Goal: Information Seeking & Learning: Find specific fact

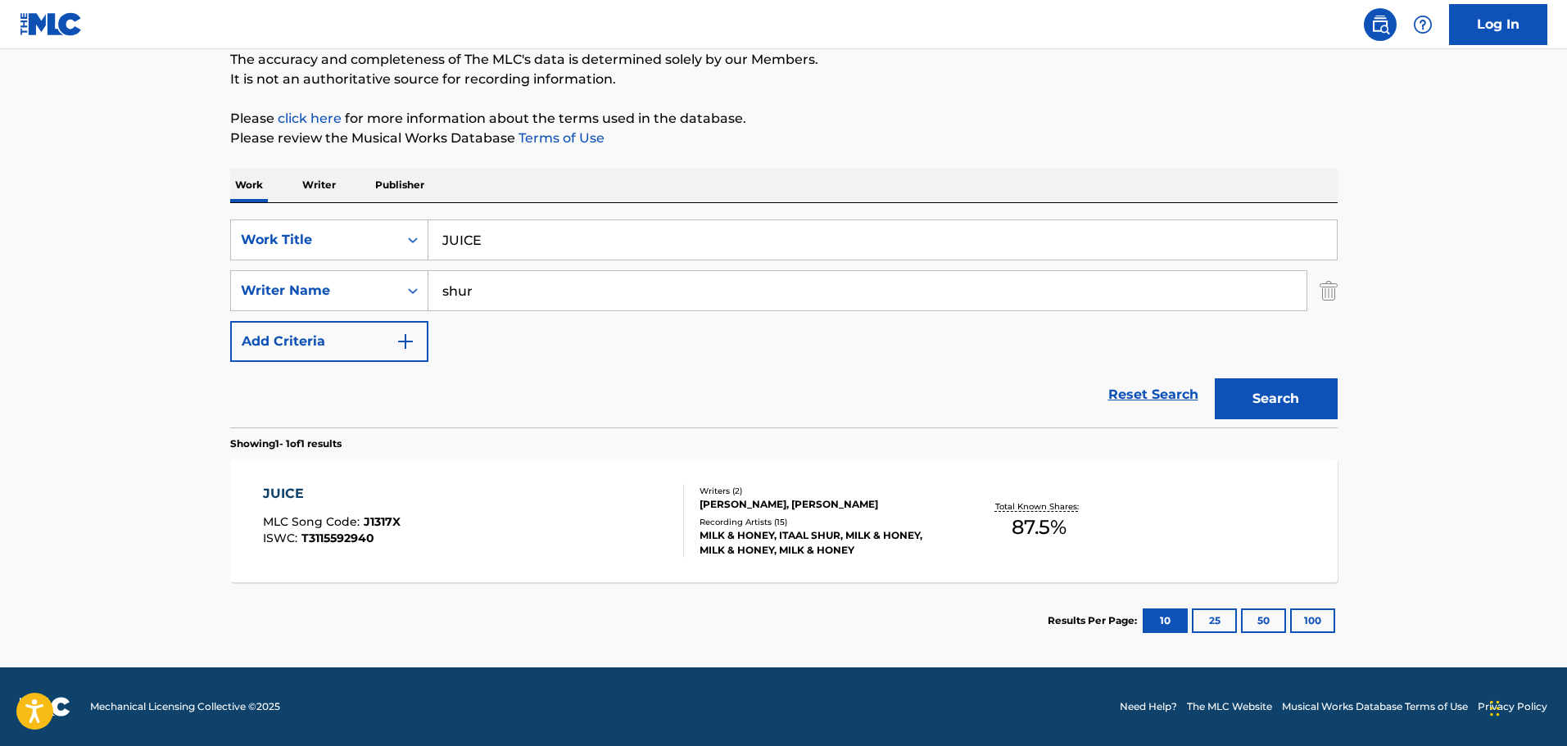
click at [450, 240] on input "JUICE" at bounding box center [882, 239] width 909 height 39
paste input "LIVING THE CONNECTION"
click at [1297, 400] on button "Search" at bounding box center [1276, 399] width 123 height 41
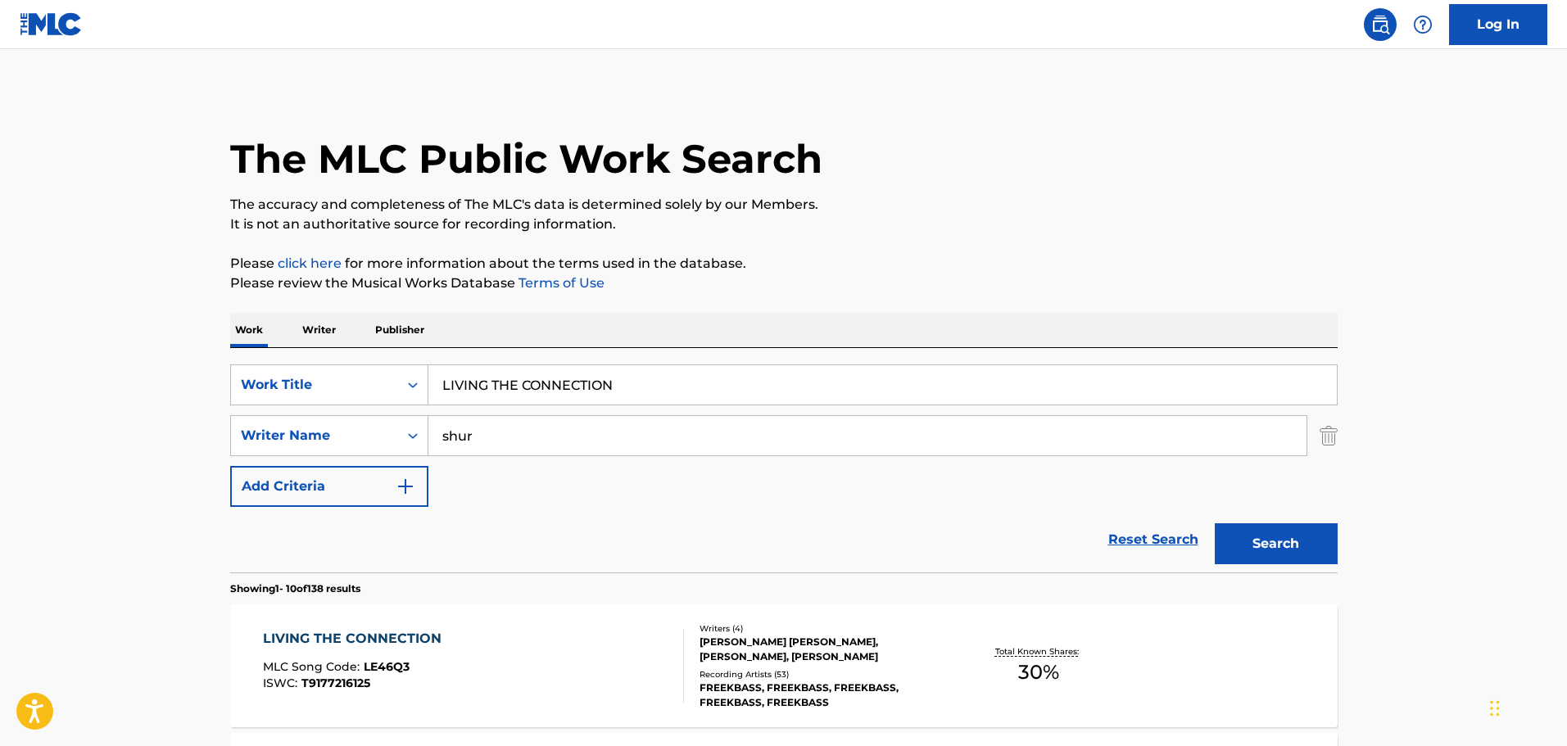
click at [465, 383] on input "LIVING THE CONNECTION" at bounding box center [882, 384] width 909 height 39
paste input "OISAIDA"
click at [1301, 542] on button "Search" at bounding box center [1276, 544] width 123 height 41
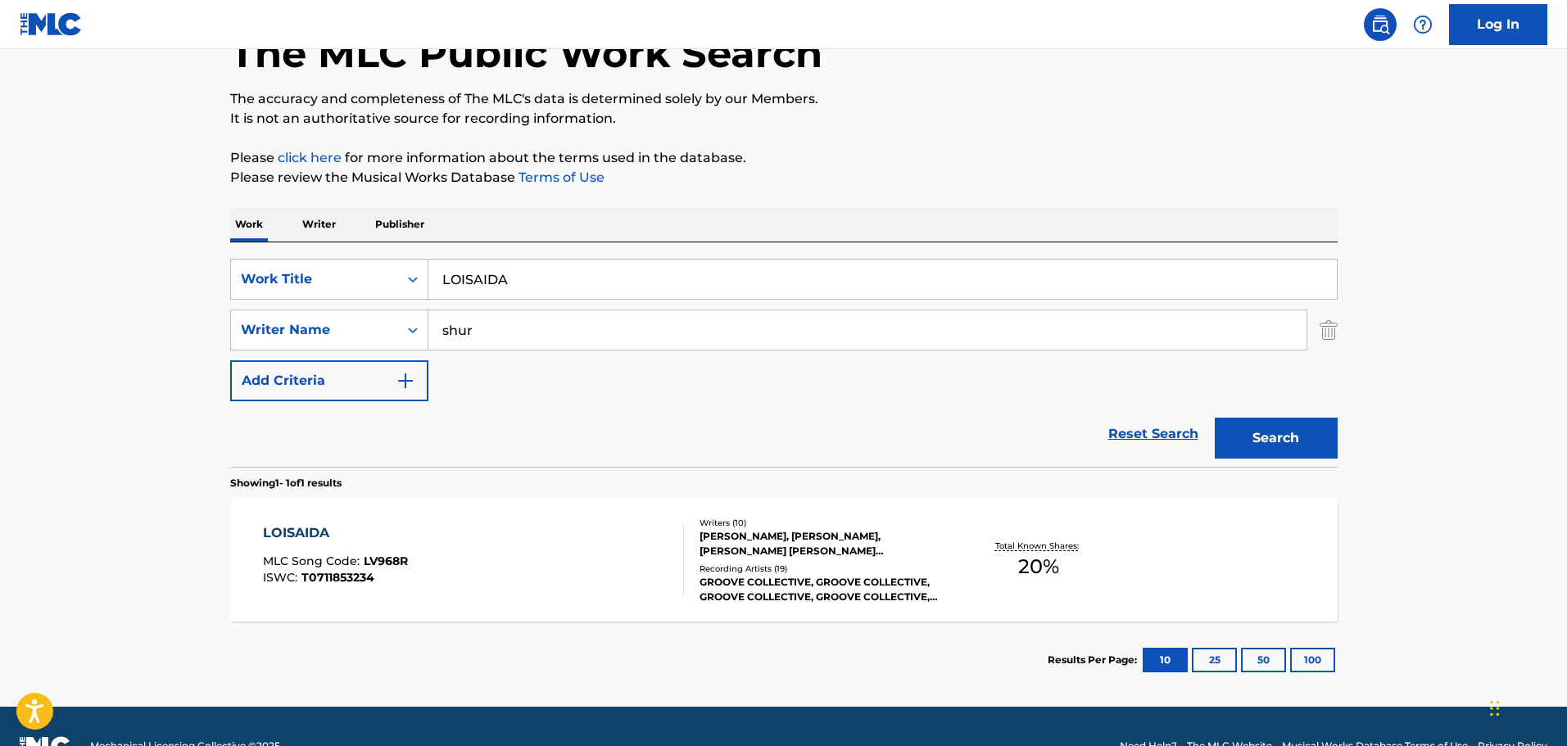
scroll to position [145, 0]
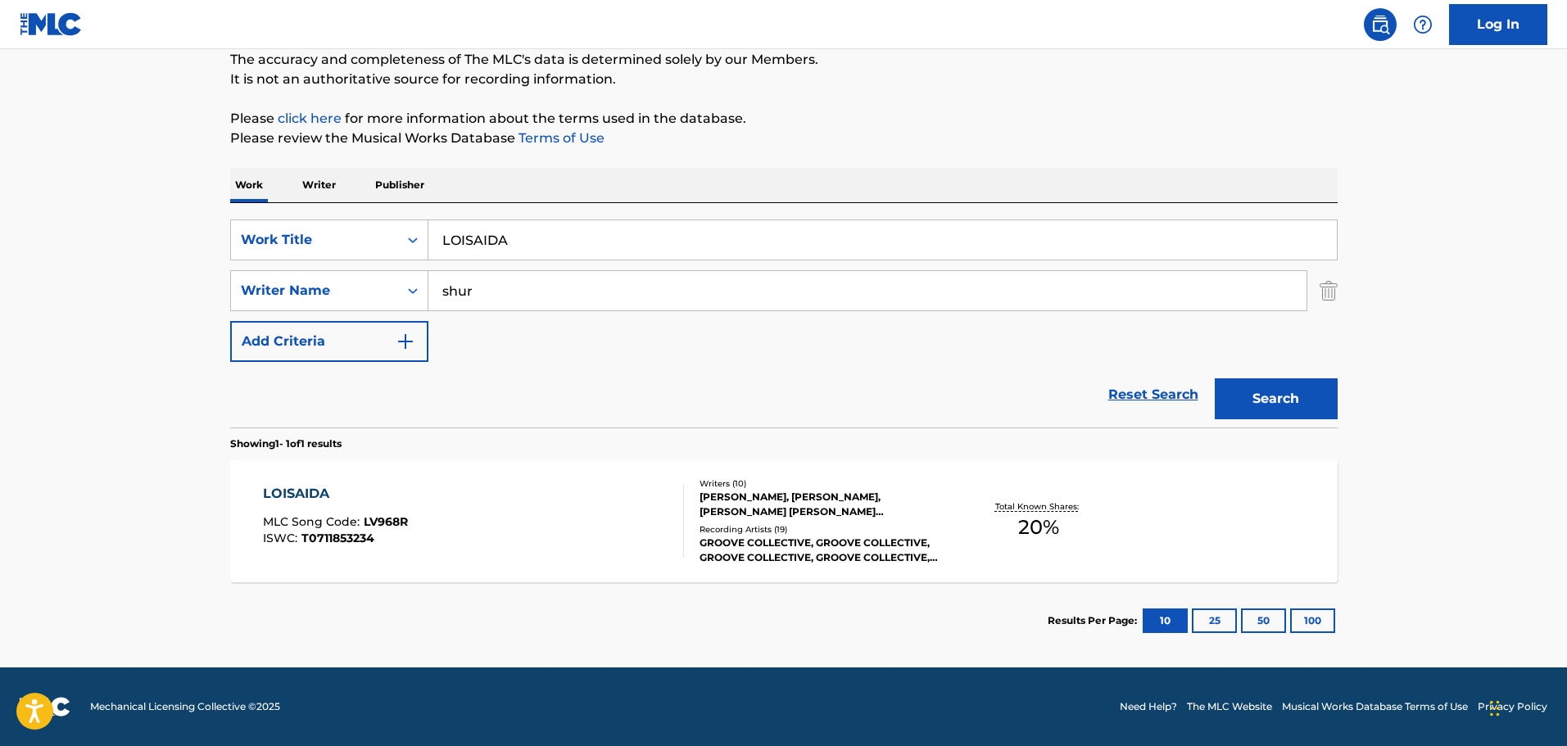
click at [475, 244] on input "LOISAIDA" at bounding box center [882, 239] width 909 height 39
paste input "NELY DAY"
click at [1283, 400] on button "Search" at bounding box center [1276, 399] width 123 height 41
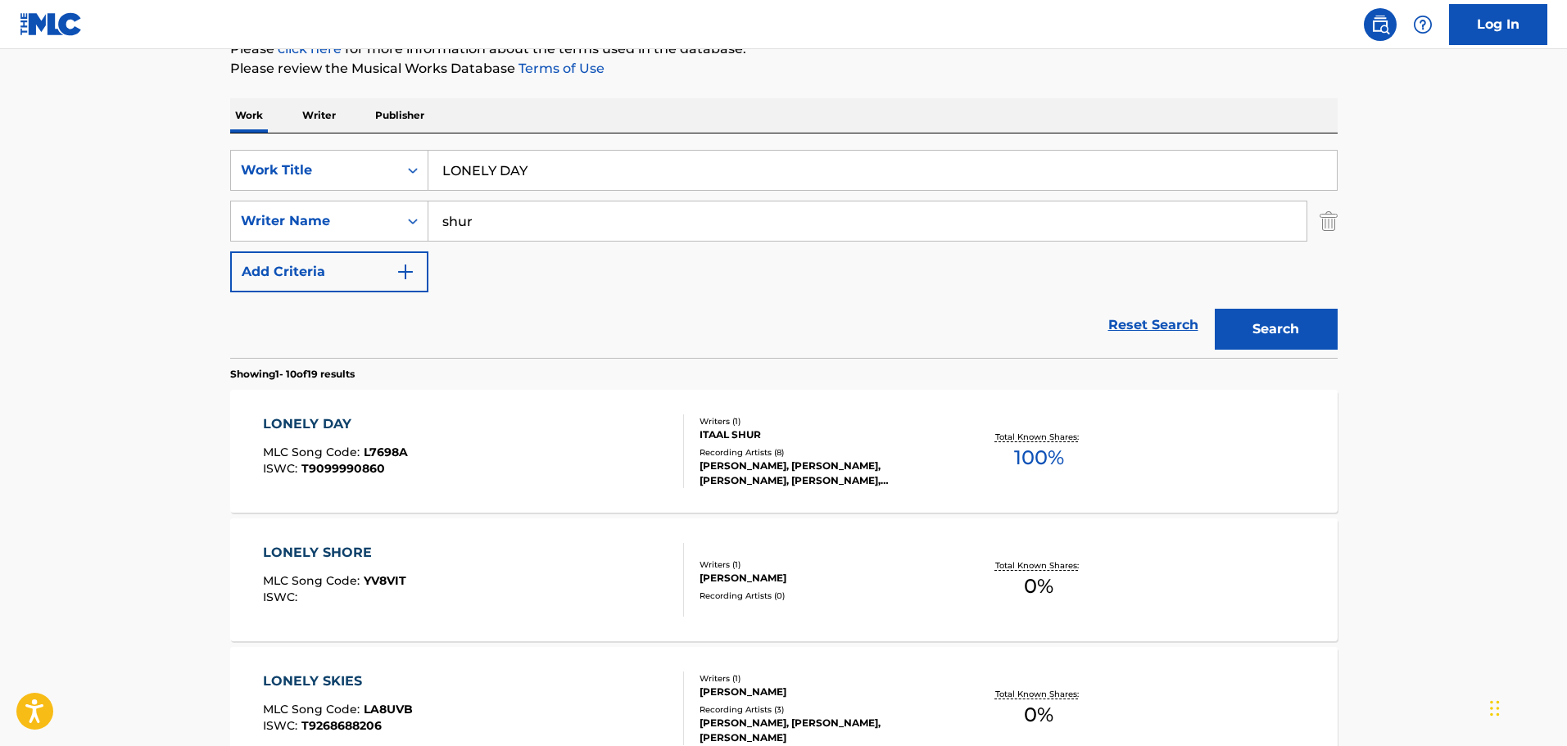
scroll to position [63, 0]
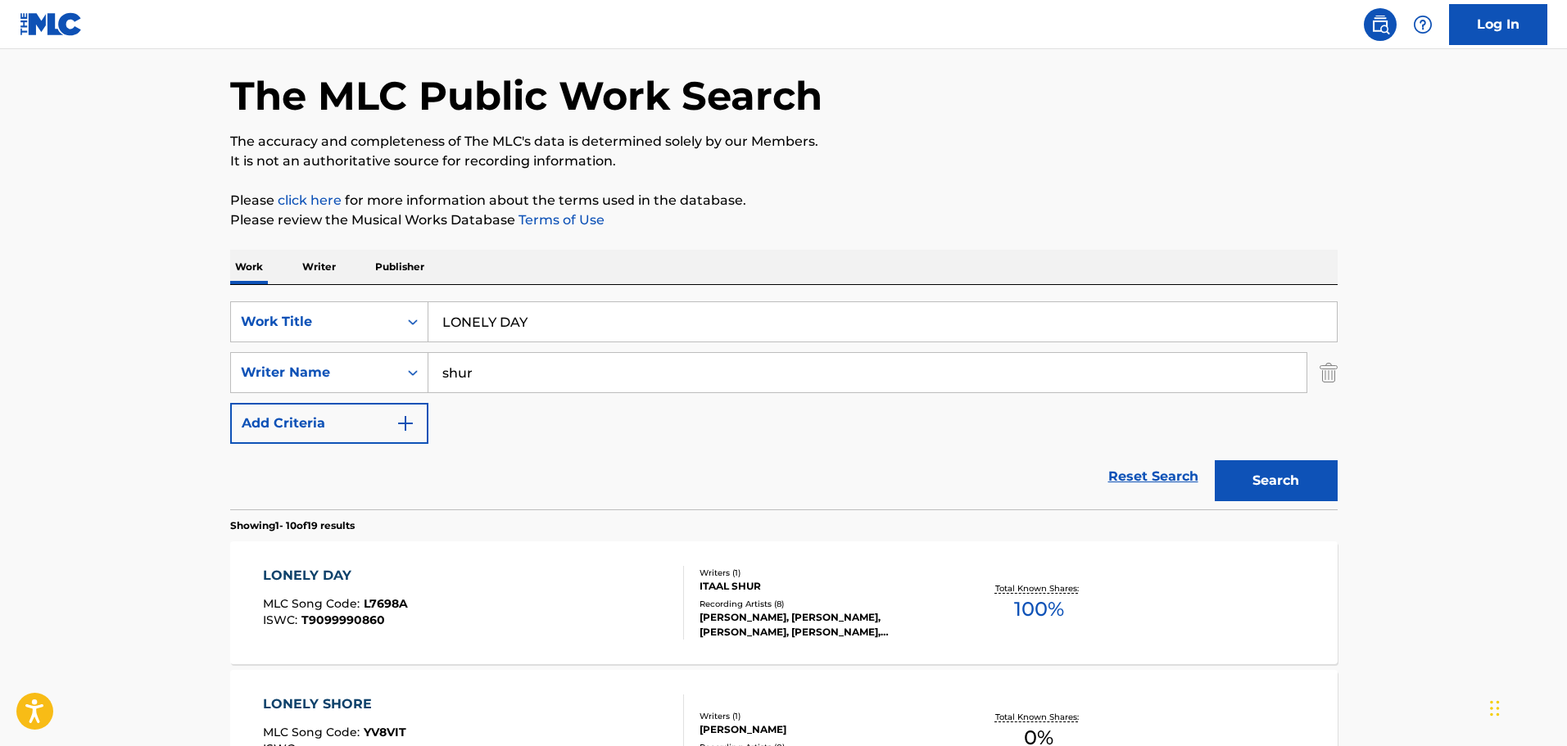
click at [461, 327] on input "LONELY DAY" at bounding box center [882, 321] width 909 height 39
paste input "G TIME COMING"
click at [1305, 478] on button "Search" at bounding box center [1276, 480] width 123 height 41
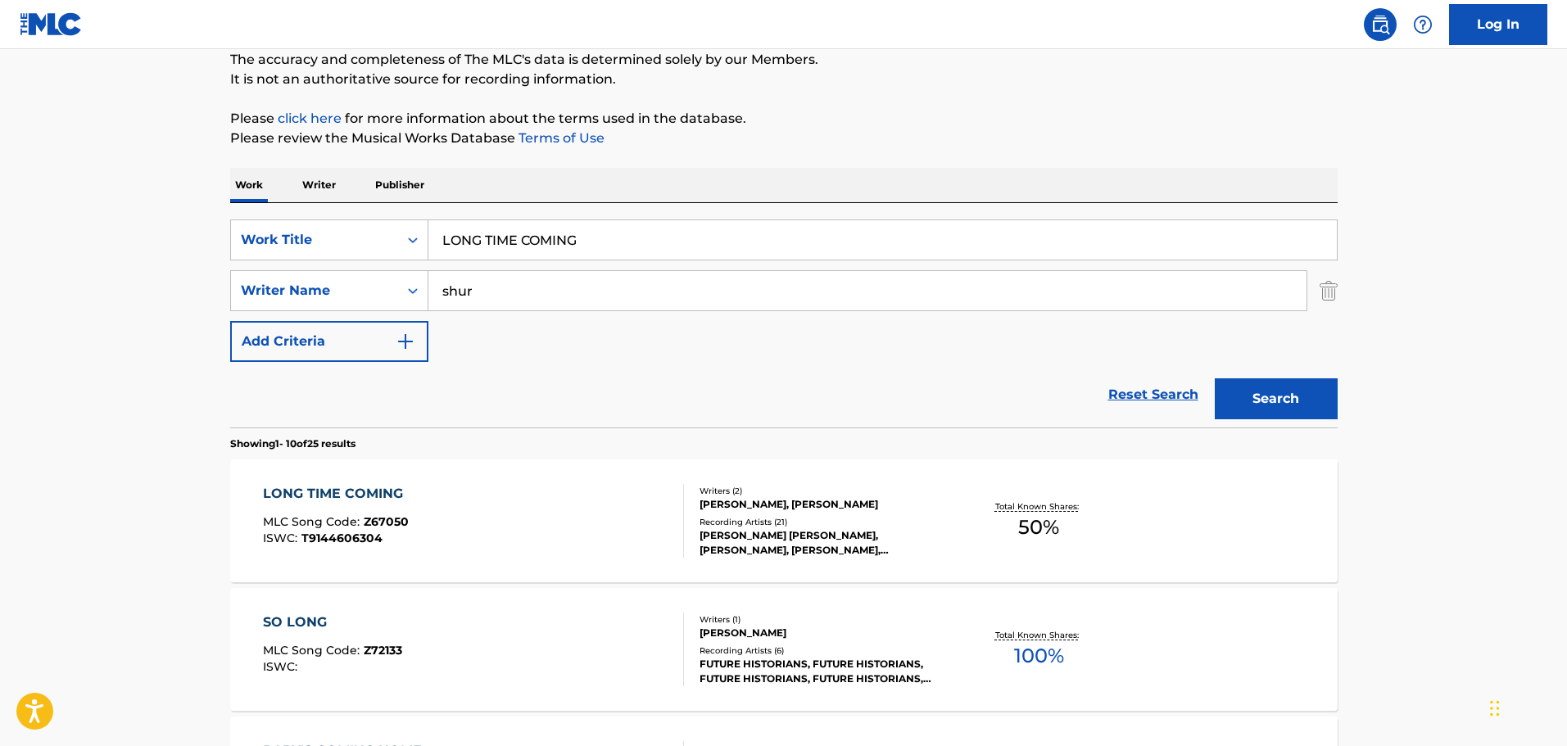
scroll to position [0, 0]
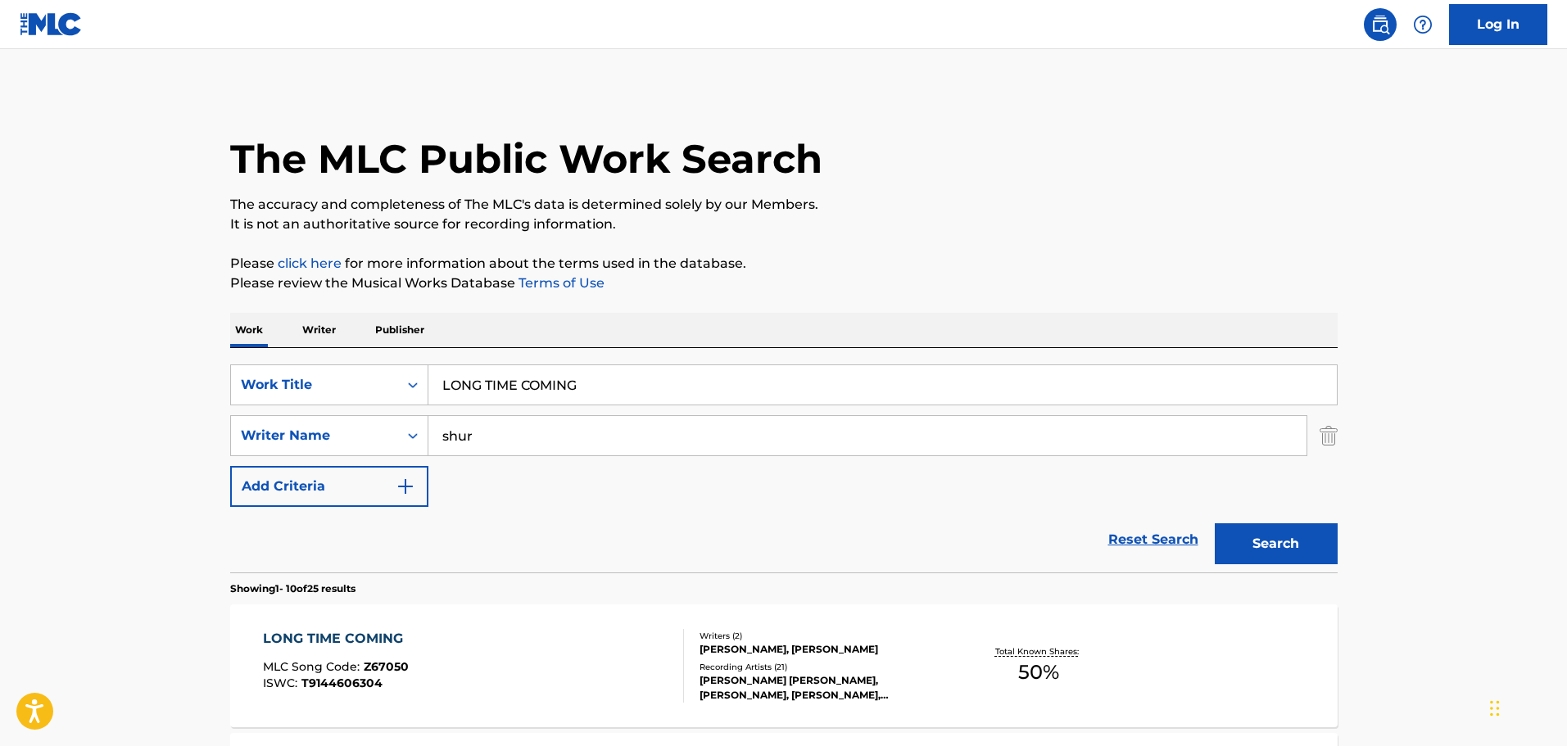
click at [486, 393] on input "LONG TIME COMING" at bounding box center [882, 384] width 909 height 39
paste input "OK OUT"
type input "LOOK OUT"
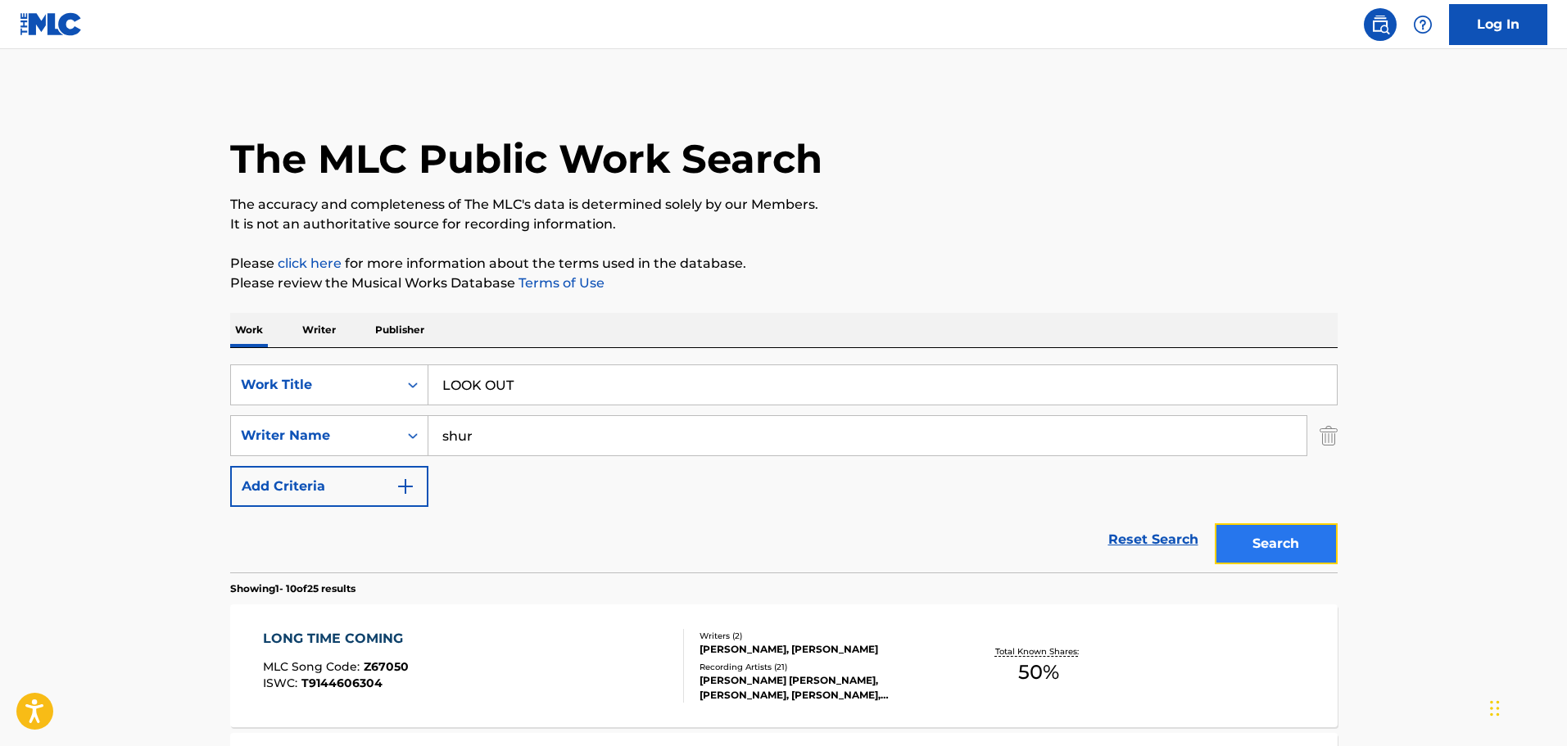
click at [1253, 534] on button "Search" at bounding box center [1276, 544] width 123 height 41
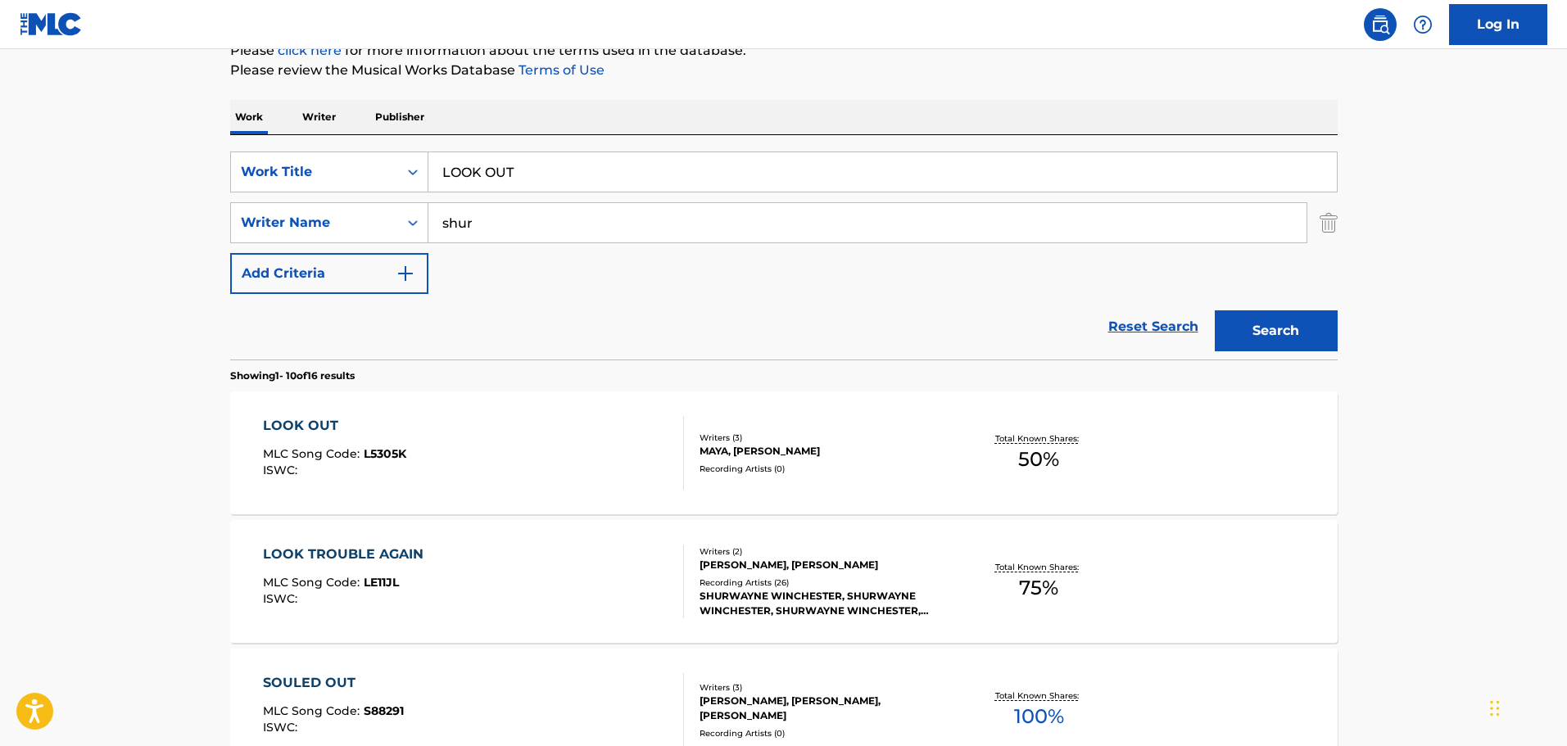
scroll to position [328, 0]
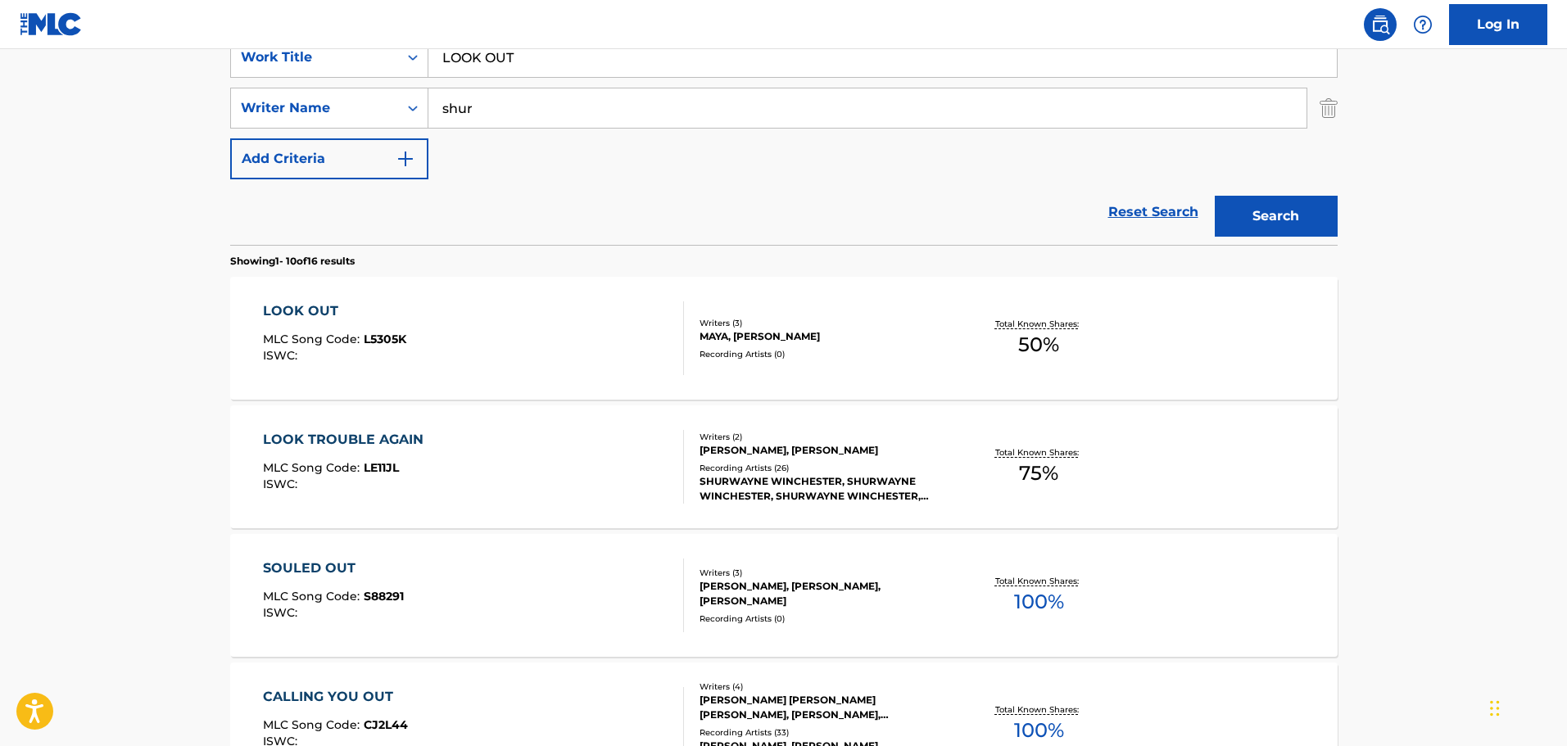
click at [315, 307] on div "LOOK OUT" at bounding box center [334, 312] width 143 height 20
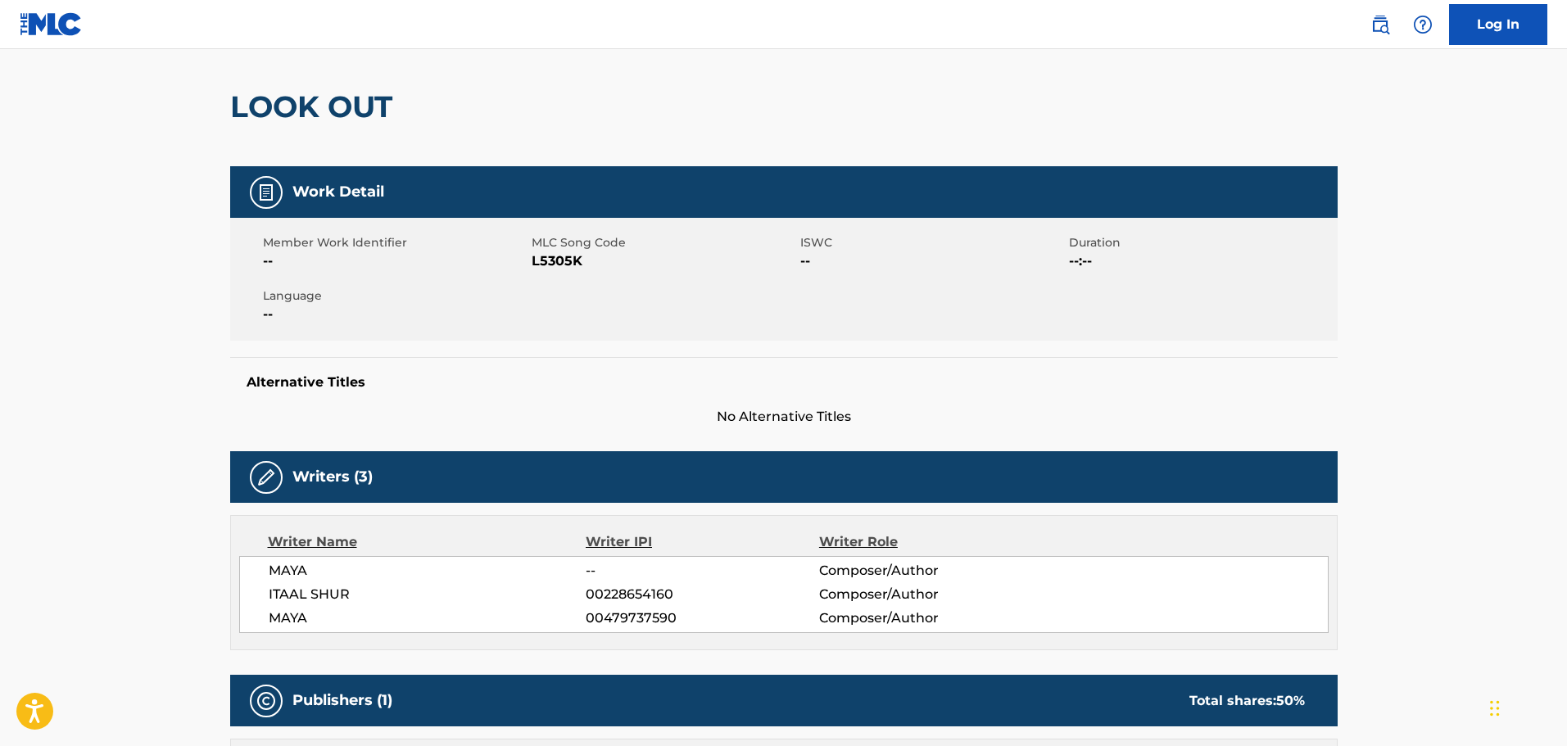
scroll to position [328, 0]
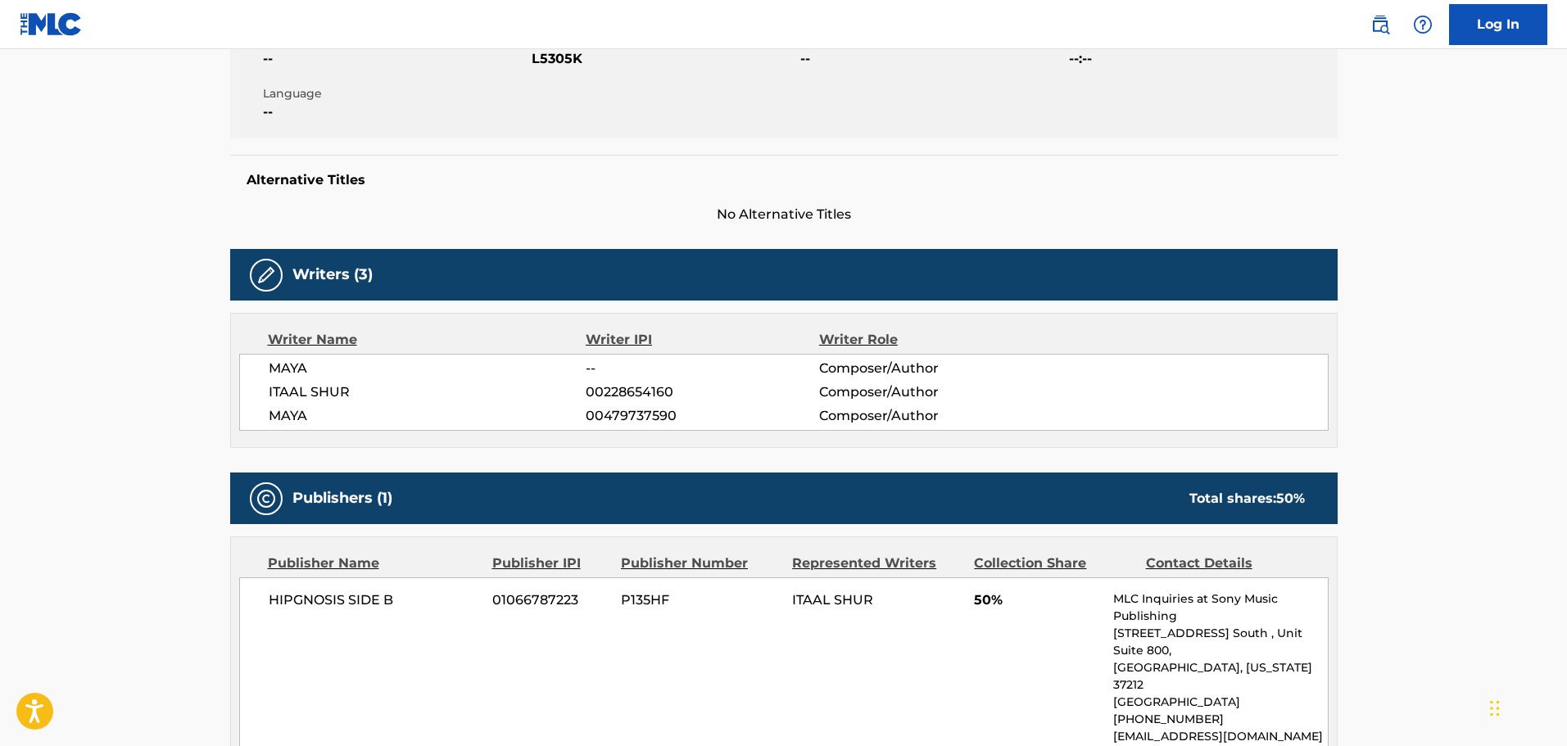
click at [643, 417] on span "00479737590" at bounding box center [702, 416] width 233 height 20
copy span "00479737590"
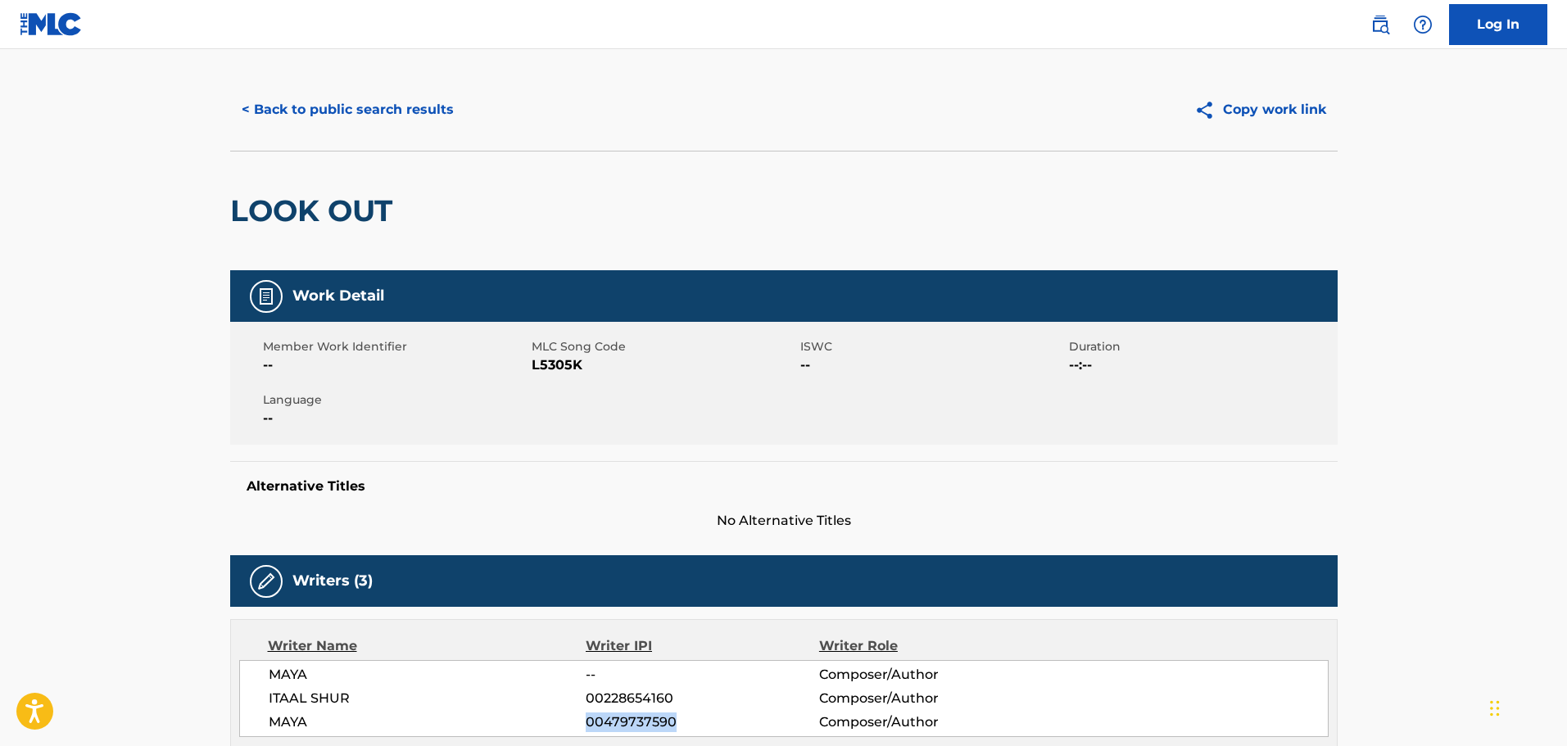
scroll to position [0, 0]
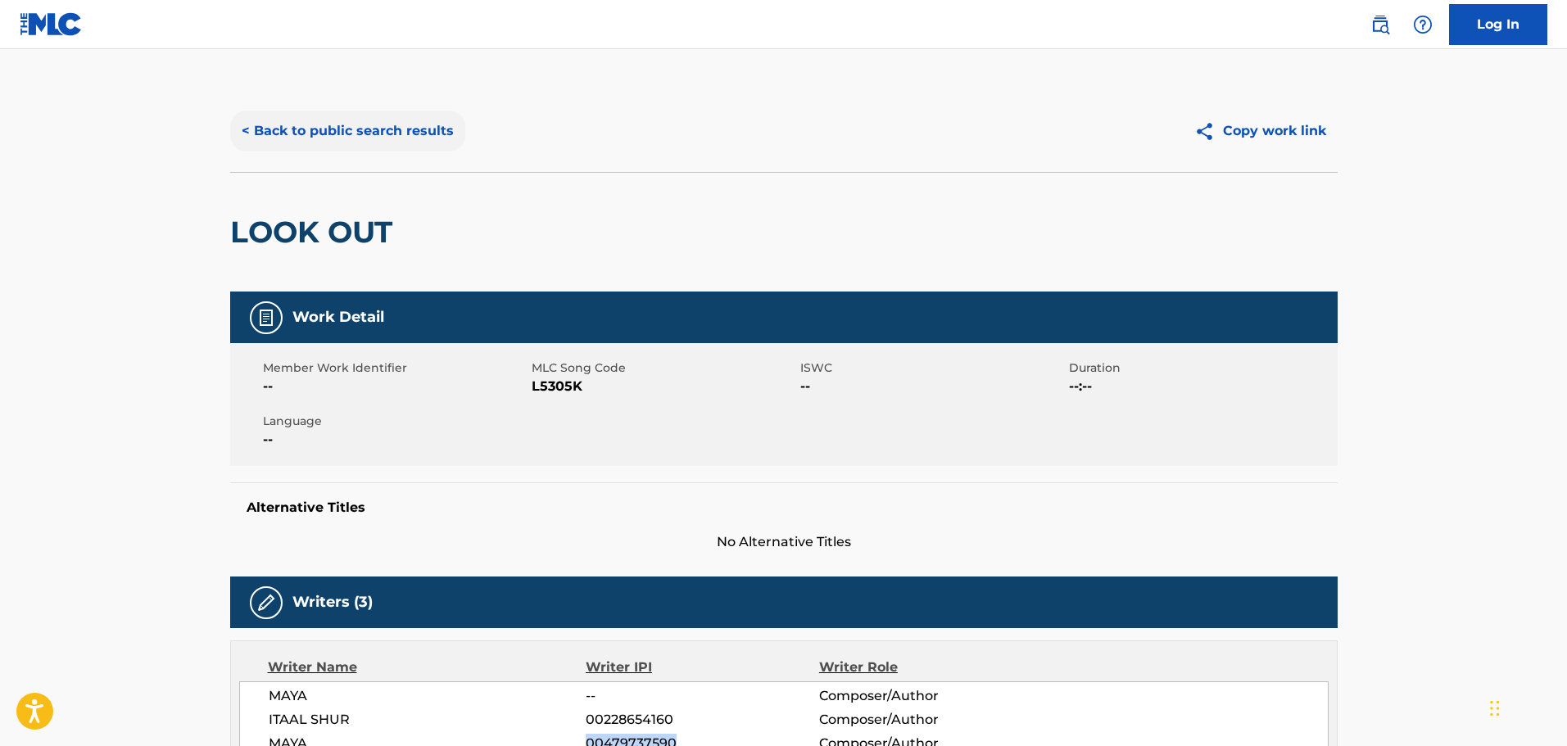
click at [427, 131] on button "< Back to public search results" at bounding box center [347, 131] width 235 height 41
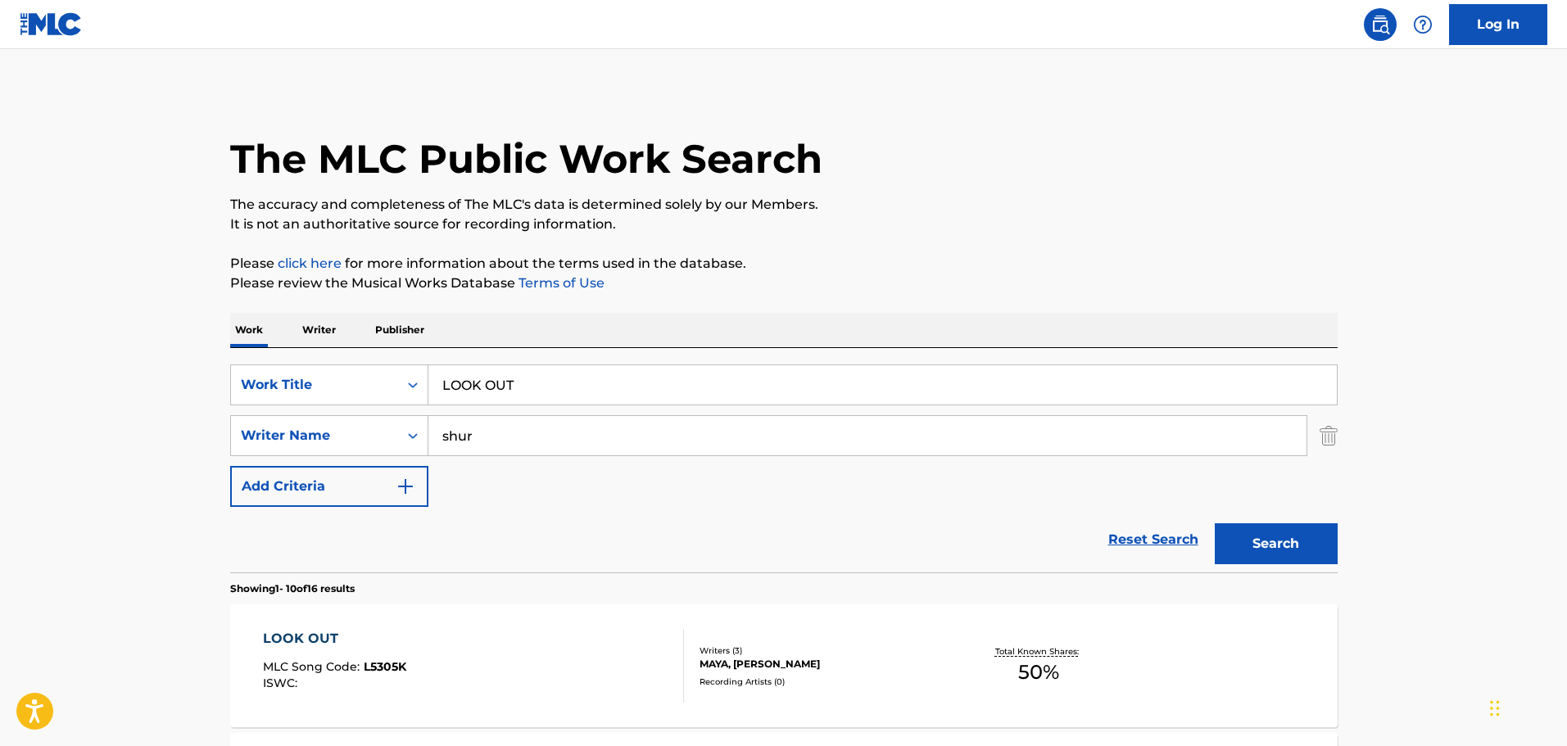
scroll to position [328, 0]
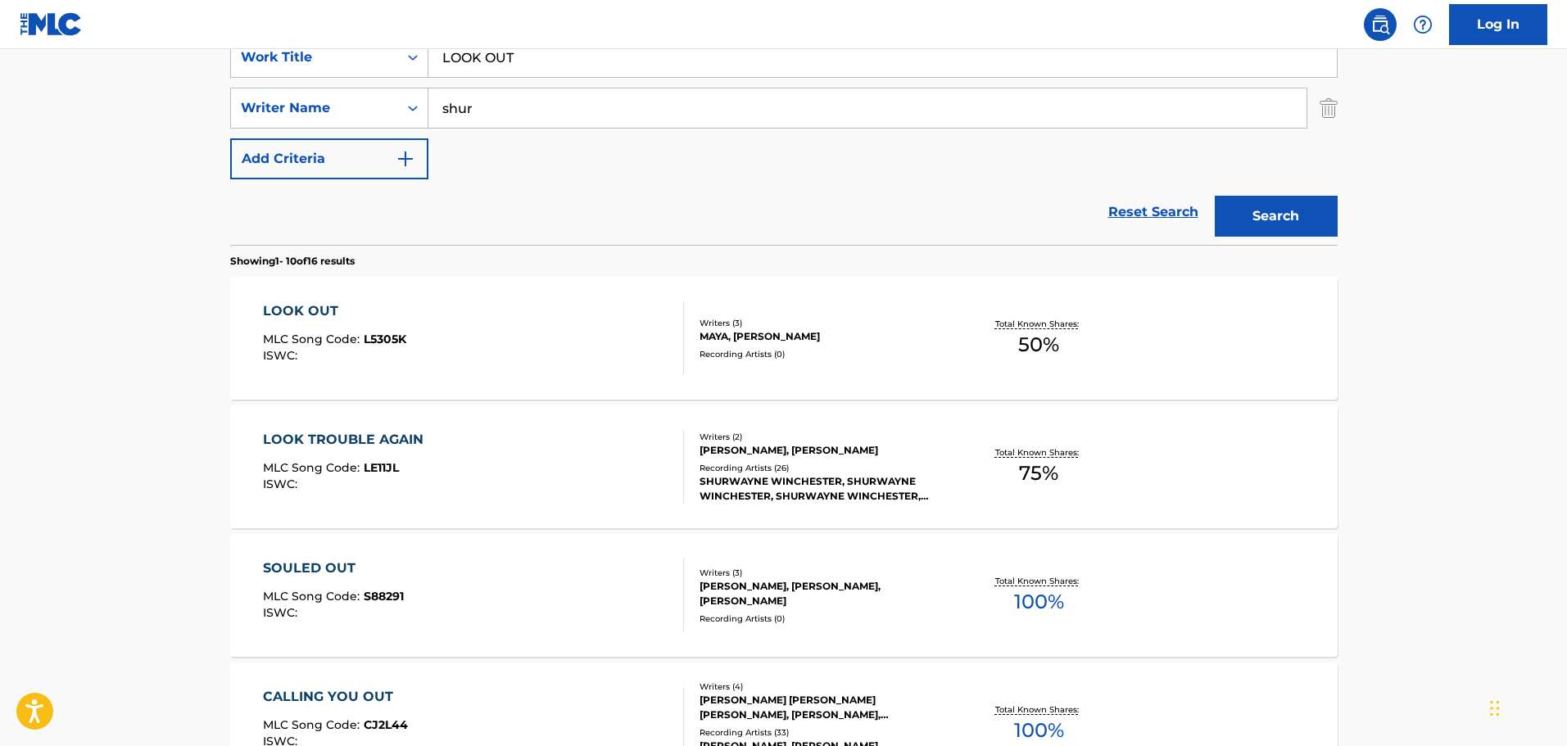
click at [492, 62] on input "LOOK OUT" at bounding box center [882, 57] width 909 height 39
paste input "VE'S GONNA GETCHA"
type input "LOVE'S GONNA GETCHA"
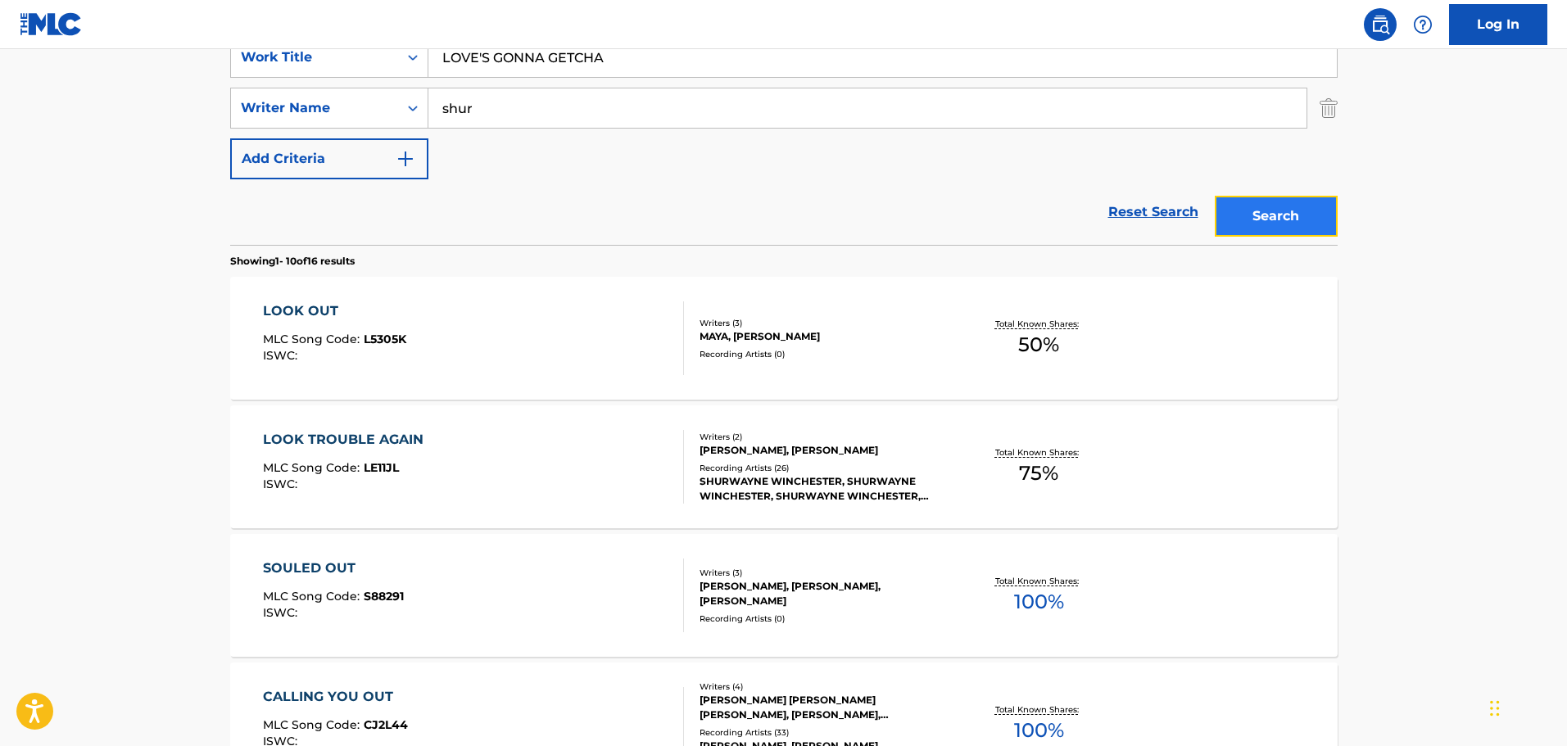
click at [1281, 220] on button "Search" at bounding box center [1276, 216] width 123 height 41
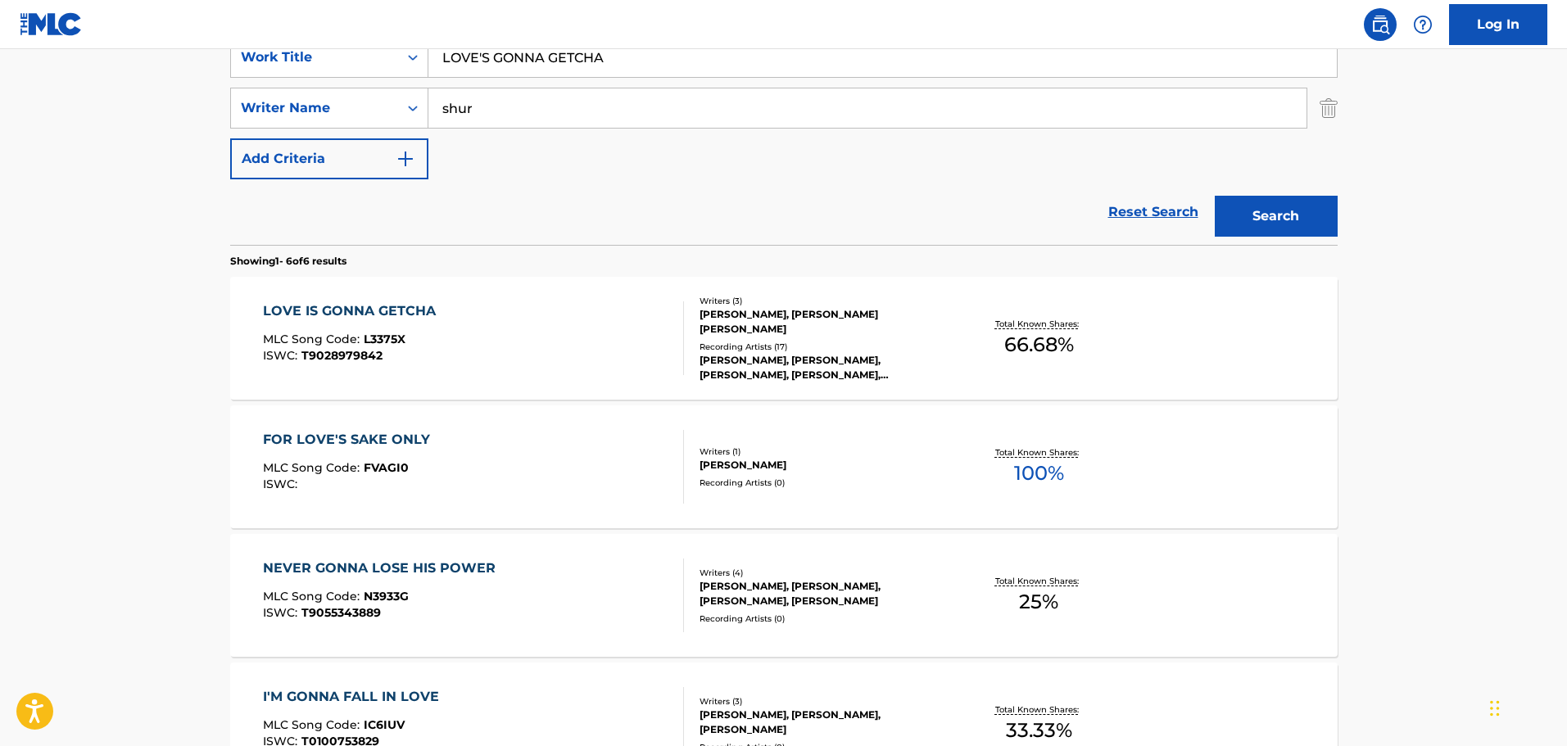
click at [382, 325] on div "LOVE IS GONNA GETCHA MLC Song Code : L3375X ISWC : T9028979842" at bounding box center [353, 339] width 181 height 74
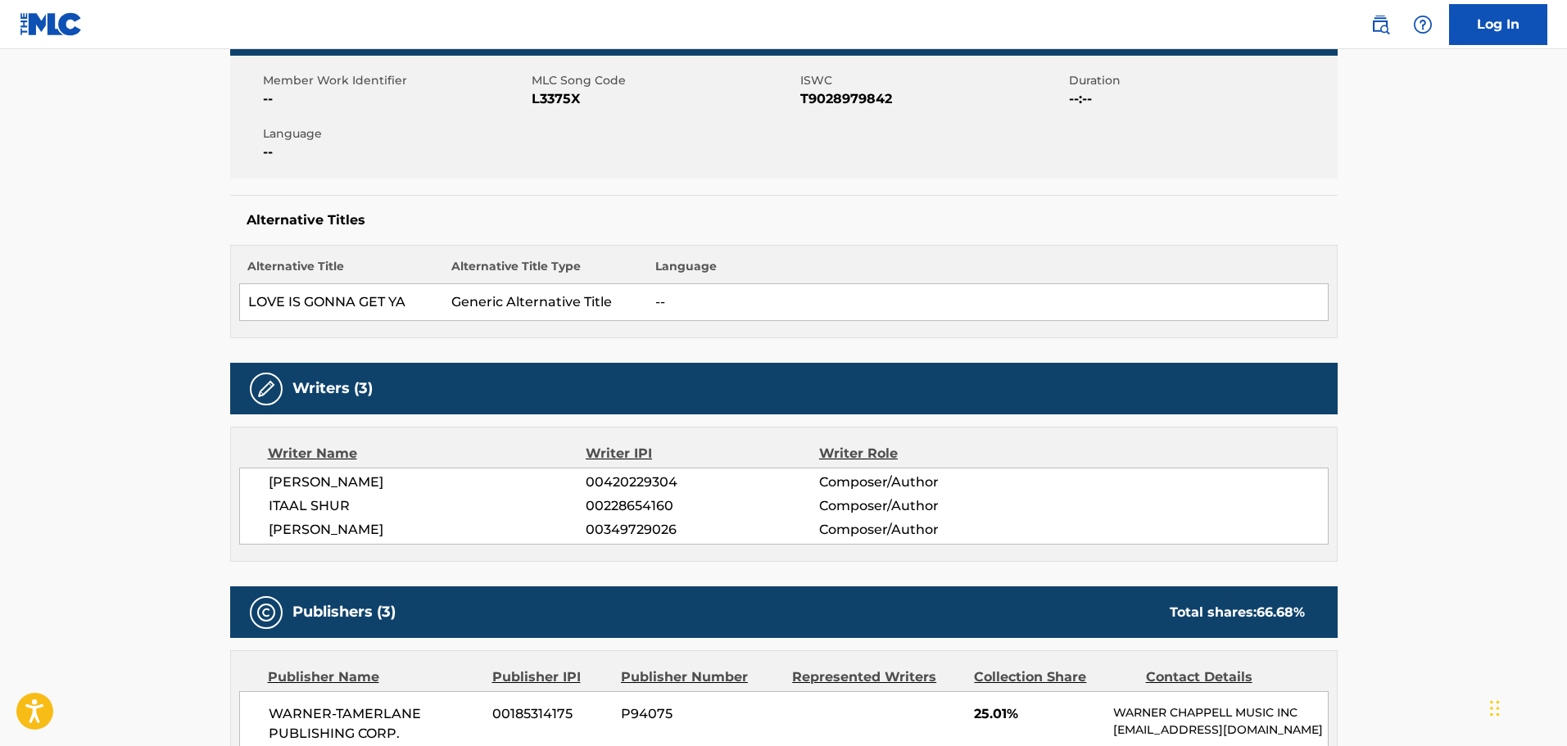
scroll to position [82, 0]
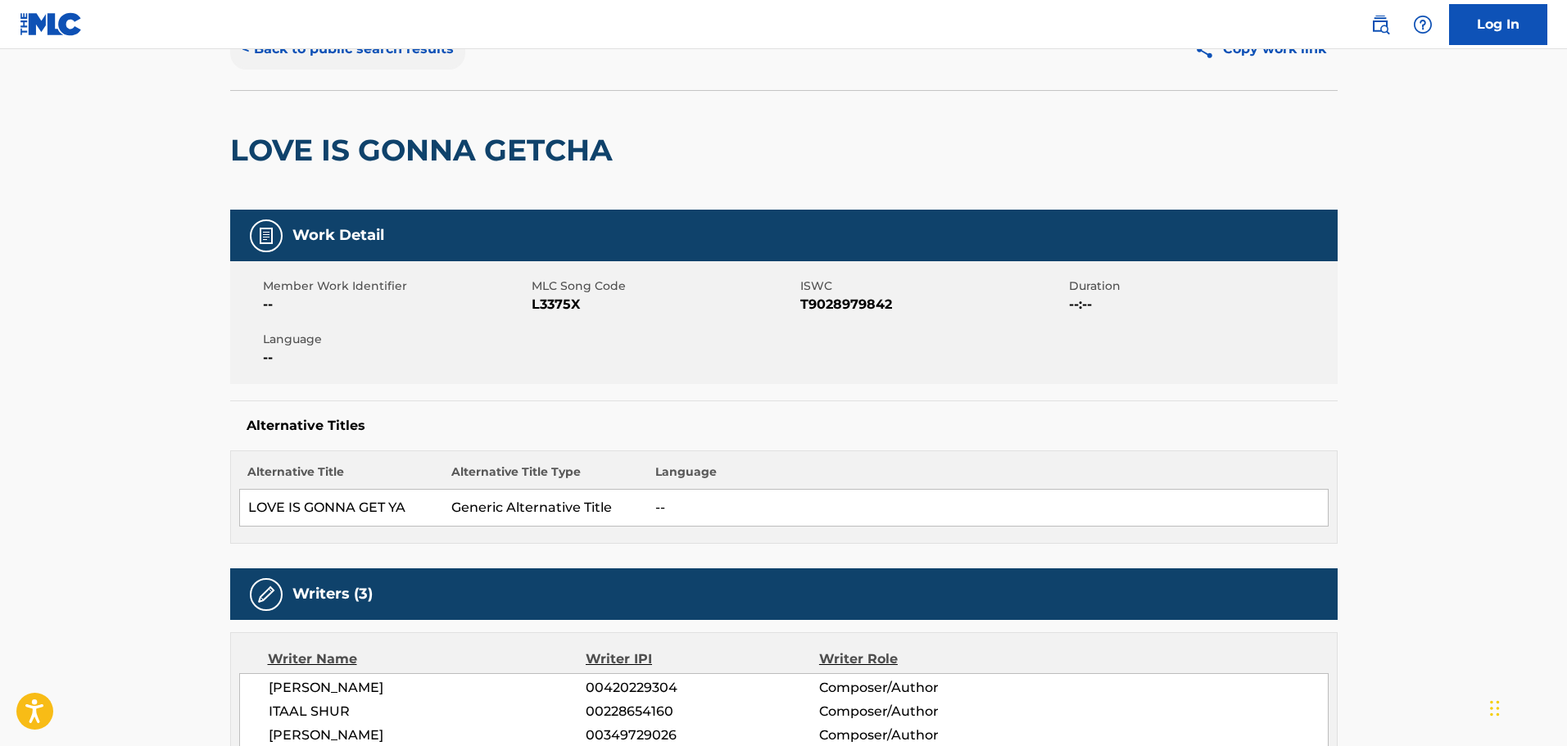
click at [374, 54] on button "< Back to public search results" at bounding box center [347, 49] width 235 height 41
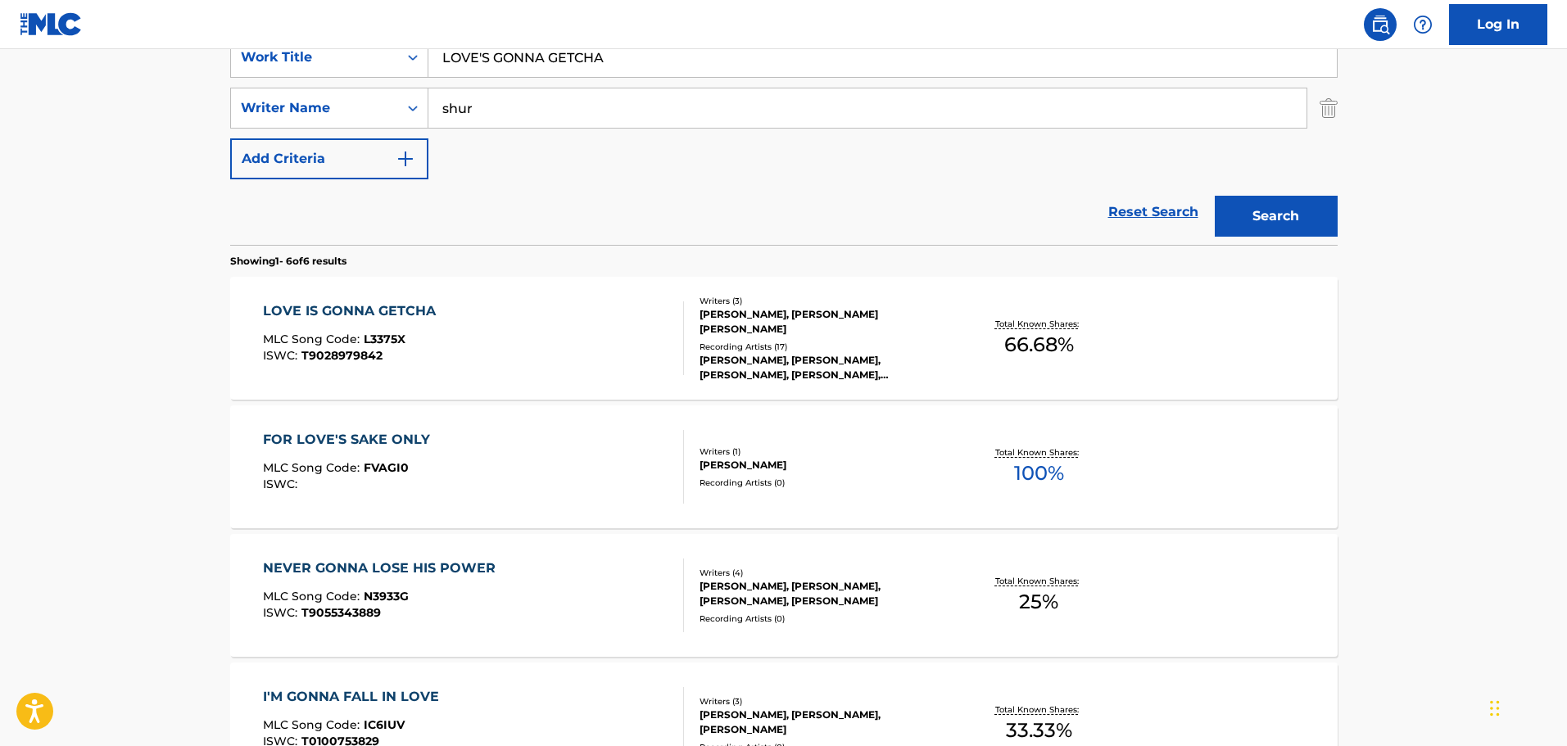
scroll to position [82, 0]
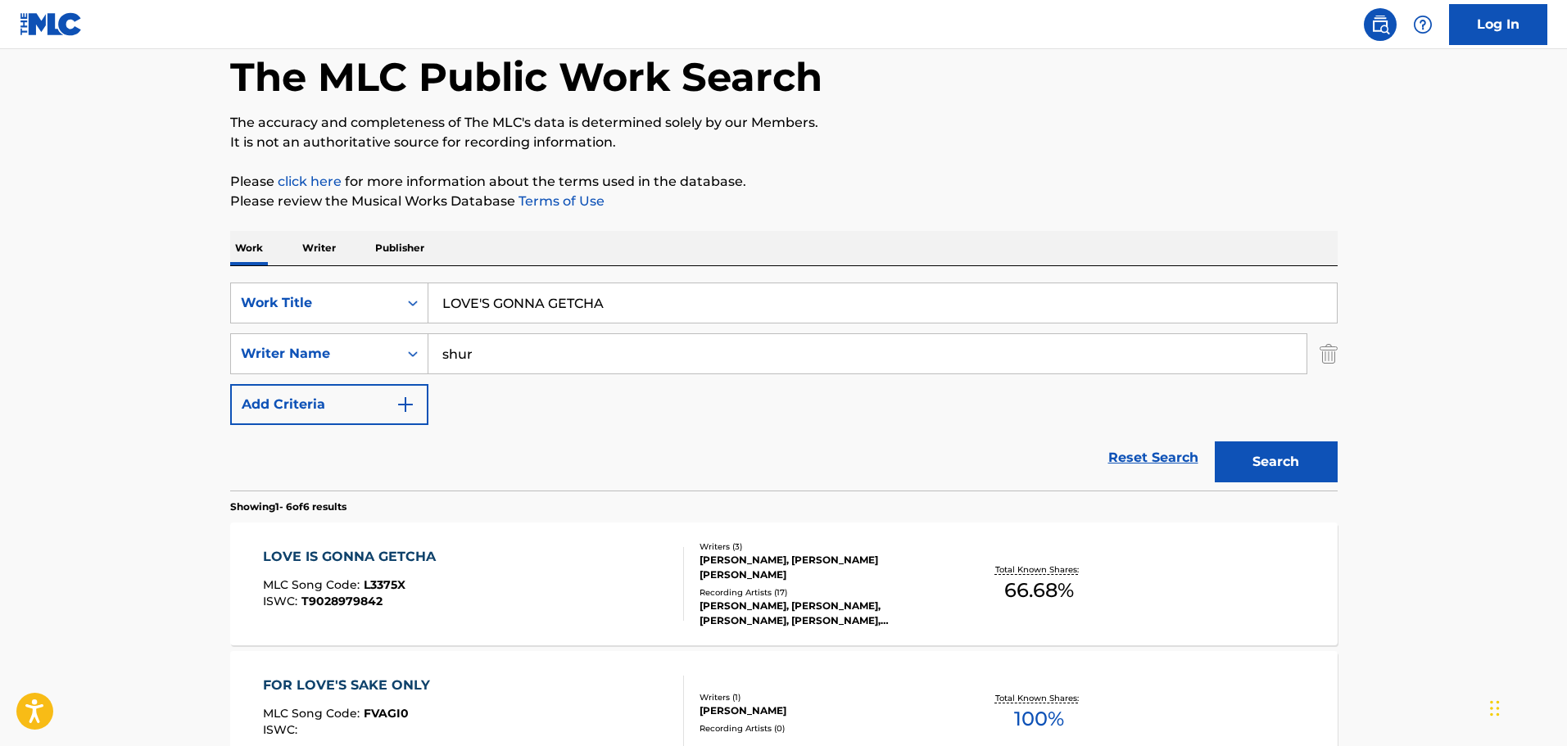
click at [567, 296] on input "LOVE'S GONNA GETCHA" at bounding box center [882, 302] width 909 height 39
paste input "MADALENA FINAL"
click at [1322, 483] on div "Search" at bounding box center [1272, 458] width 131 height 66
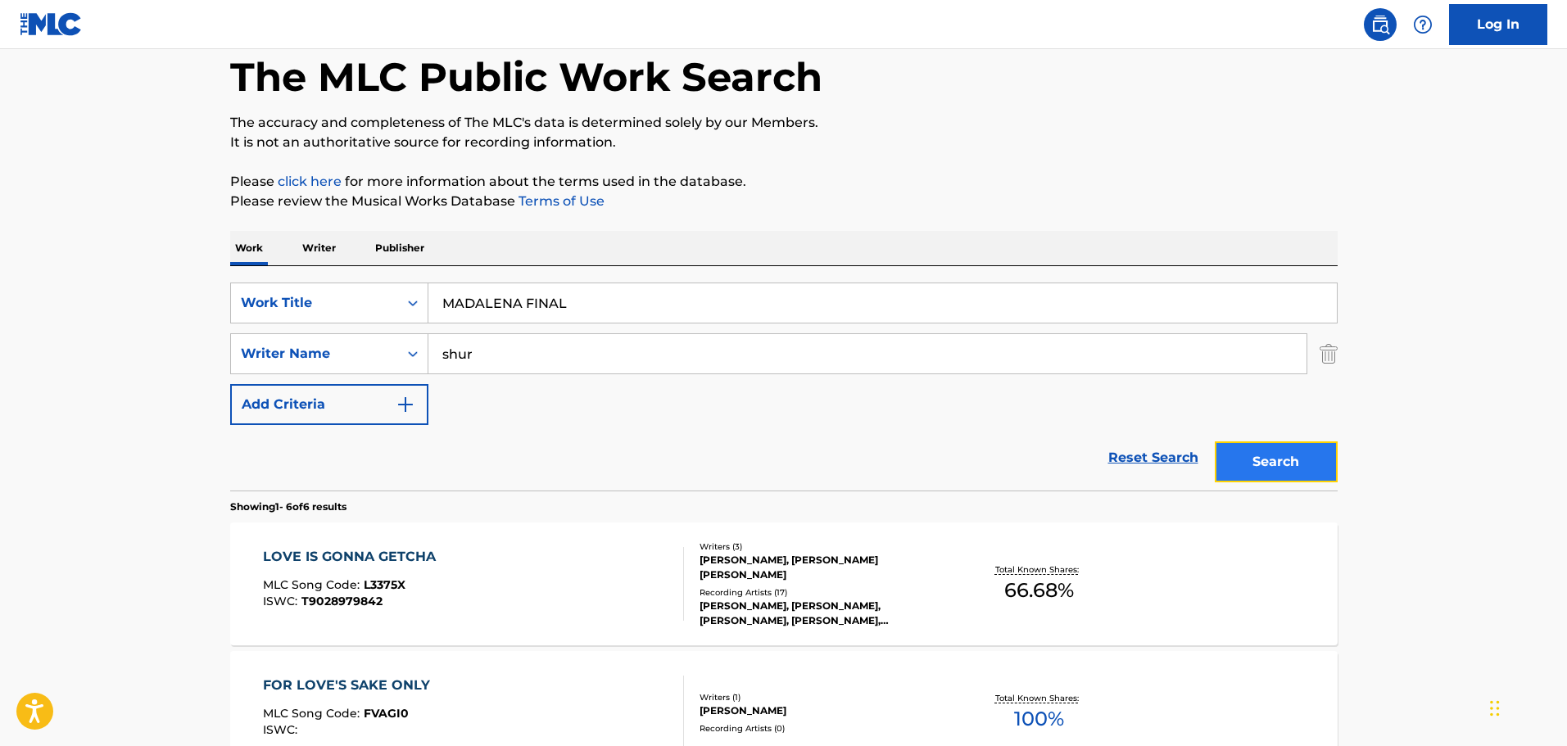
drag, startPoint x: 1299, startPoint y: 463, endPoint x: 1118, endPoint y: 406, distance: 189.9
click at [1295, 463] on button "Search" at bounding box center [1276, 462] width 123 height 41
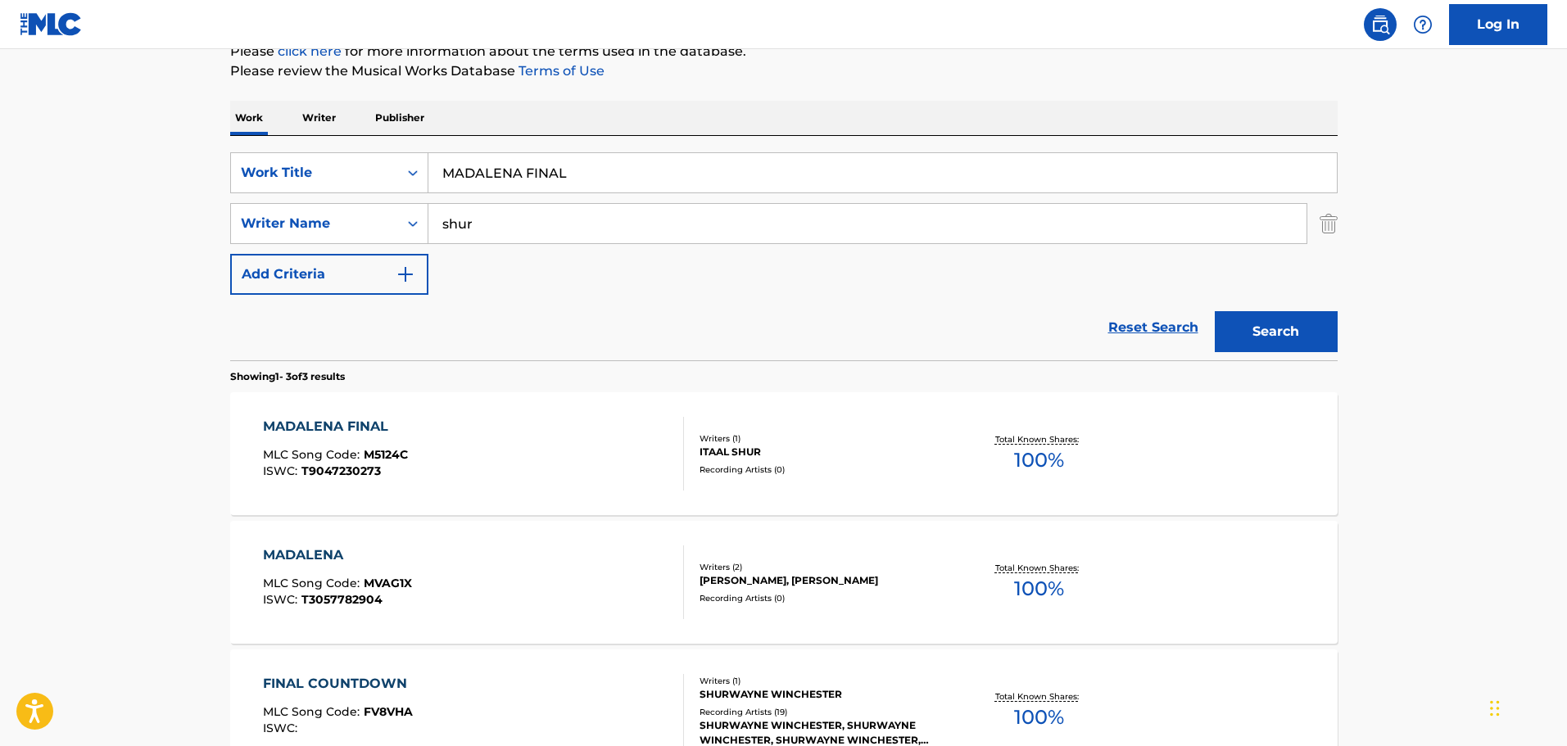
scroll to position [0, 0]
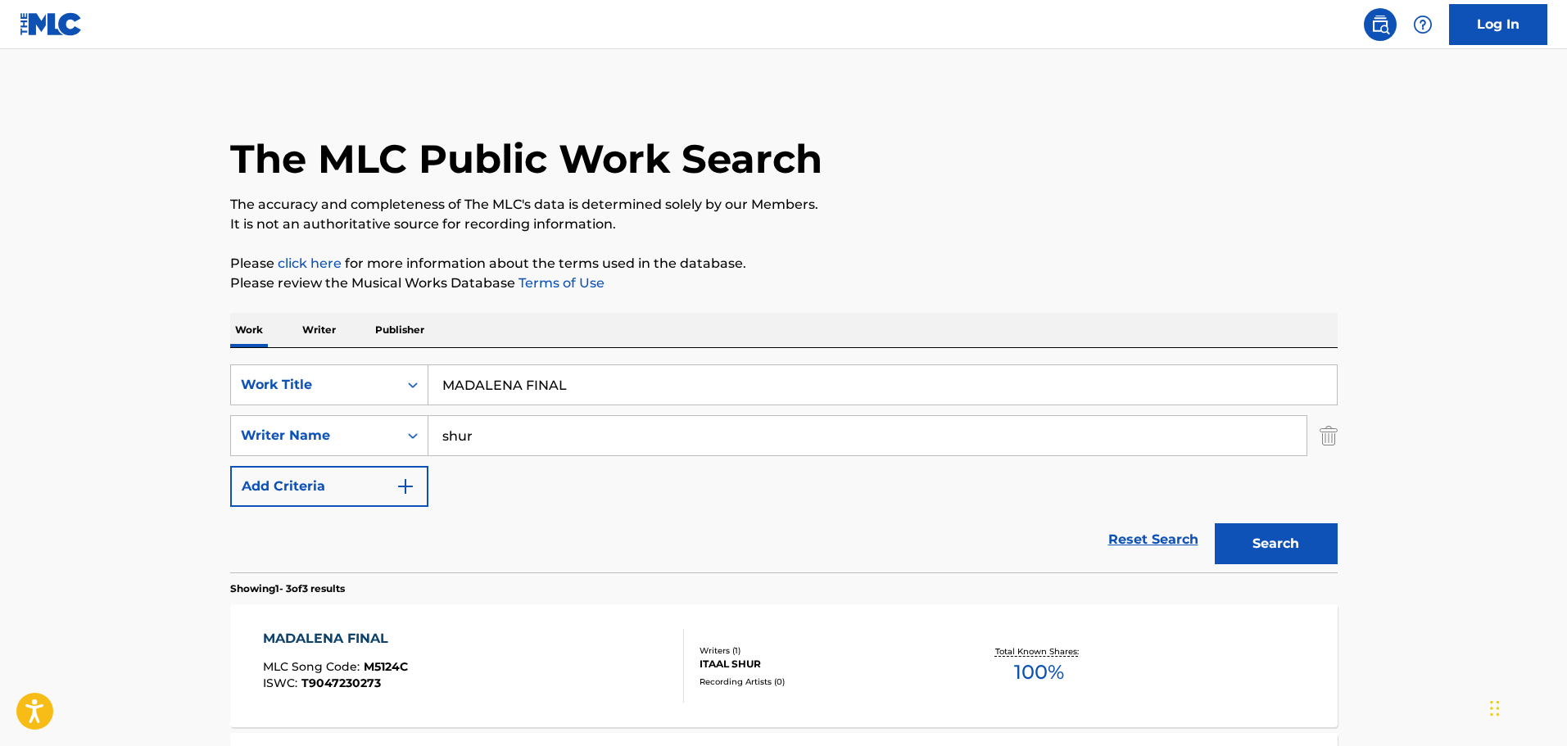
click at [484, 391] on input "MADALENA FINAL" at bounding box center [882, 384] width 909 height 39
paste input "GDALENA"
click at [1283, 533] on button "Search" at bounding box center [1276, 544] width 123 height 41
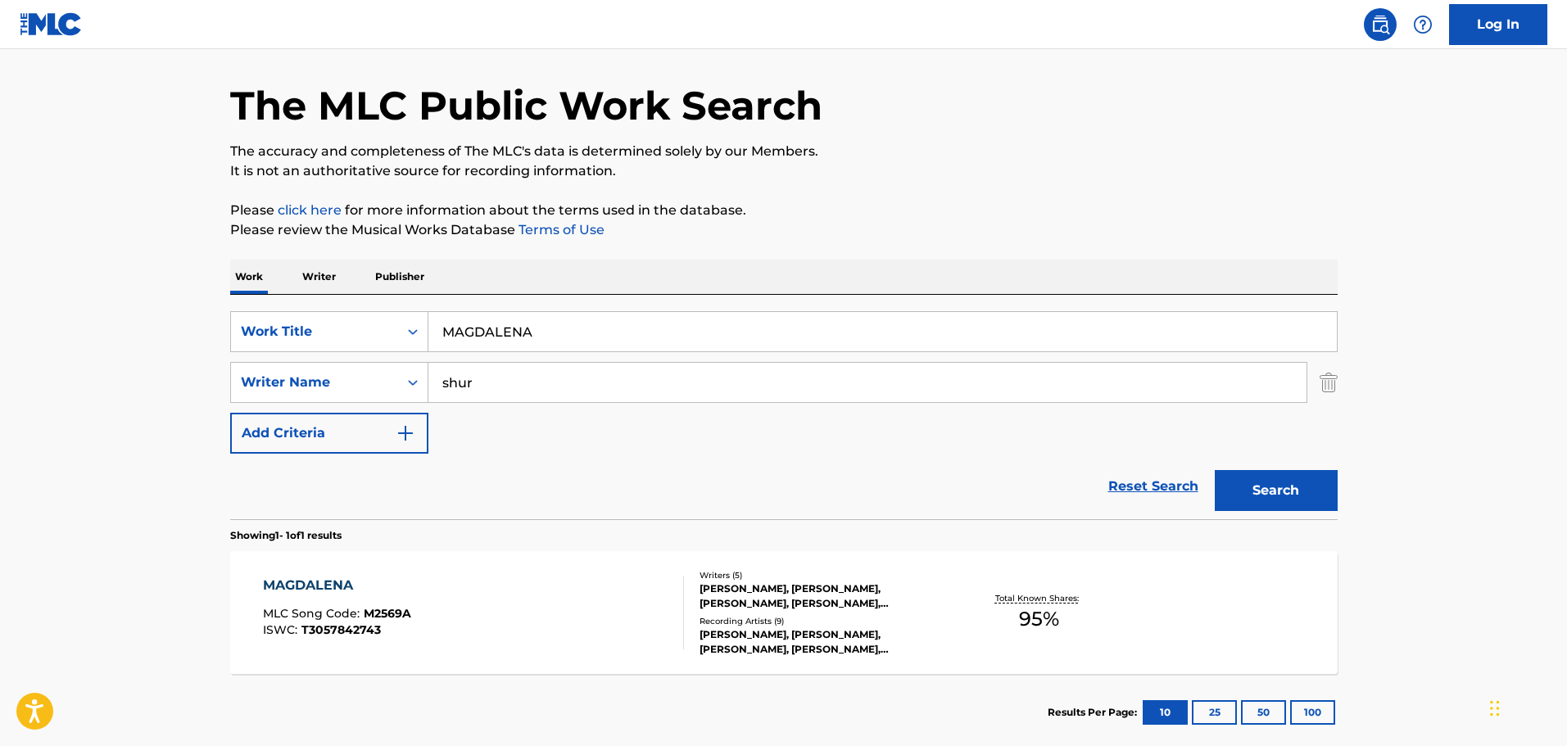
scroll to position [145, 0]
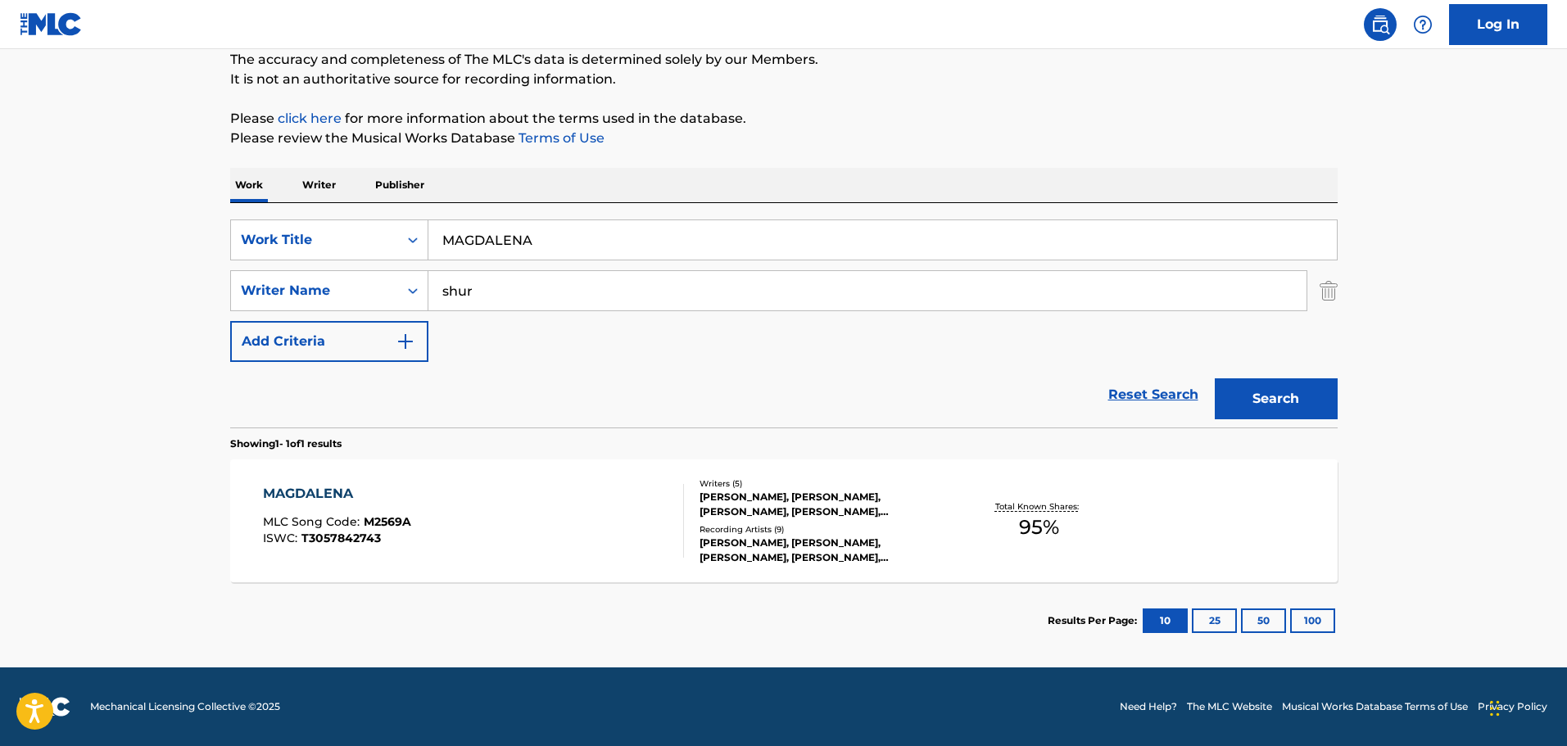
click at [460, 288] on input "shur" at bounding box center [867, 290] width 878 height 39
drag, startPoint x: 460, startPoint y: 288, endPoint x: 482, endPoint y: 230, distance: 61.2
click at [482, 230] on input "MAGDALENA" at bounding box center [882, 239] width 909 height 39
click at [482, 237] on input "MAGDALENA" at bounding box center [882, 239] width 909 height 39
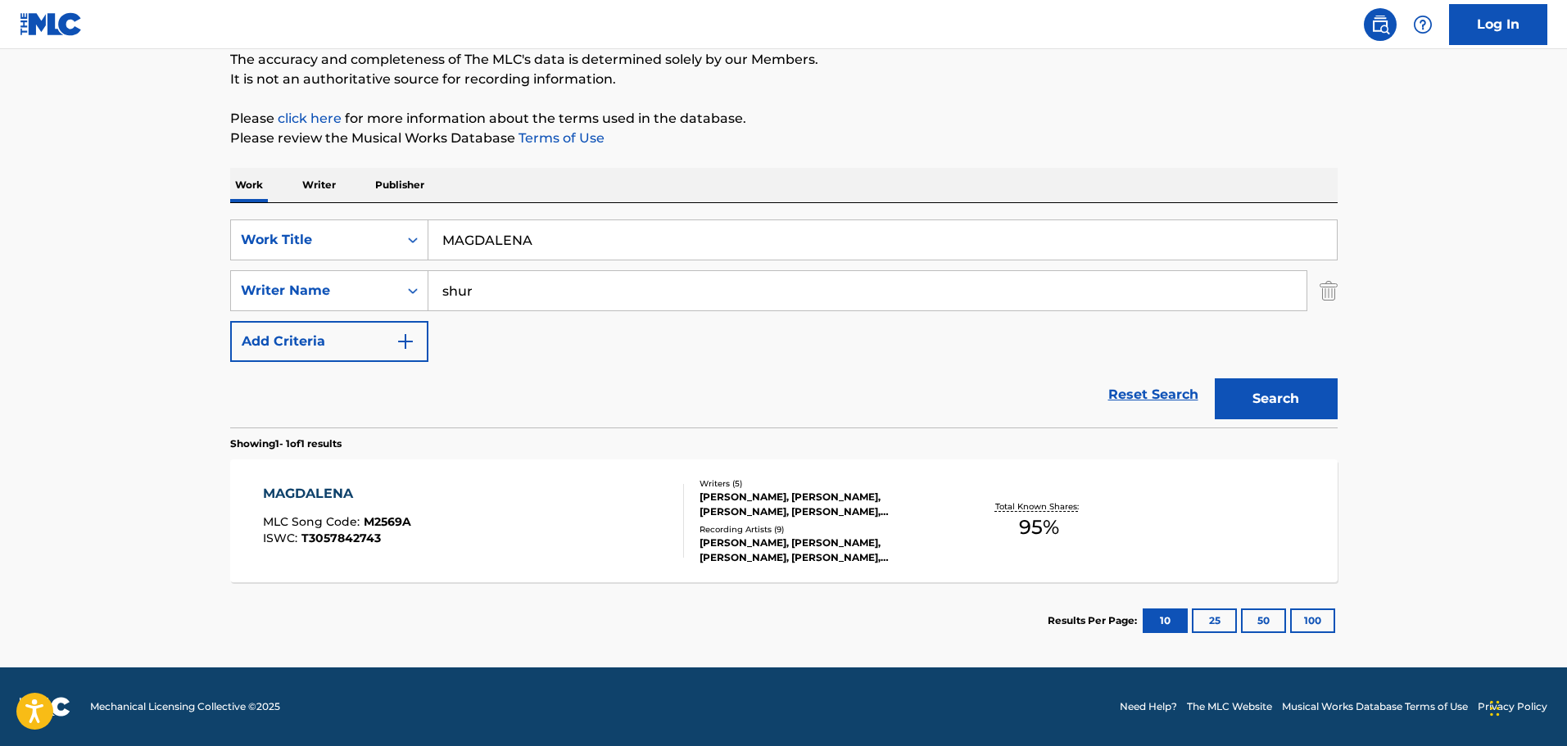
click at [482, 238] on input "MAGDALENA" at bounding box center [882, 239] width 909 height 39
paste input "RIO"
click at [1290, 400] on button "Search" at bounding box center [1276, 399] width 123 height 41
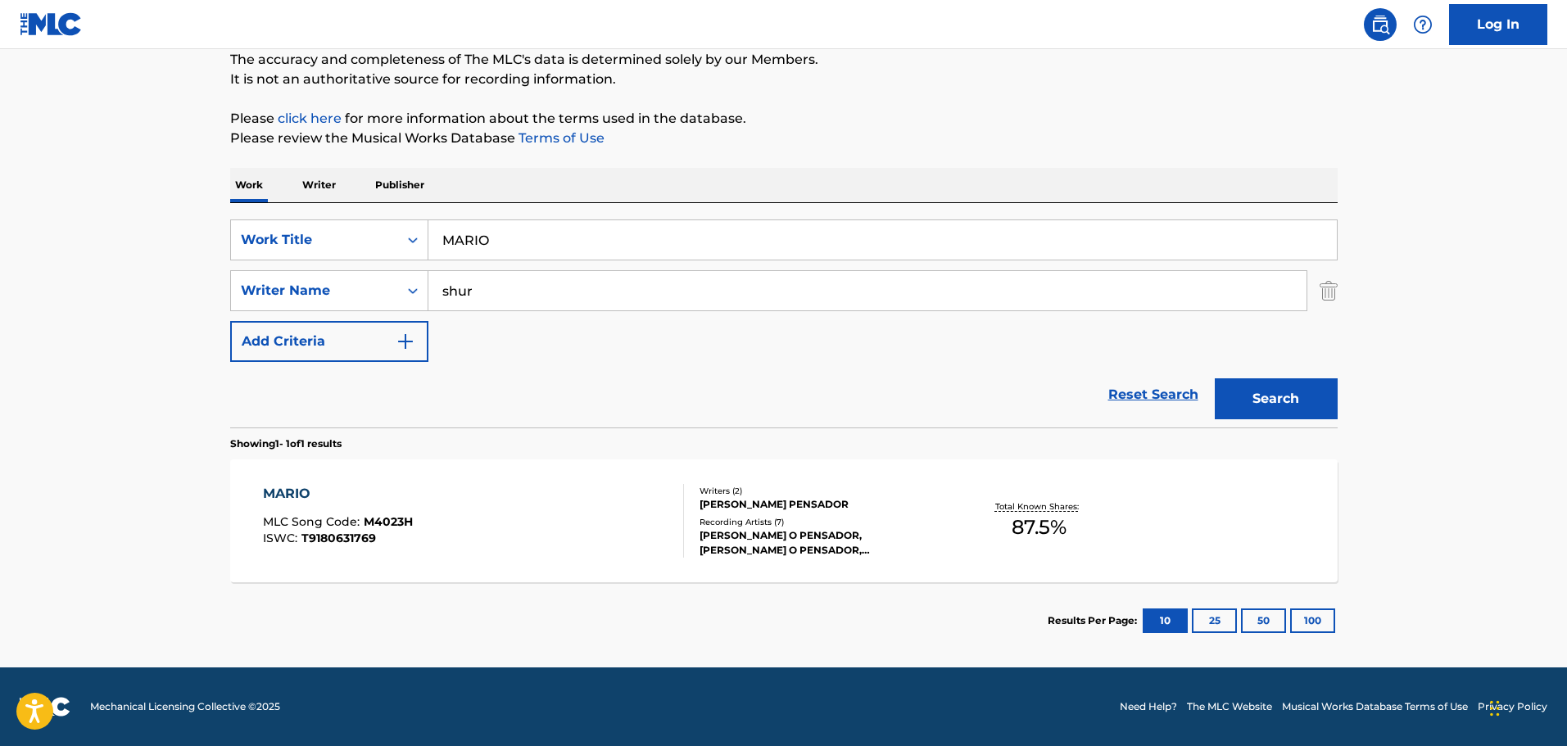
click at [481, 247] on input "MARIO" at bounding box center [882, 239] width 909 height 39
paste input "S Y MAS"
click at [1286, 403] on button "Search" at bounding box center [1276, 399] width 123 height 41
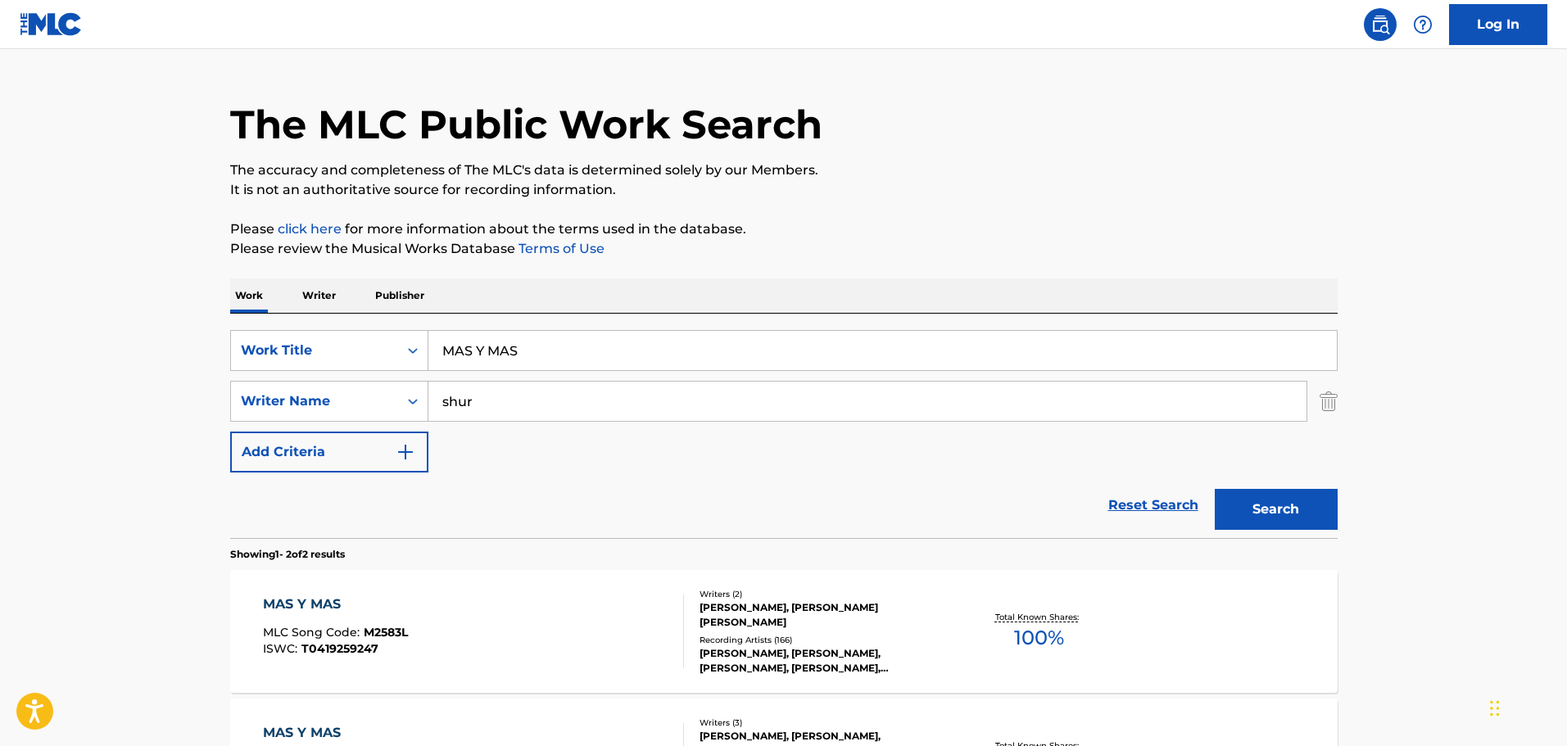
scroll to position [0, 0]
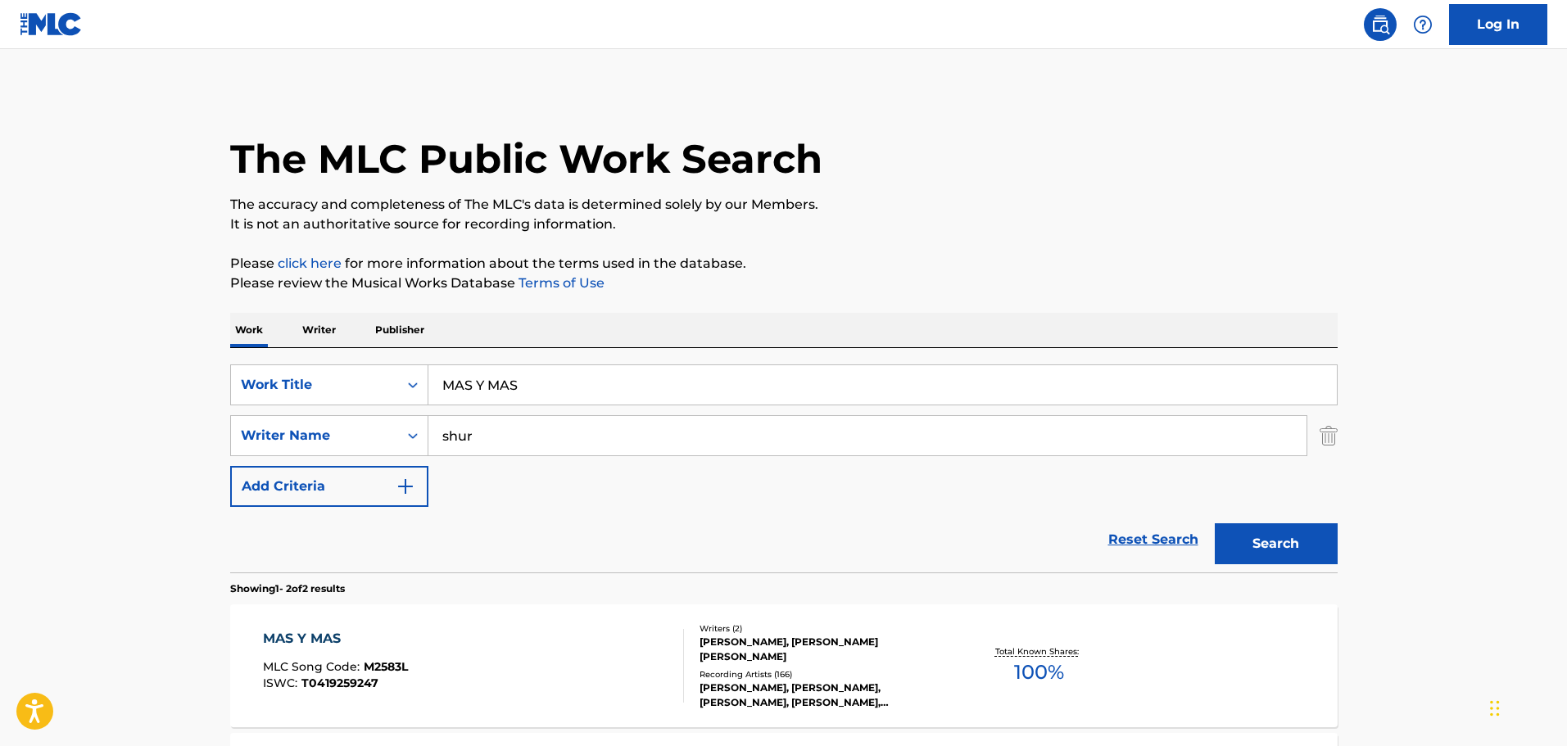
click at [495, 389] on input "MAS Y MAS" at bounding box center [882, 384] width 909 height 39
paste input "TURBACAO MENTAL"
click at [1276, 545] on button "Search" at bounding box center [1276, 544] width 123 height 41
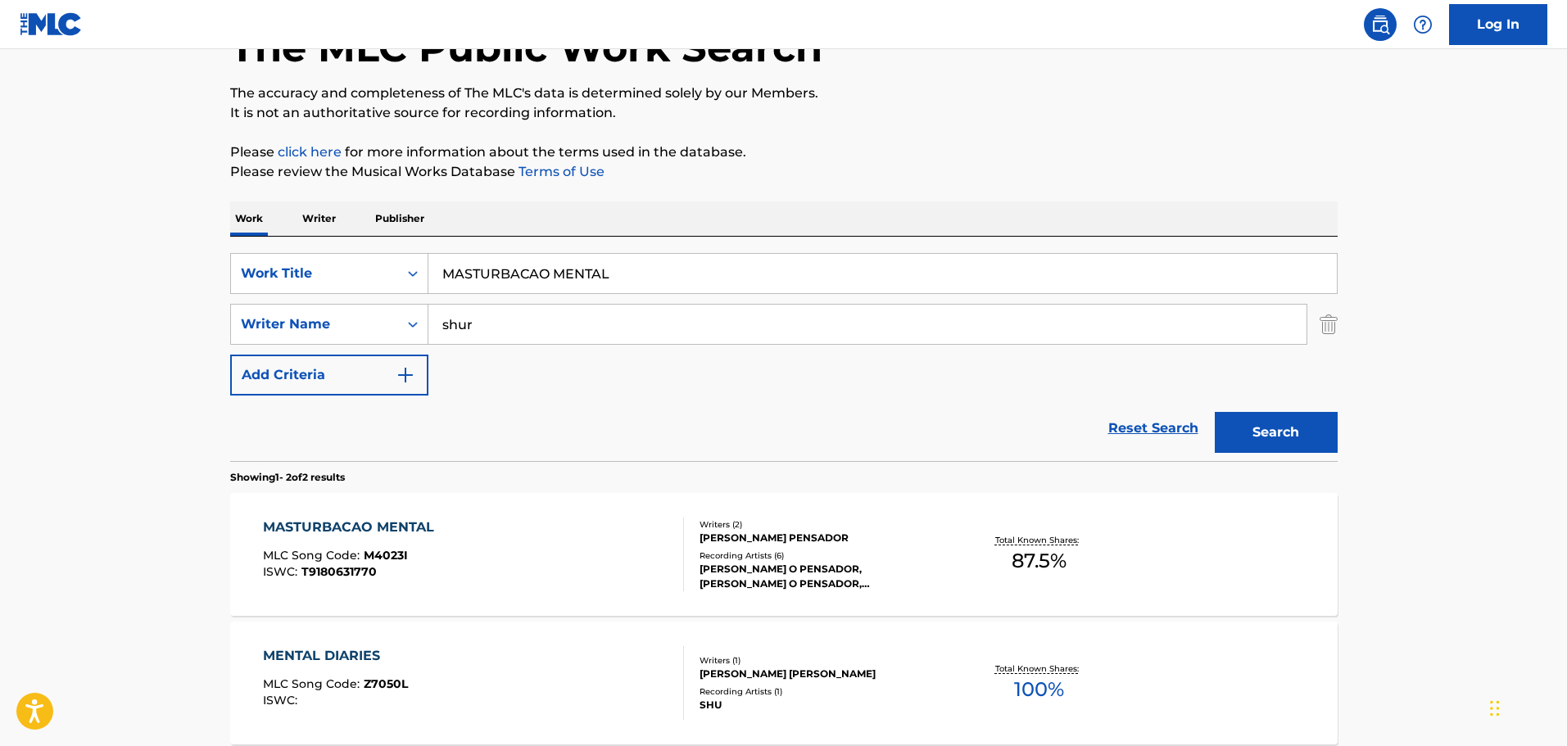
scroll to position [274, 0]
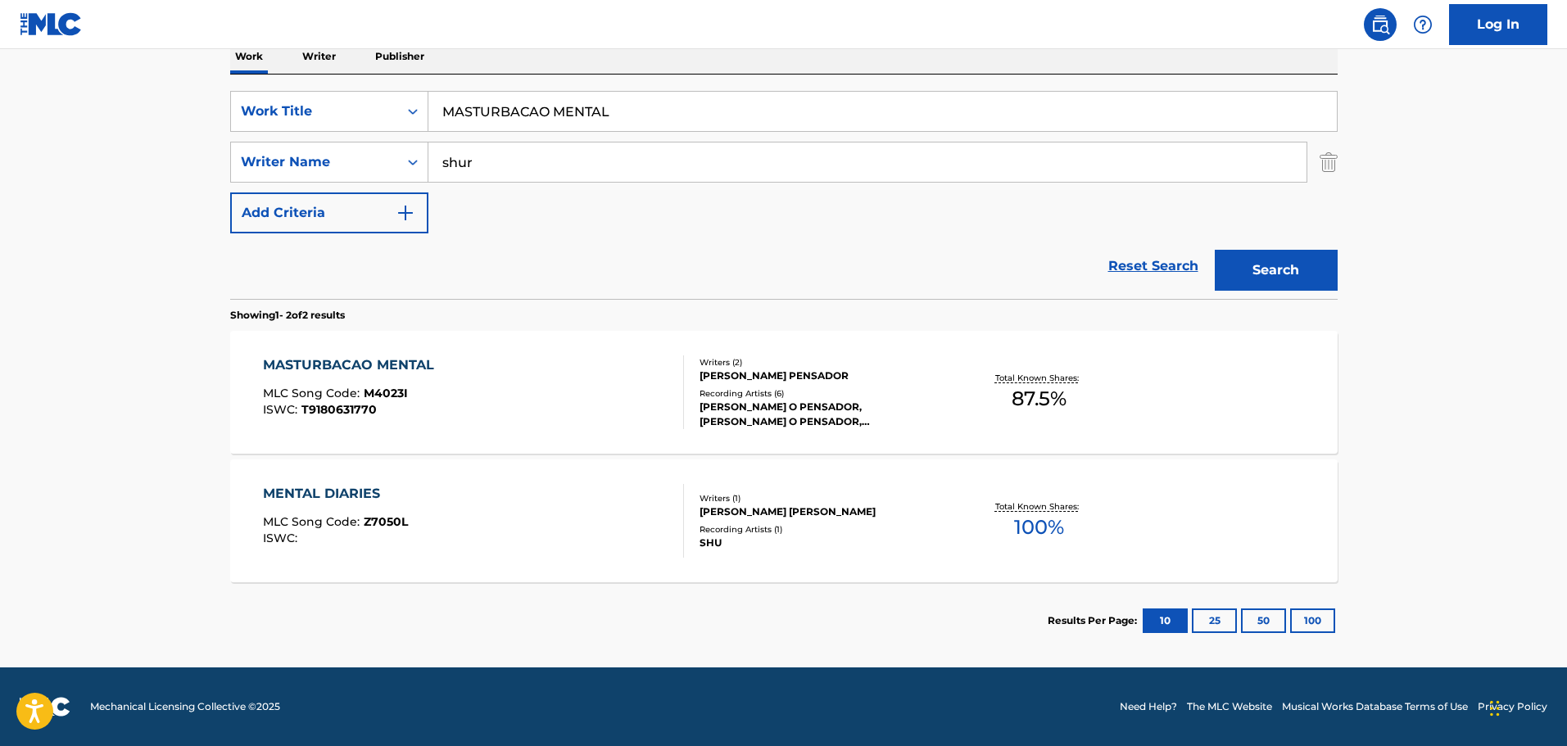
click at [519, 111] on input "MASTURBACAO MENTAL" at bounding box center [882, 111] width 909 height 39
paste input "OVIN ON"
type input "MOVIN ON"
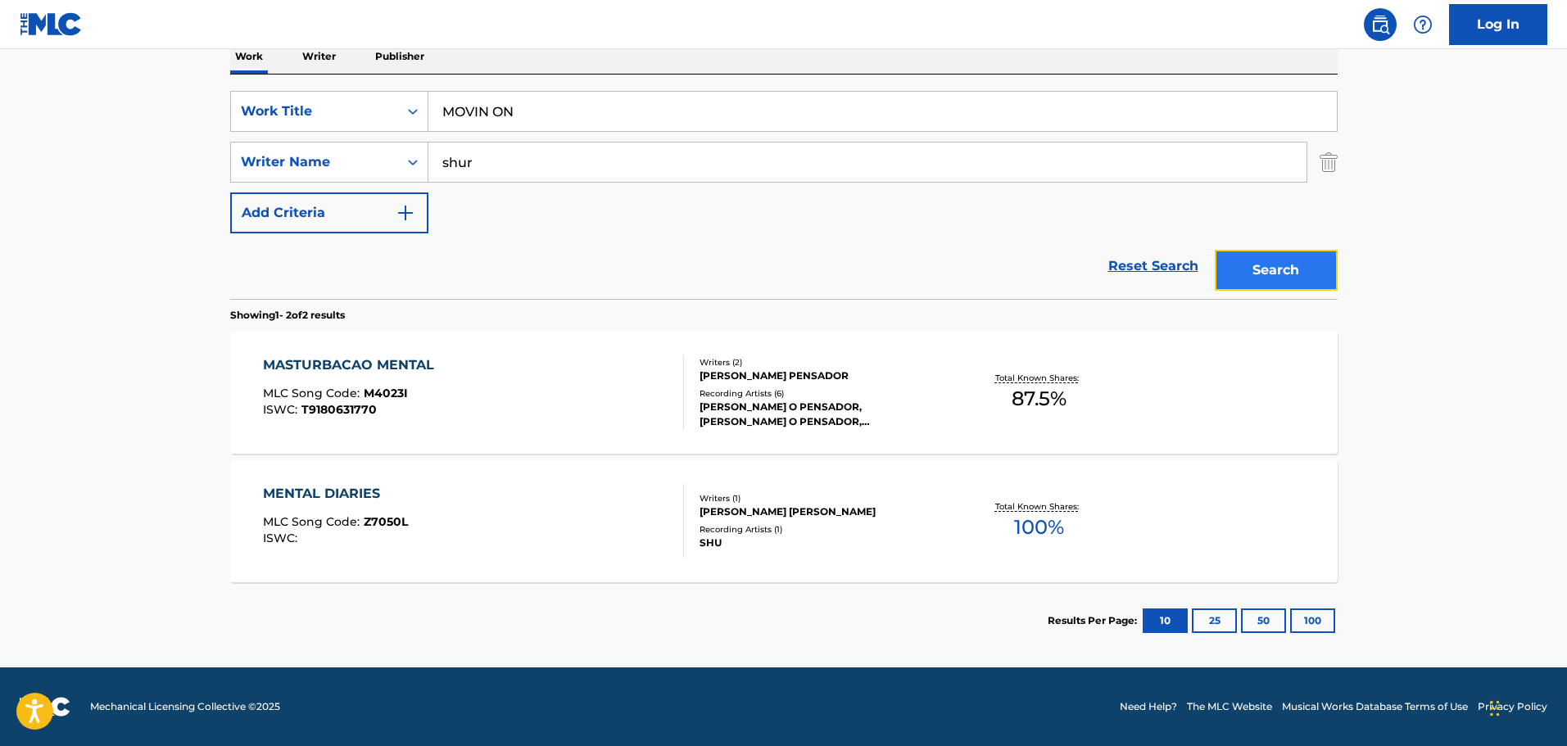
click at [1266, 270] on button "Search" at bounding box center [1276, 270] width 123 height 41
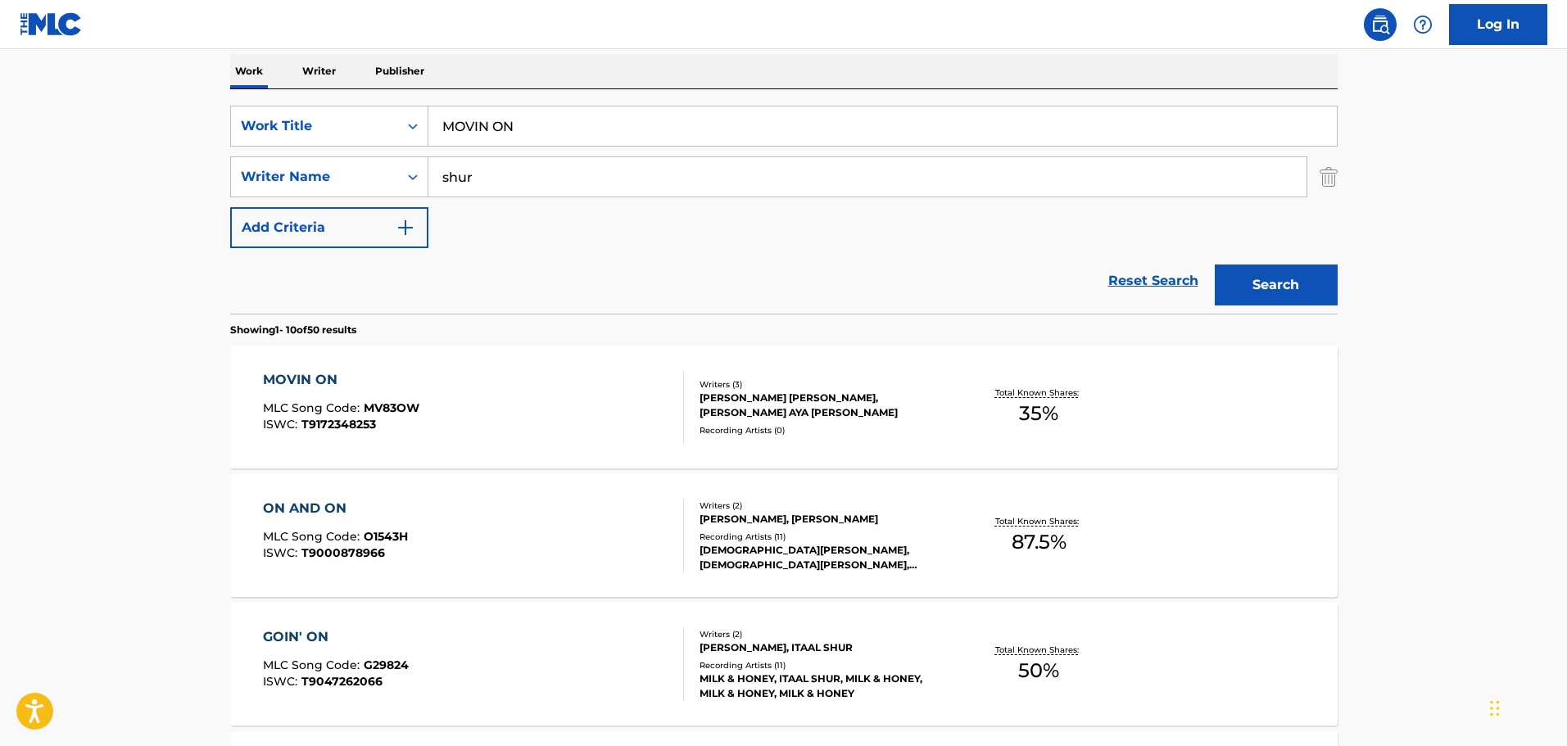
scroll to position [110, 0]
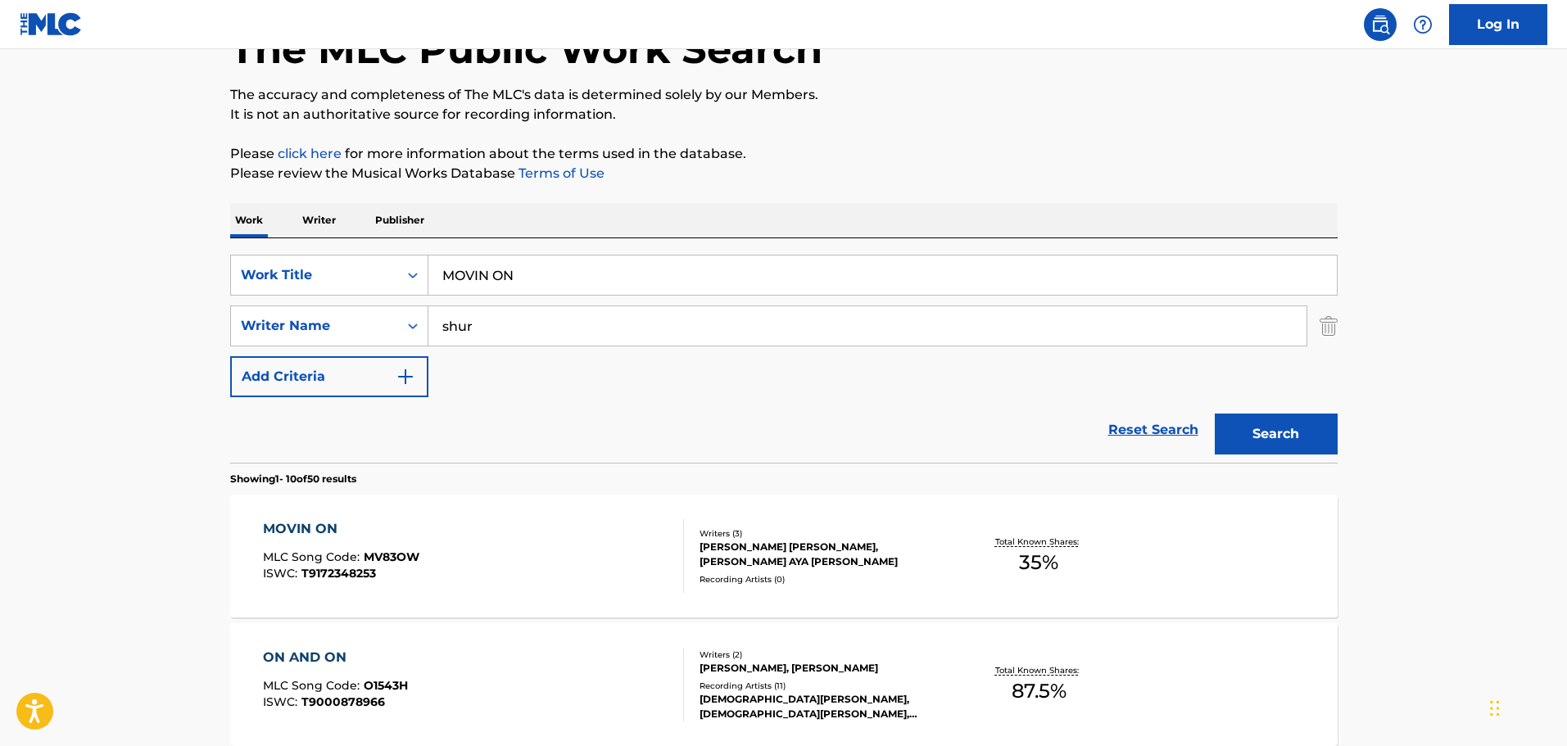
click at [344, 537] on div "MOVIN ON" at bounding box center [341, 529] width 156 height 20
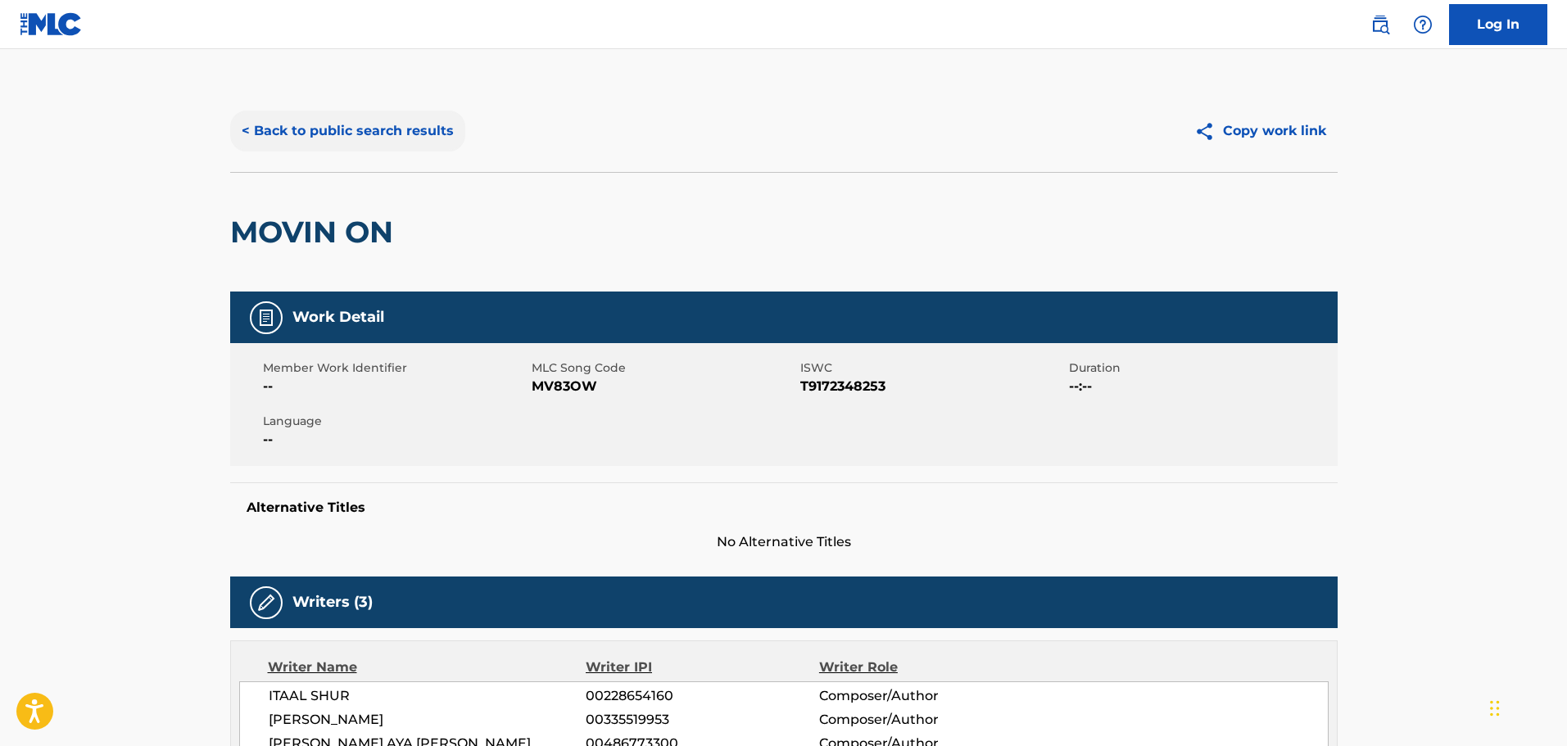
click at [379, 124] on button "< Back to public search results" at bounding box center [347, 131] width 235 height 41
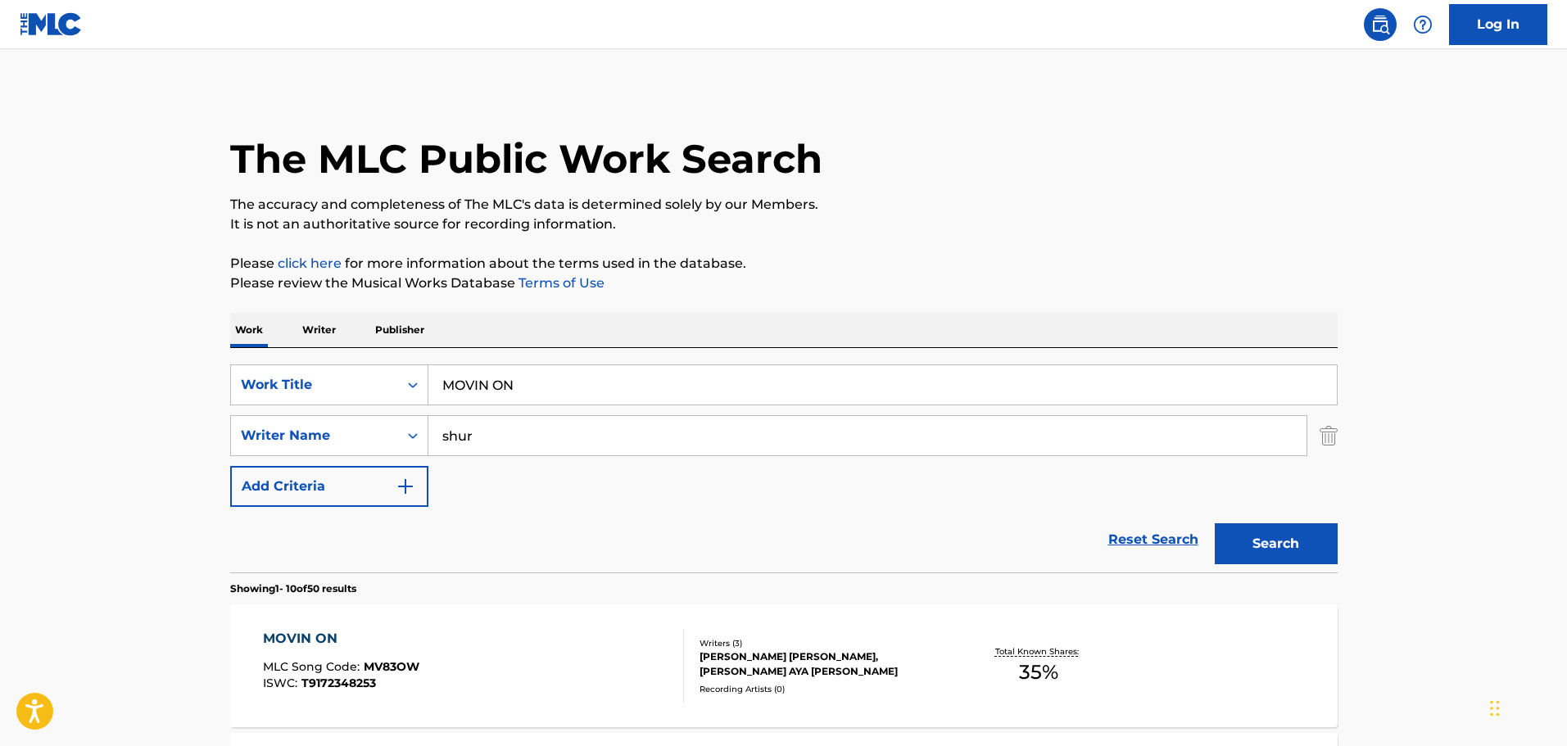
scroll to position [110, 0]
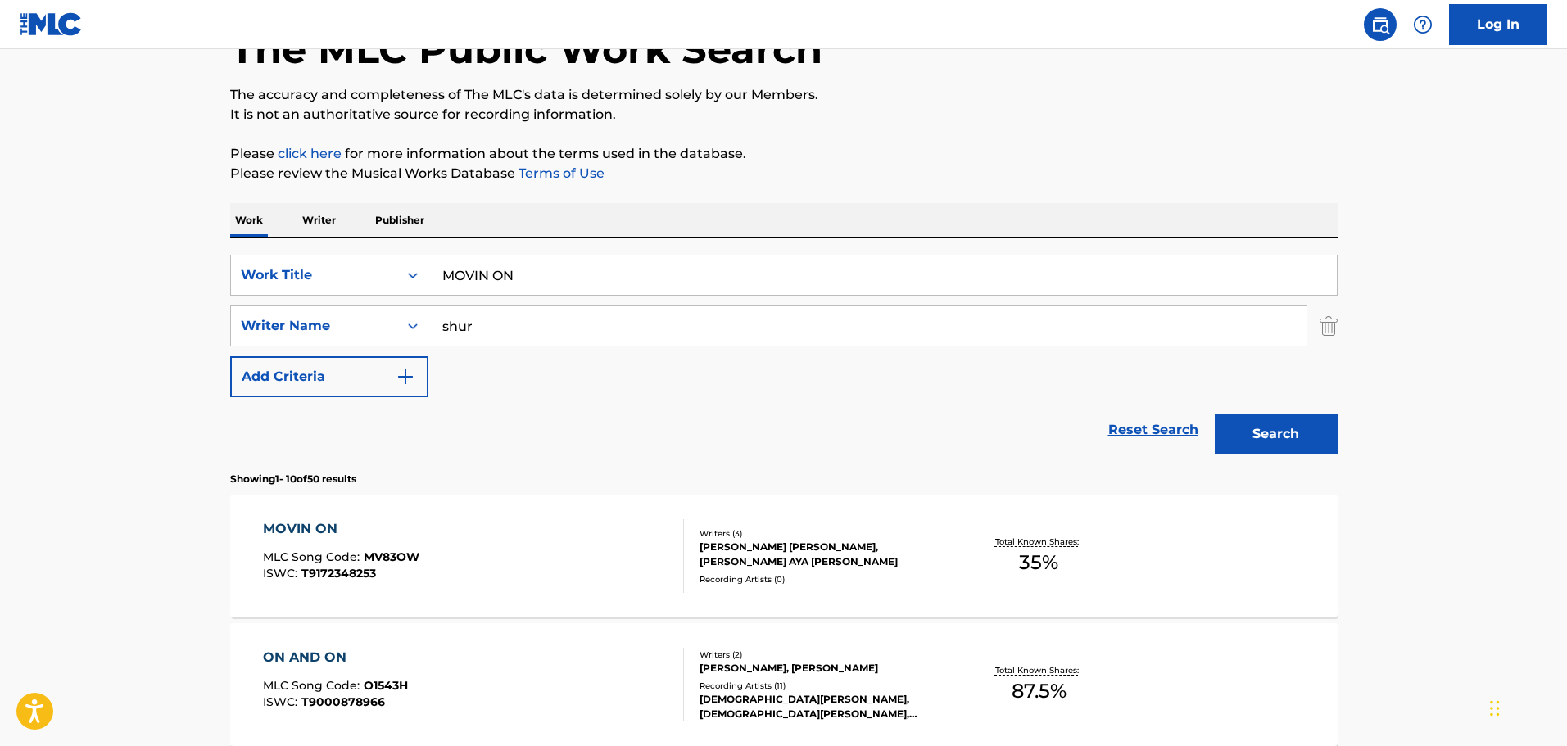
click at [461, 275] on input "MOVIN ON" at bounding box center [882, 275] width 909 height 39
paste input "Y SOMEWHERE TO GO"
click at [1267, 432] on button "Search" at bounding box center [1276, 434] width 123 height 41
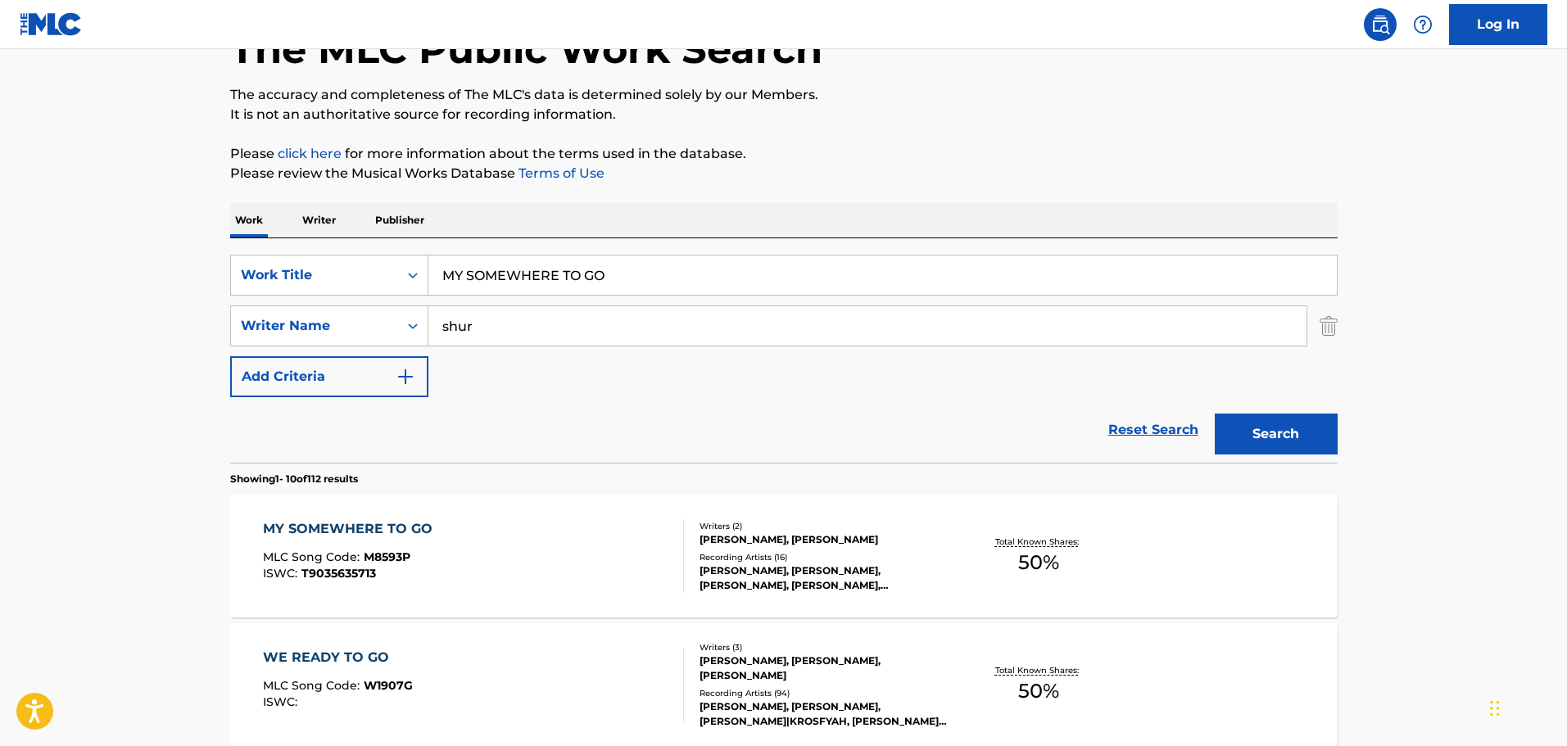
click at [514, 278] on input "MY SOMEWHERE TO GO" at bounding box center [882, 275] width 909 height 39
paste input "NA PALMA DA MA"
click at [1308, 432] on button "Search" at bounding box center [1276, 434] width 123 height 41
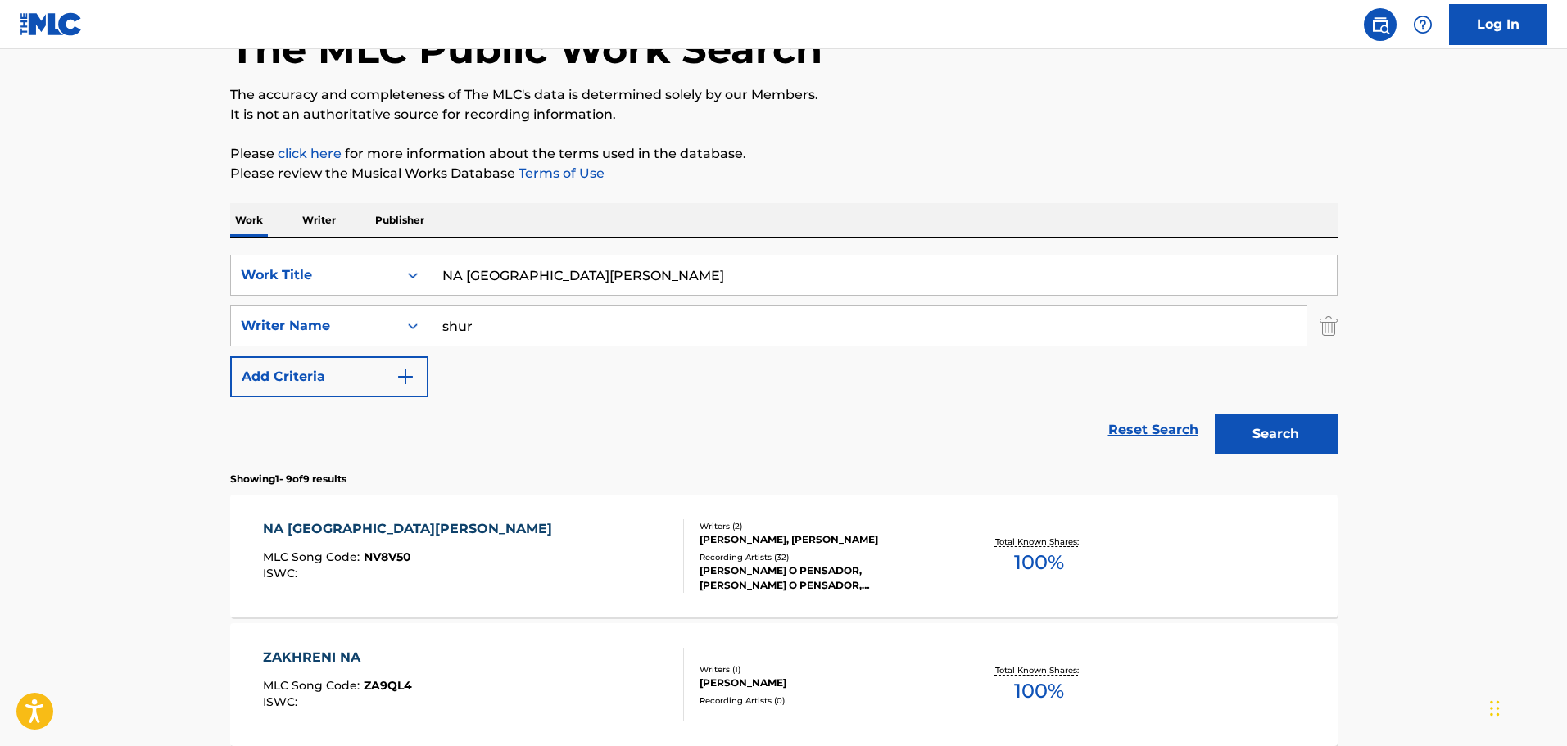
click at [488, 273] on input "NA PALMA DA MAO" at bounding box center [882, 275] width 909 height 39
click at [1274, 434] on button "Search" at bounding box center [1276, 434] width 123 height 41
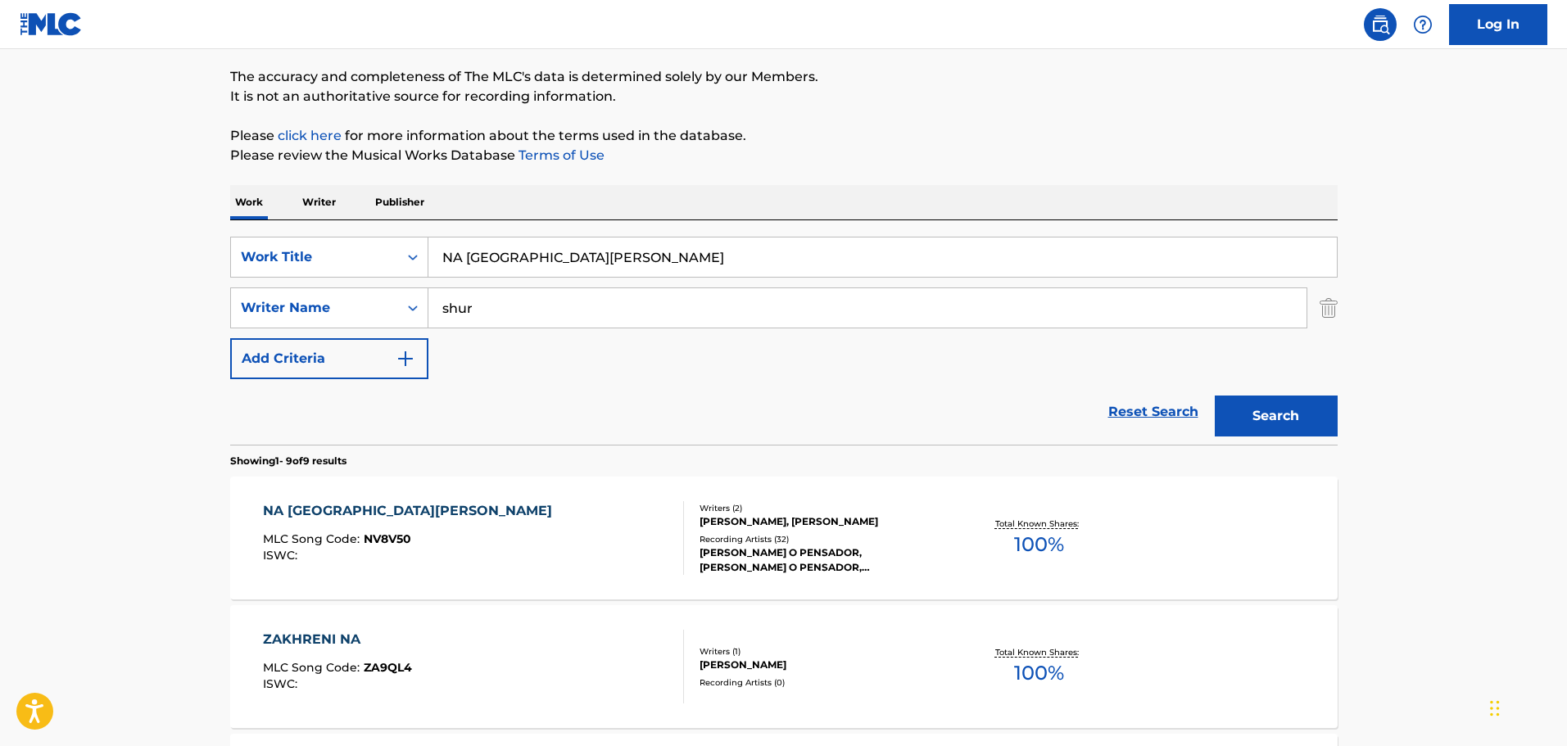
scroll to position [0, 0]
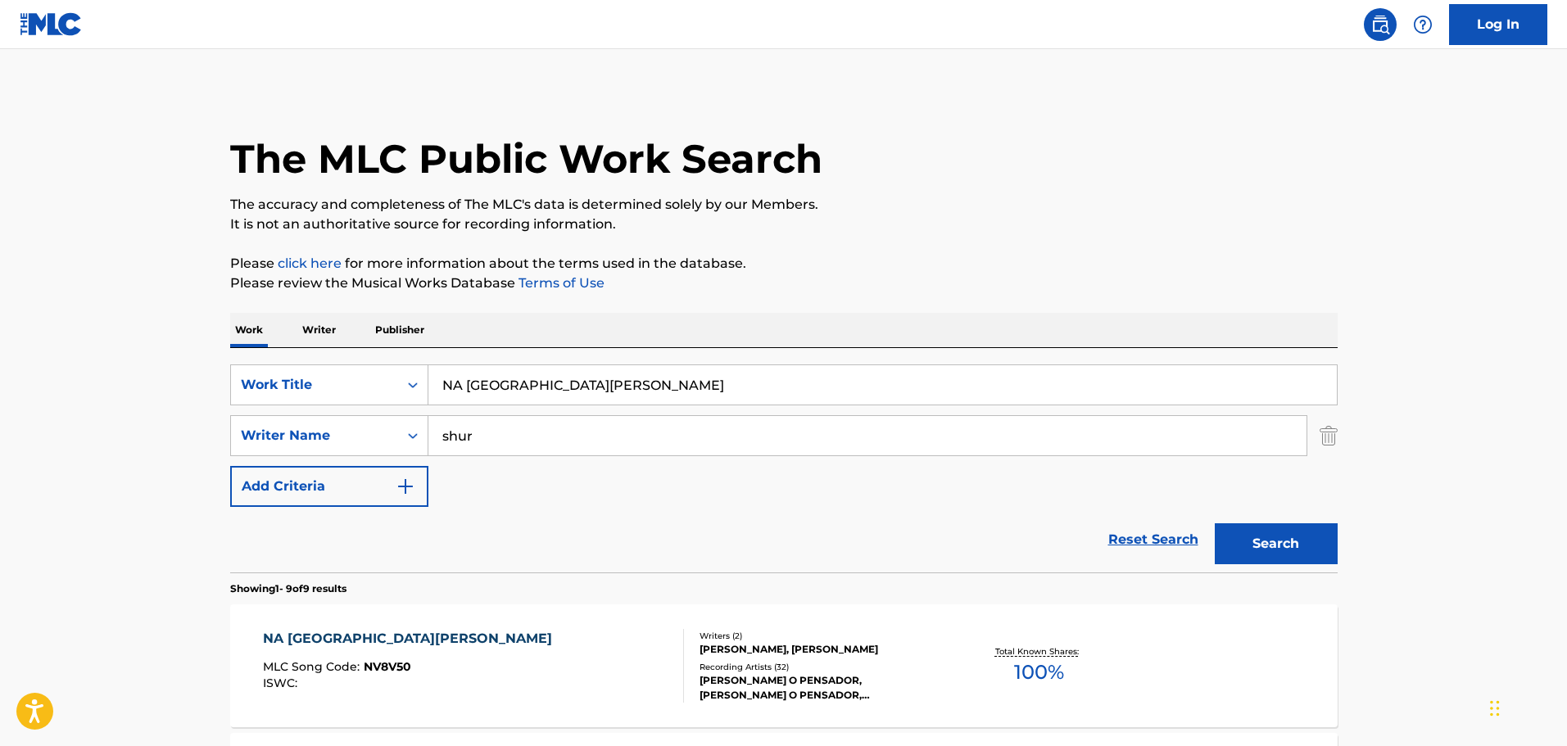
click at [501, 383] on input "NA PALMA DA MAO" at bounding box center [882, 384] width 909 height 39
paste input "TURAL HIGH"
type input "NATURAL HIGH"
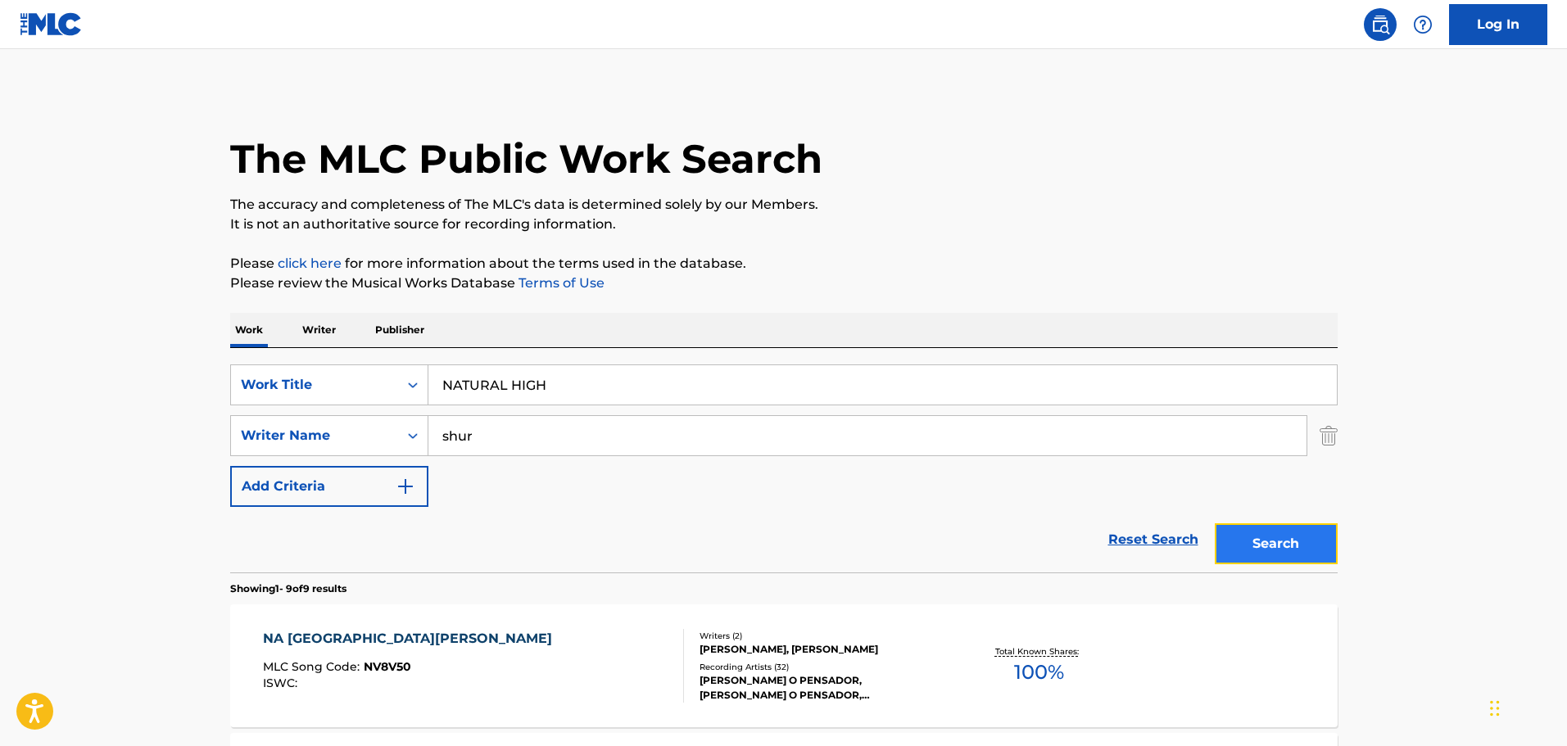
click at [1281, 549] on button "Search" at bounding box center [1276, 544] width 123 height 41
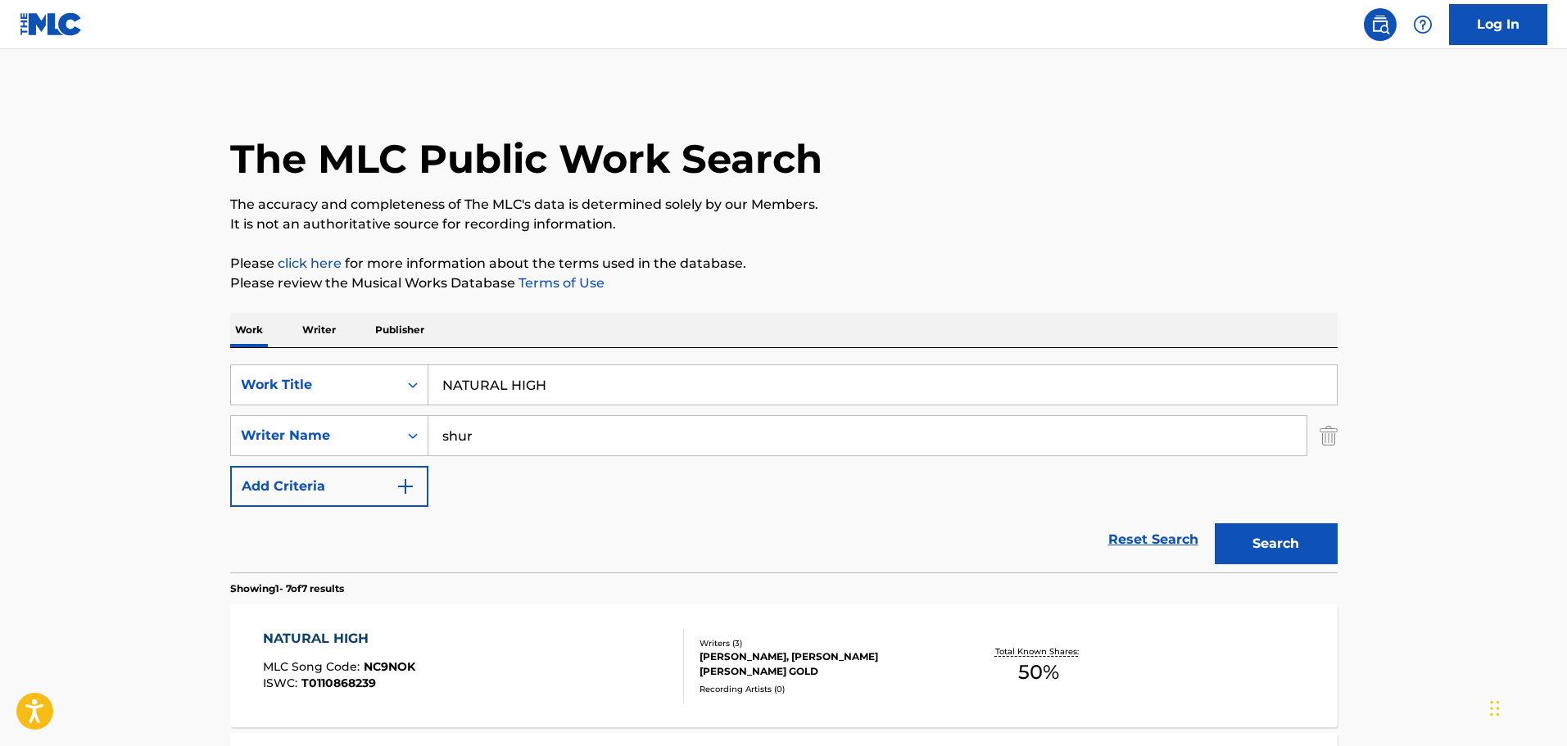
drag, startPoint x: 545, startPoint y: 437, endPoint x: 136, endPoint y: 475, distance: 410.6
click at [270, 469] on div "SearchWithCriteria1d35d317-8043-4077-a806-fa7bf101c677 Work Title NATURAL HIGH …" at bounding box center [784, 436] width 1108 height 143
type input "maron"
click at [1215, 524] on button "Search" at bounding box center [1276, 544] width 123 height 41
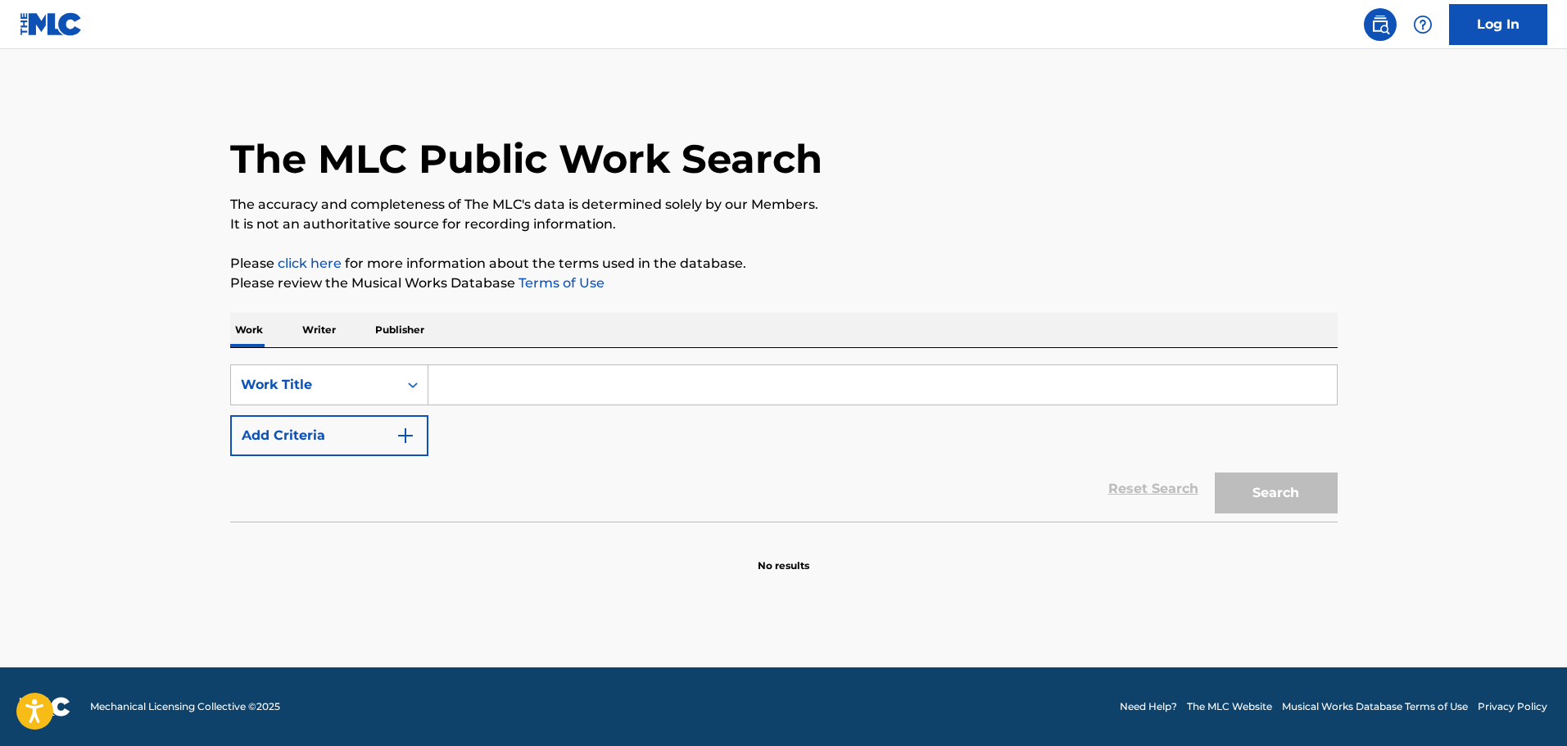
click at [489, 372] on input "Search Form" at bounding box center [882, 384] width 909 height 39
paste input "NATURAL HIGH"
type input "NATURAL HIGH"
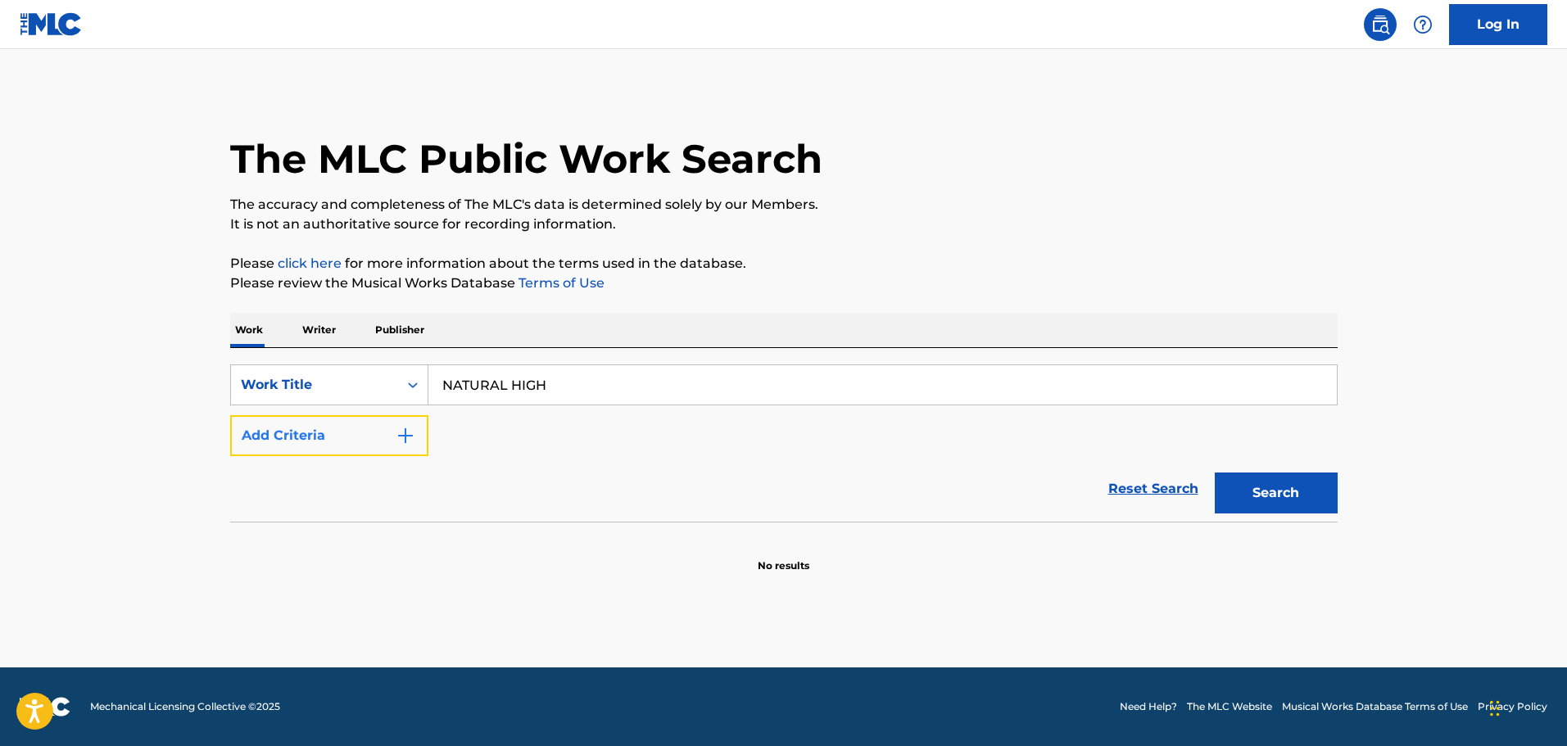
click at [405, 430] on img "Search Form" at bounding box center [406, 436] width 20 height 20
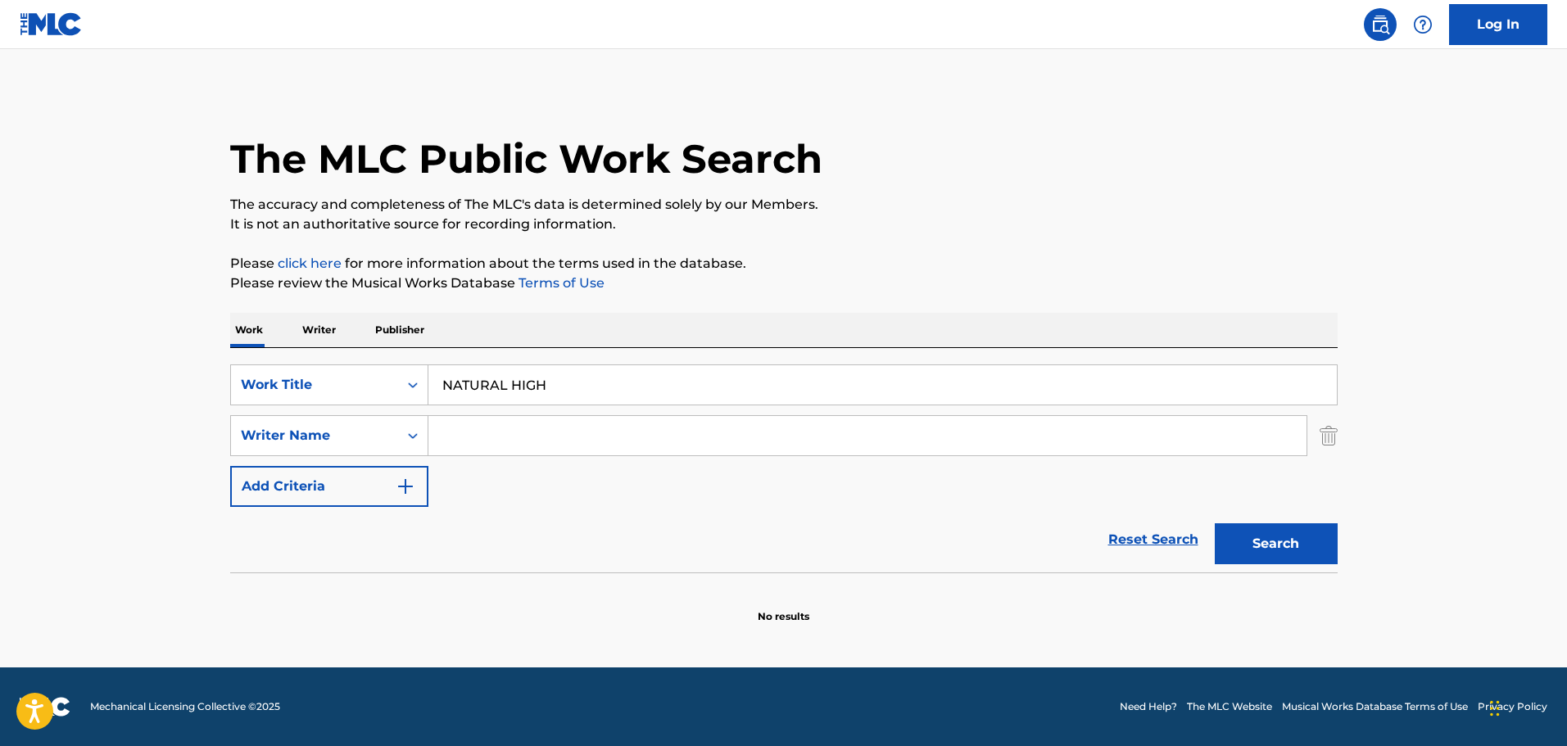
click at [531, 436] on input "Search Form" at bounding box center [867, 435] width 878 height 39
type input "shur"
click at [1215, 524] on button "Search" at bounding box center [1276, 544] width 123 height 41
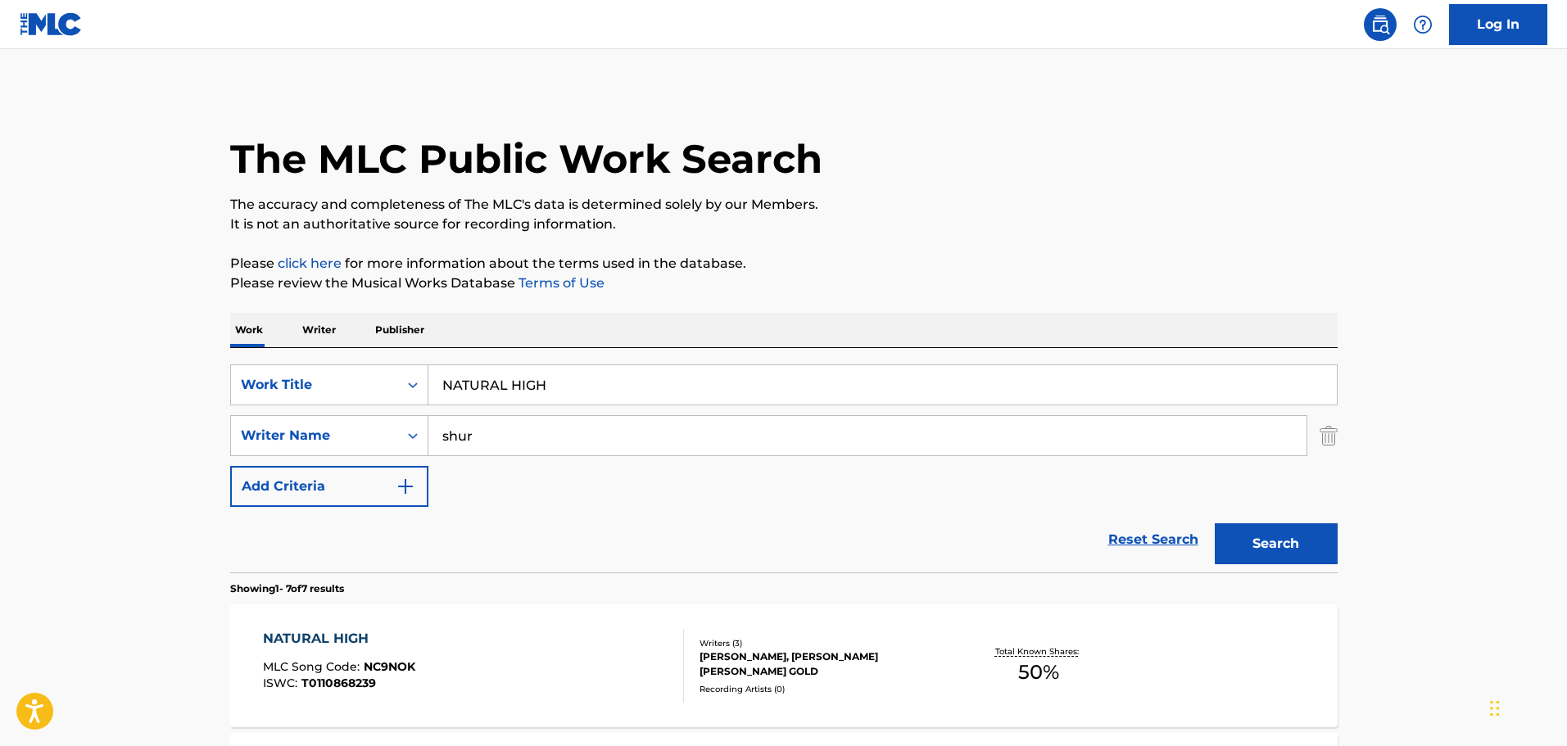
scroll to position [246, 0]
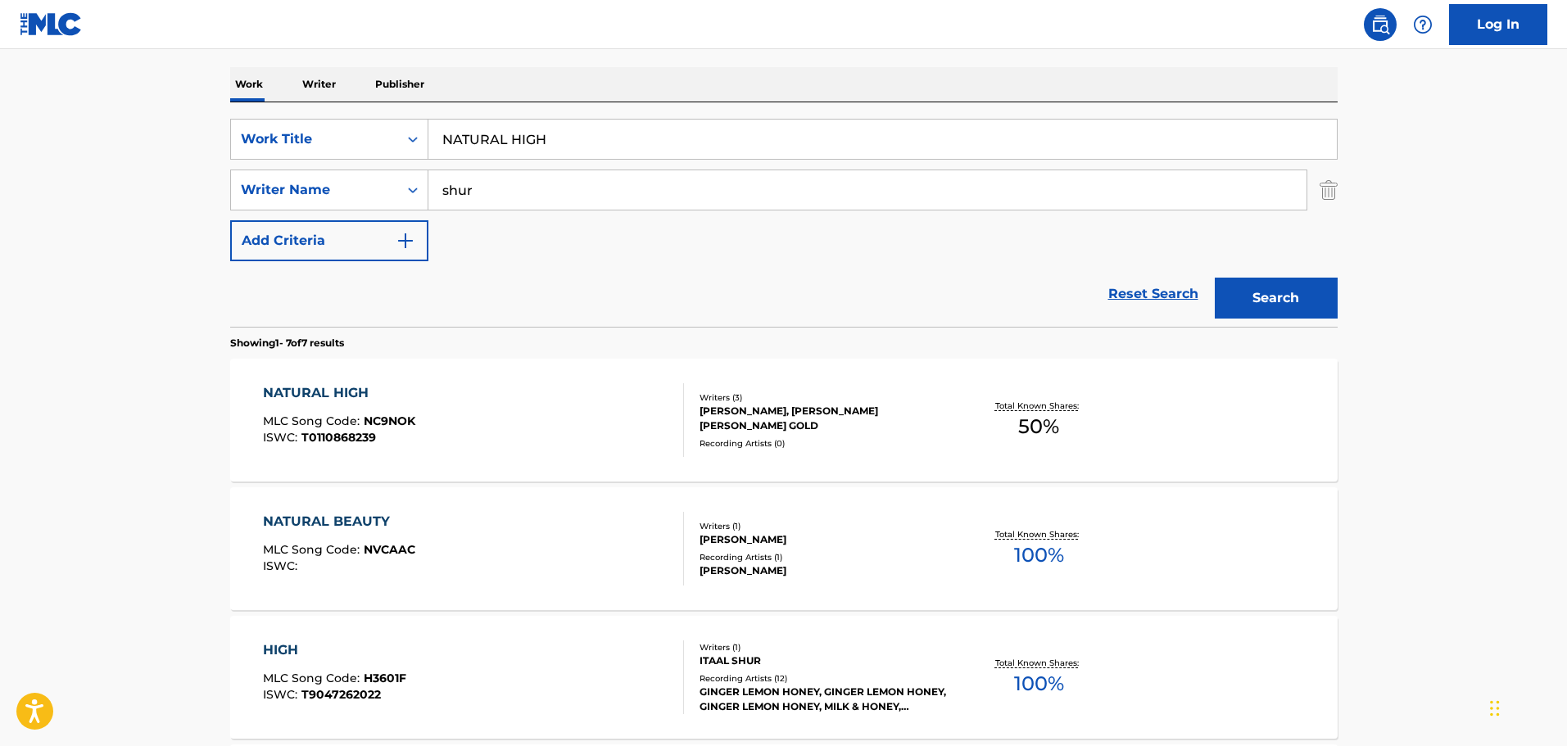
click at [457, 412] on div "NATURAL HIGH MLC Song Code : NC9NOK ISWC : T0110868239" at bounding box center [473, 420] width 421 height 74
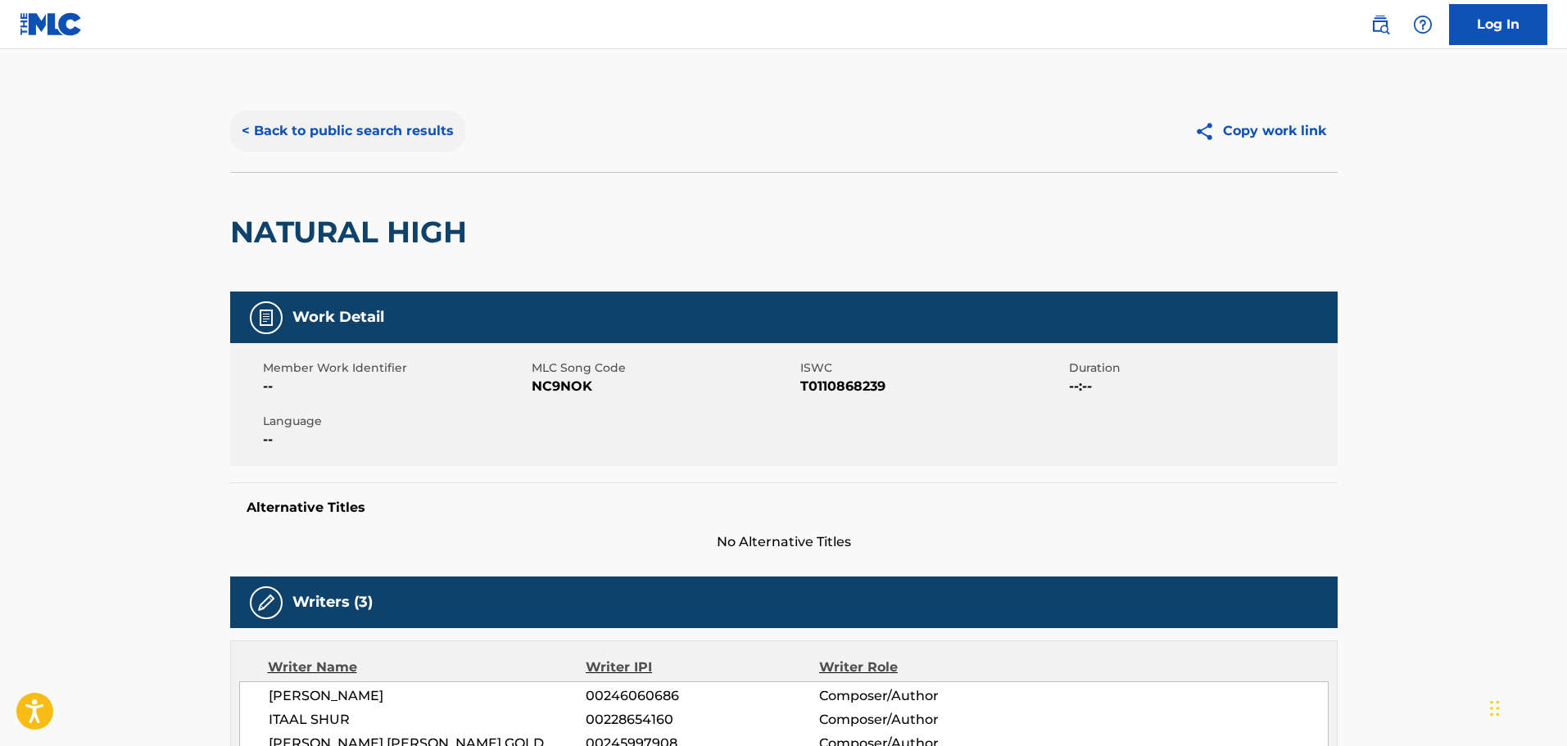
click at [307, 125] on button "< Back to public search results" at bounding box center [347, 131] width 235 height 41
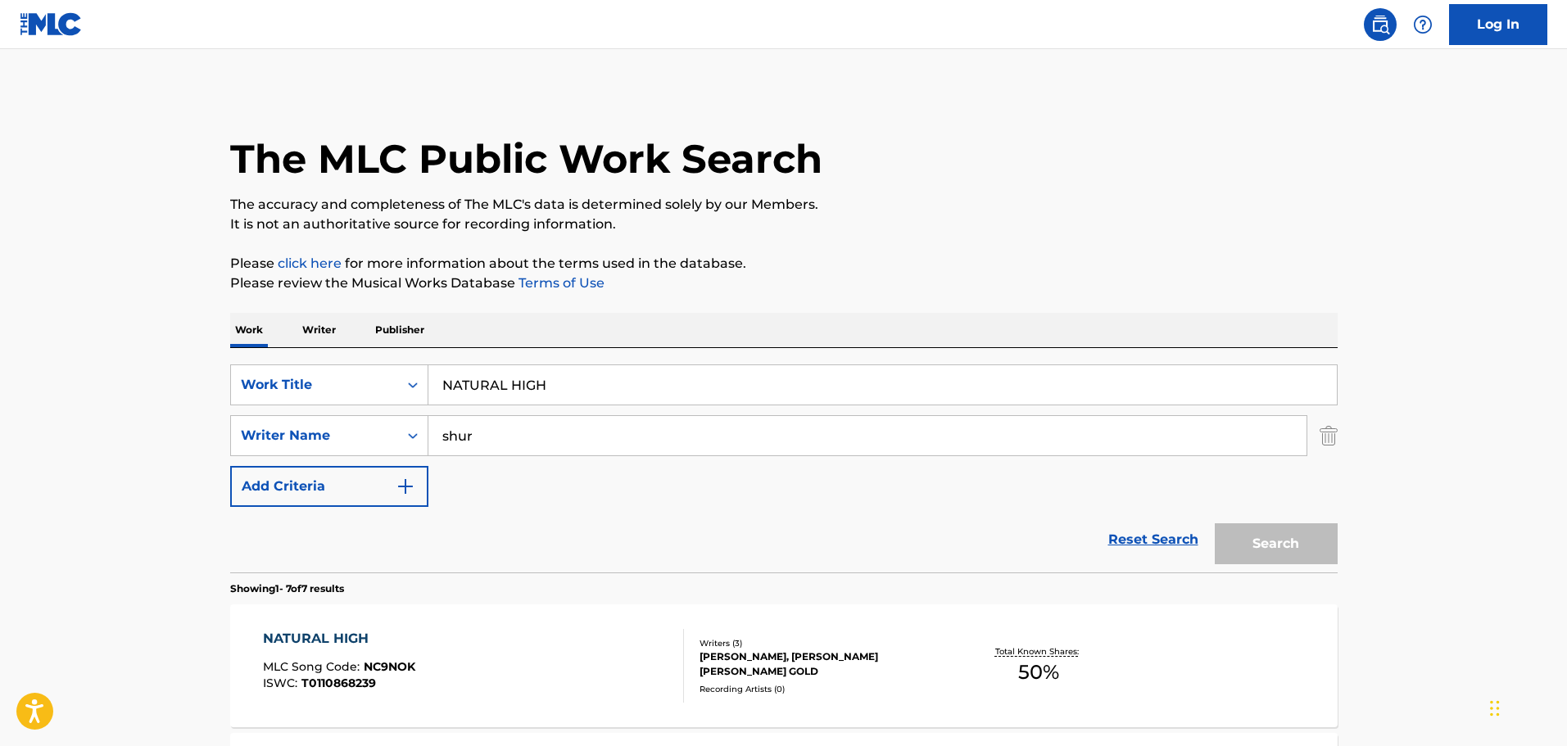
scroll to position [246, 0]
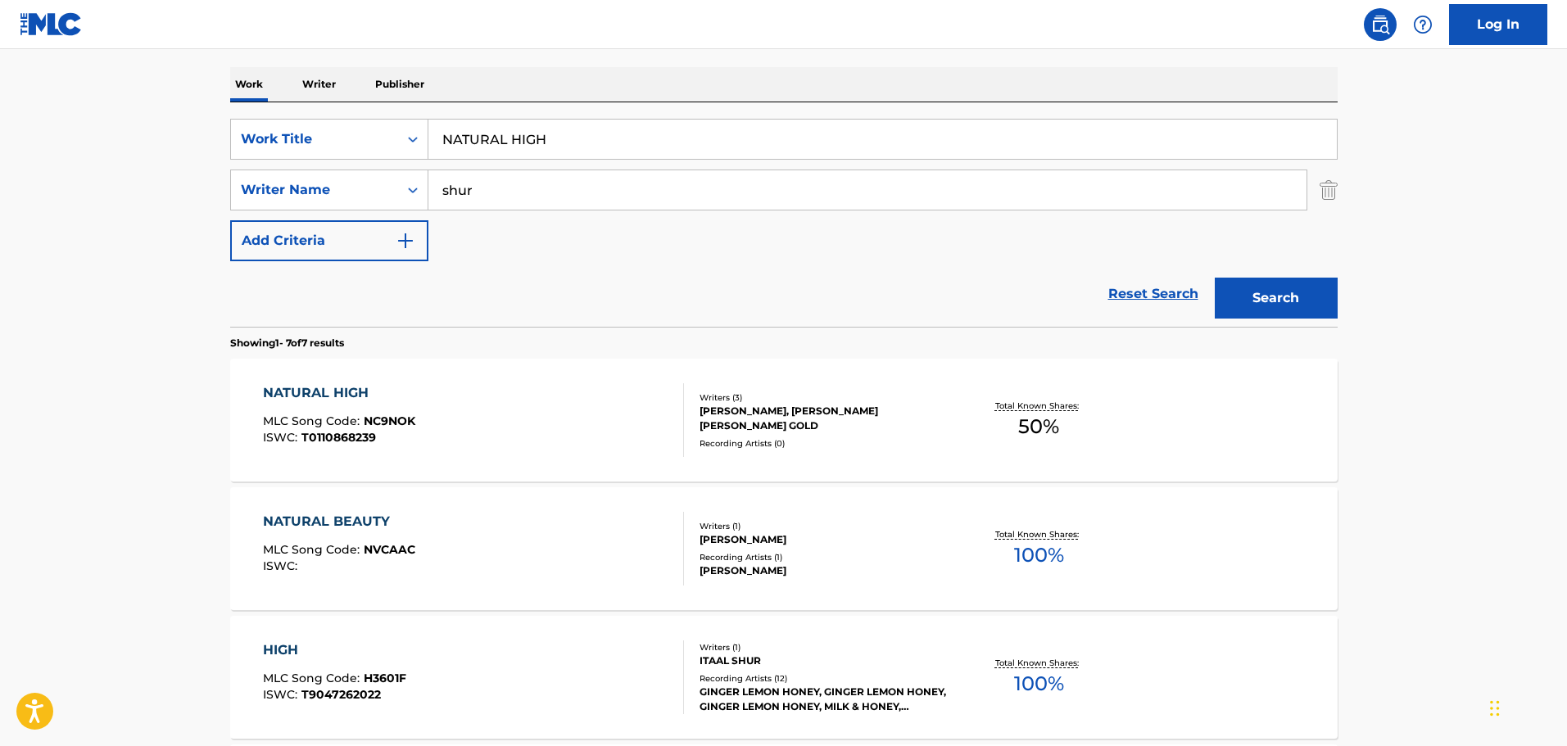
click at [472, 140] on input "NATURAL HIGH" at bounding box center [882, 139] width 909 height 39
paste input "E OF A FREAK"
click at [1287, 297] on button "Search" at bounding box center [1276, 298] width 123 height 41
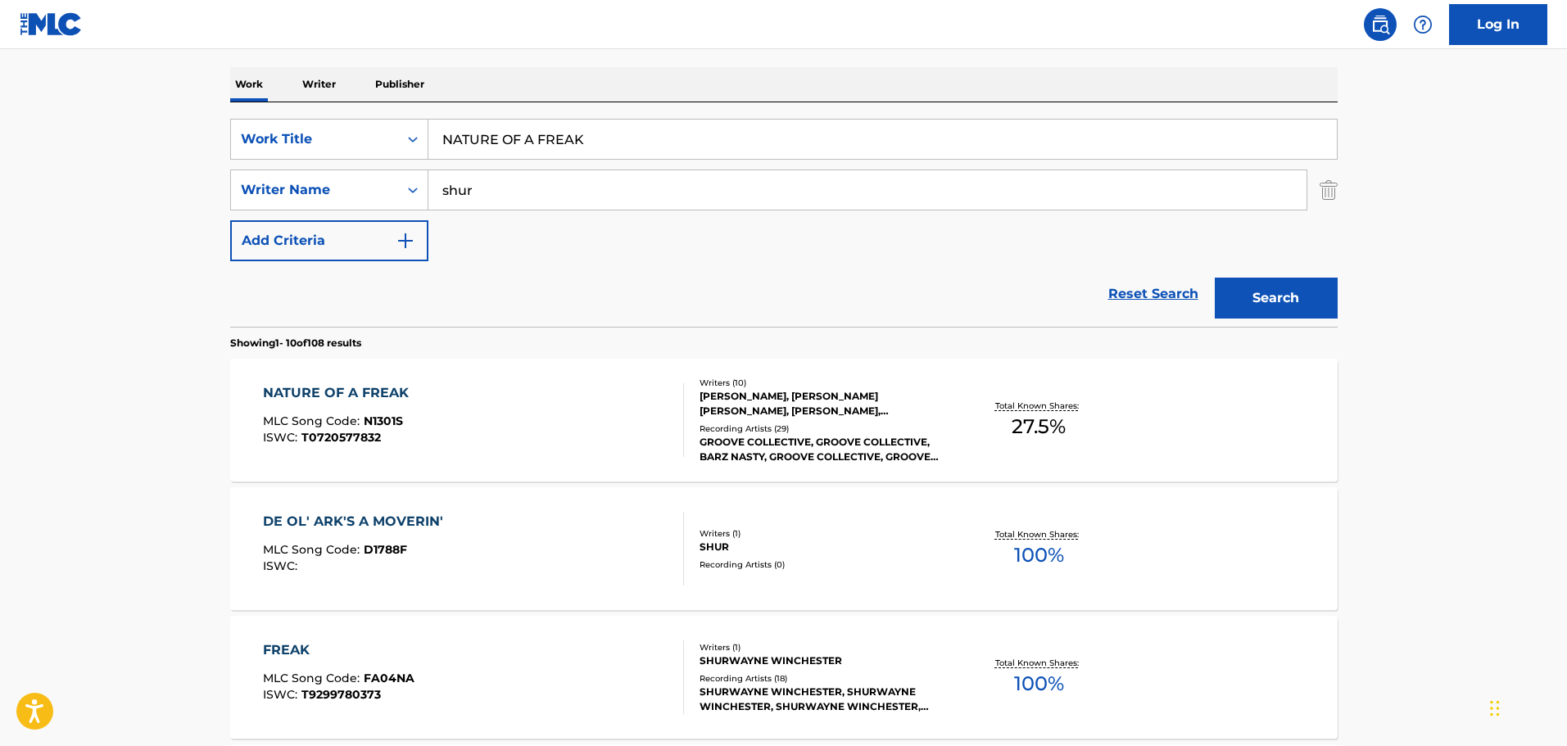
click at [464, 142] on input "NATURE OF A FREAK" at bounding box center [882, 139] width 909 height 39
paste input "ERD"
click at [1277, 283] on button "Search" at bounding box center [1276, 298] width 123 height 41
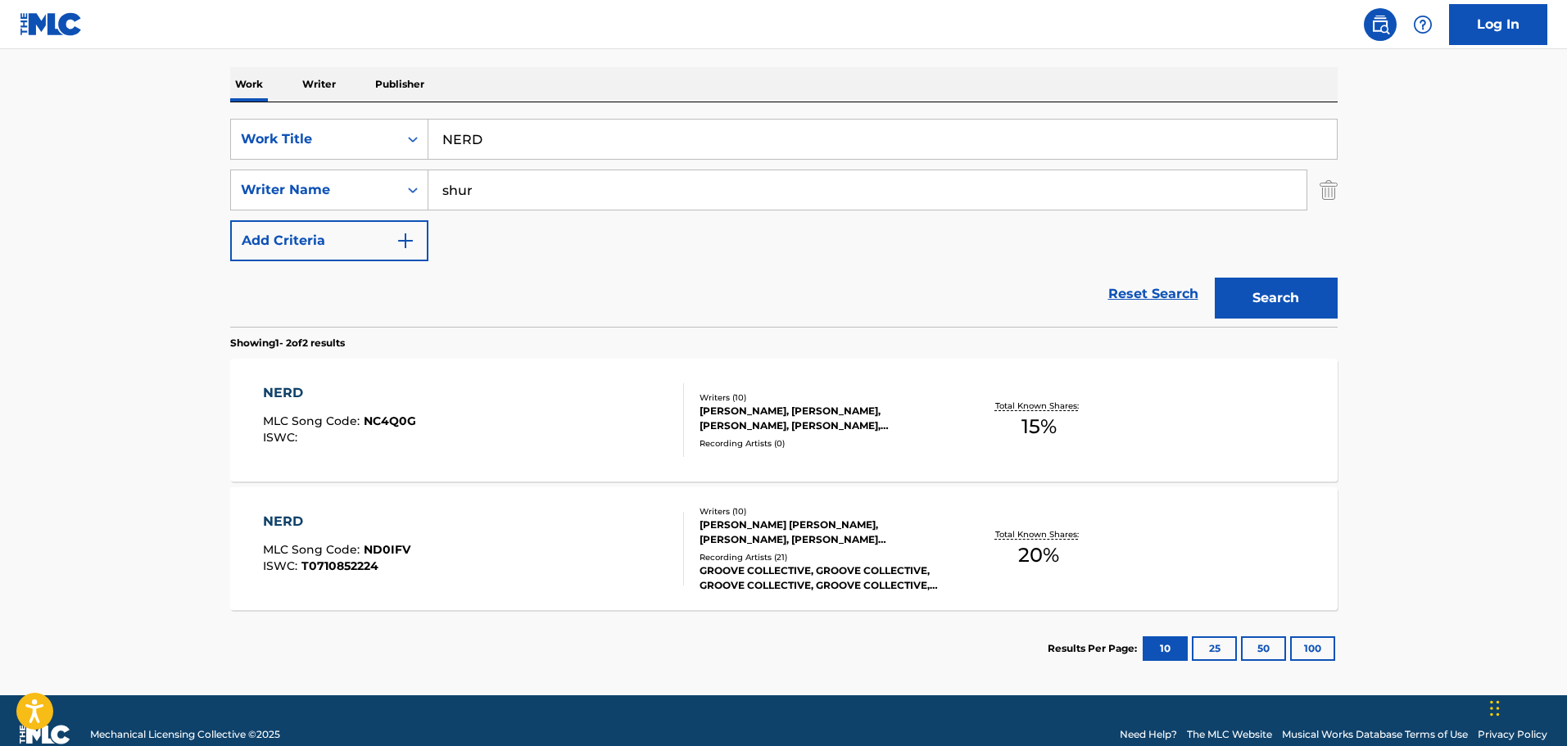
click at [467, 139] on input "NERD" at bounding box center [882, 139] width 909 height 39
paste input "VER SAY NEVER"
click at [1272, 308] on button "Search" at bounding box center [1276, 298] width 123 height 41
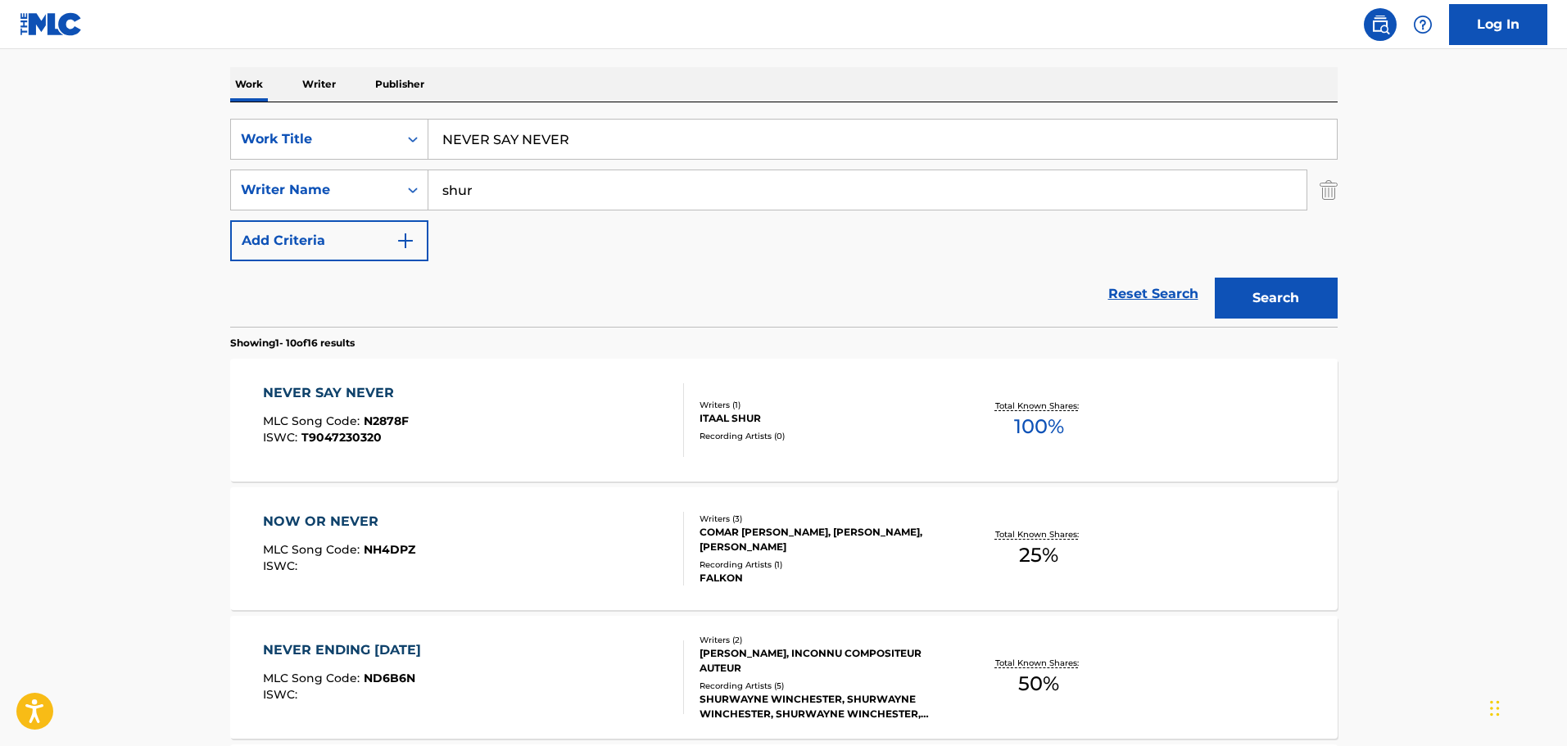
click at [467, 138] on input "NEVER SAY NEVER" at bounding box center [882, 139] width 909 height 39
paste input "IGHT WAVES"
click at [1257, 288] on button "Search" at bounding box center [1276, 298] width 123 height 41
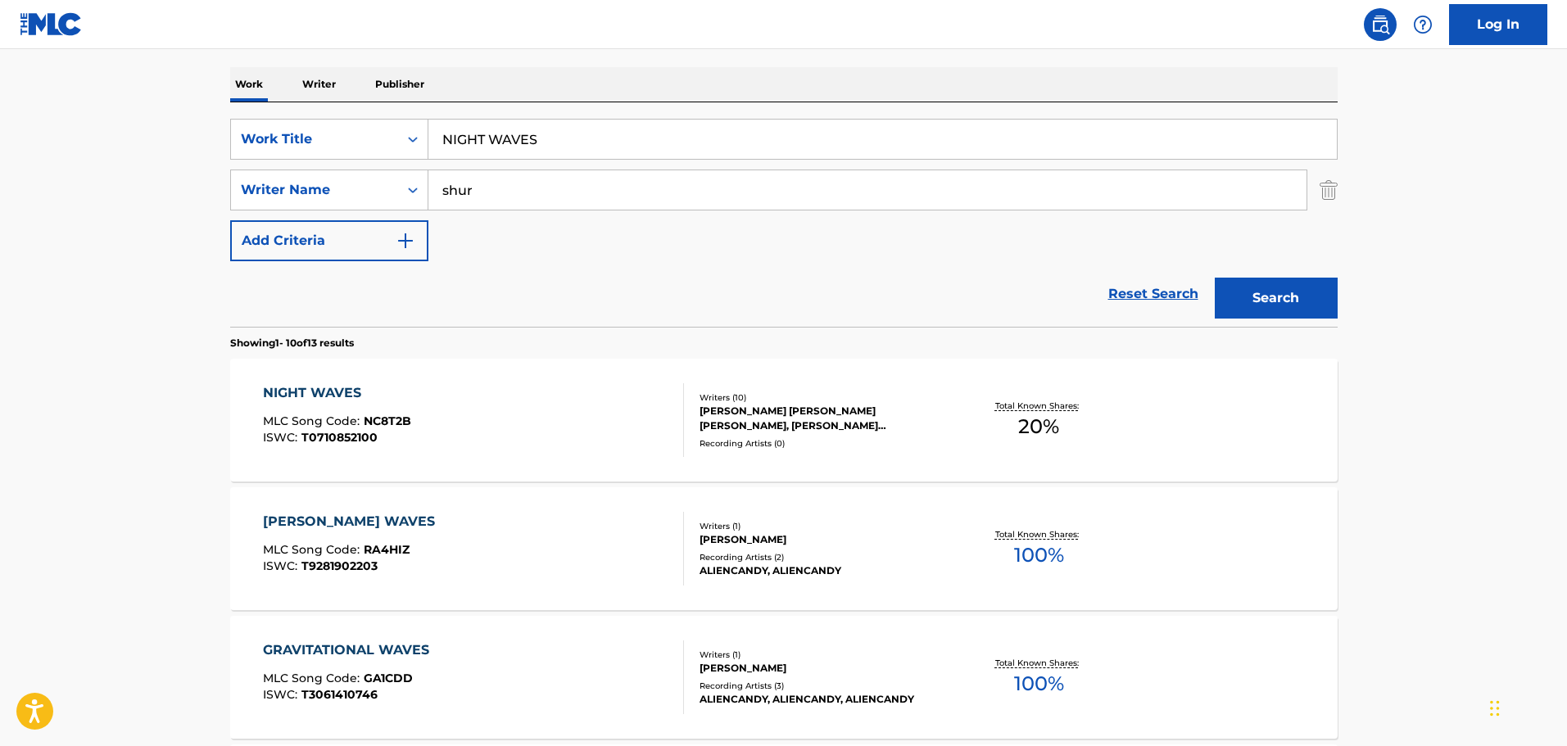
click at [456, 137] on input "NIGHT WAVES" at bounding box center [882, 139] width 909 height 39
paste input "O NO"
click at [1296, 304] on button "Search" at bounding box center [1276, 298] width 123 height 41
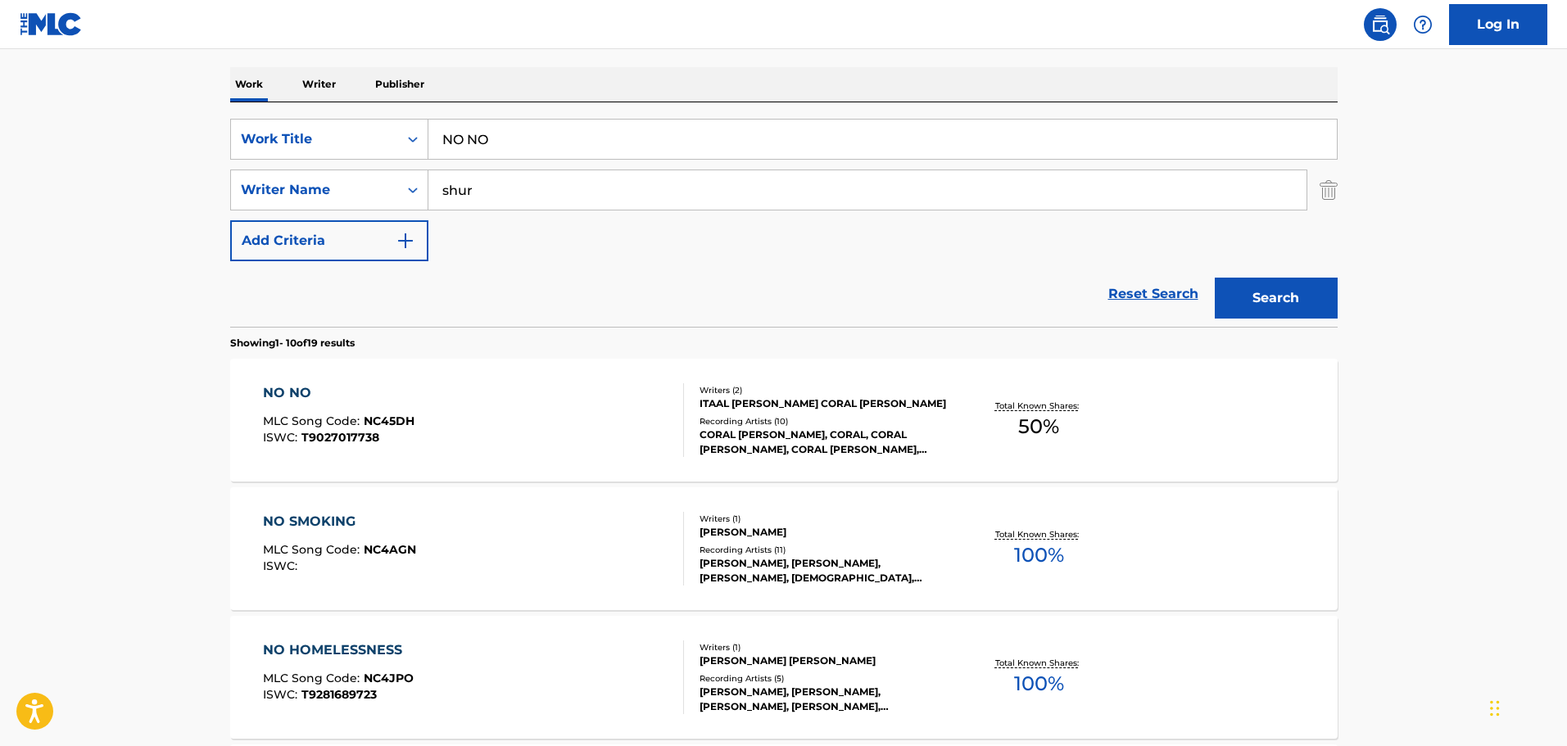
click at [477, 145] on input "NO NO" at bounding box center [882, 139] width 909 height 39
paste input "ON AND ON"
click at [1290, 291] on button "Search" at bounding box center [1276, 298] width 123 height 41
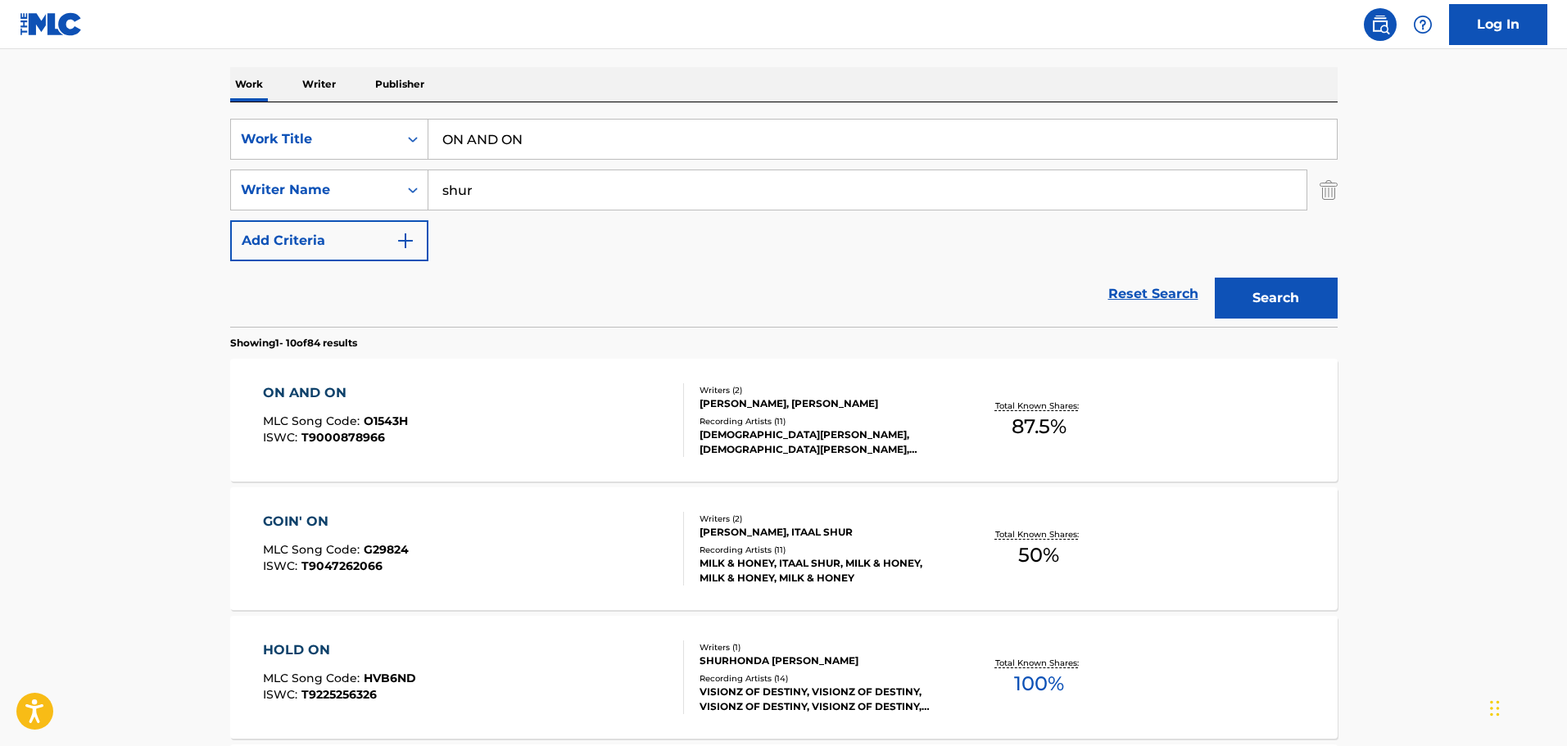
click at [475, 143] on input "ON AND ON" at bounding box center [882, 139] width 909 height 39
paste input "PARLER"
click at [1309, 310] on button "Search" at bounding box center [1276, 298] width 123 height 41
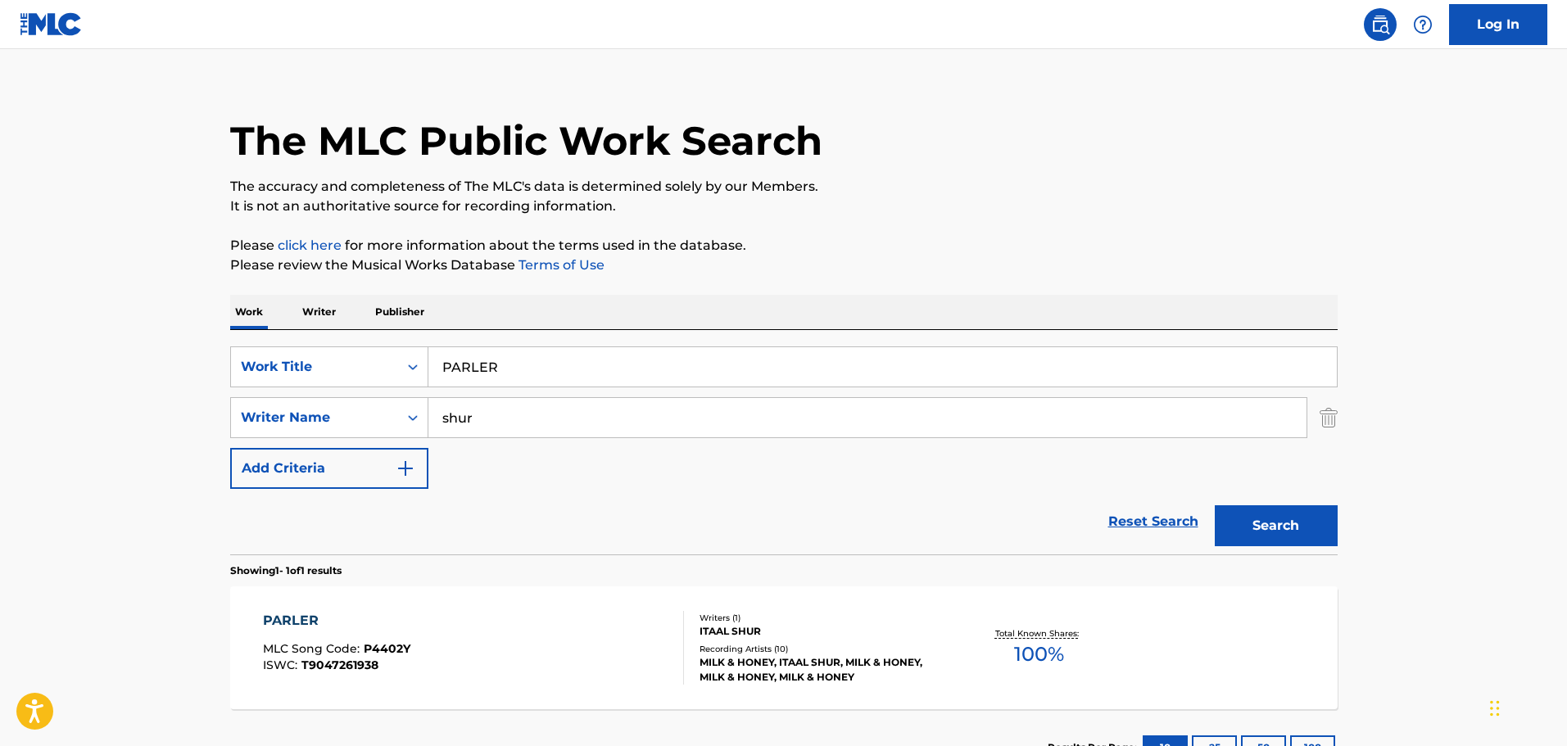
scroll to position [145, 0]
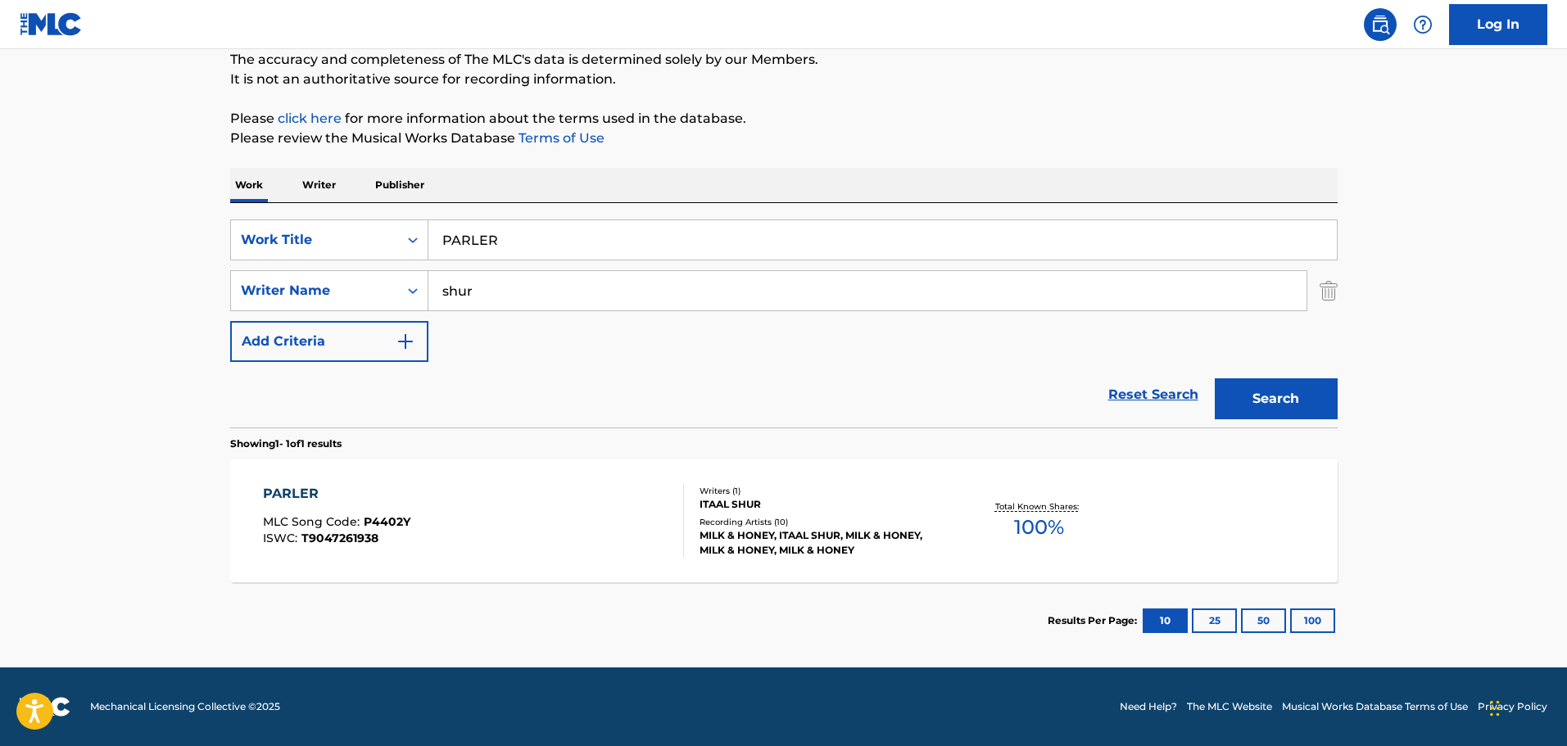
click at [460, 239] on input "PARLER" at bounding box center [882, 239] width 909 height 39
paste input "ERFECT HIGH"
click at [1302, 393] on button "Search" at bounding box center [1276, 399] width 123 height 41
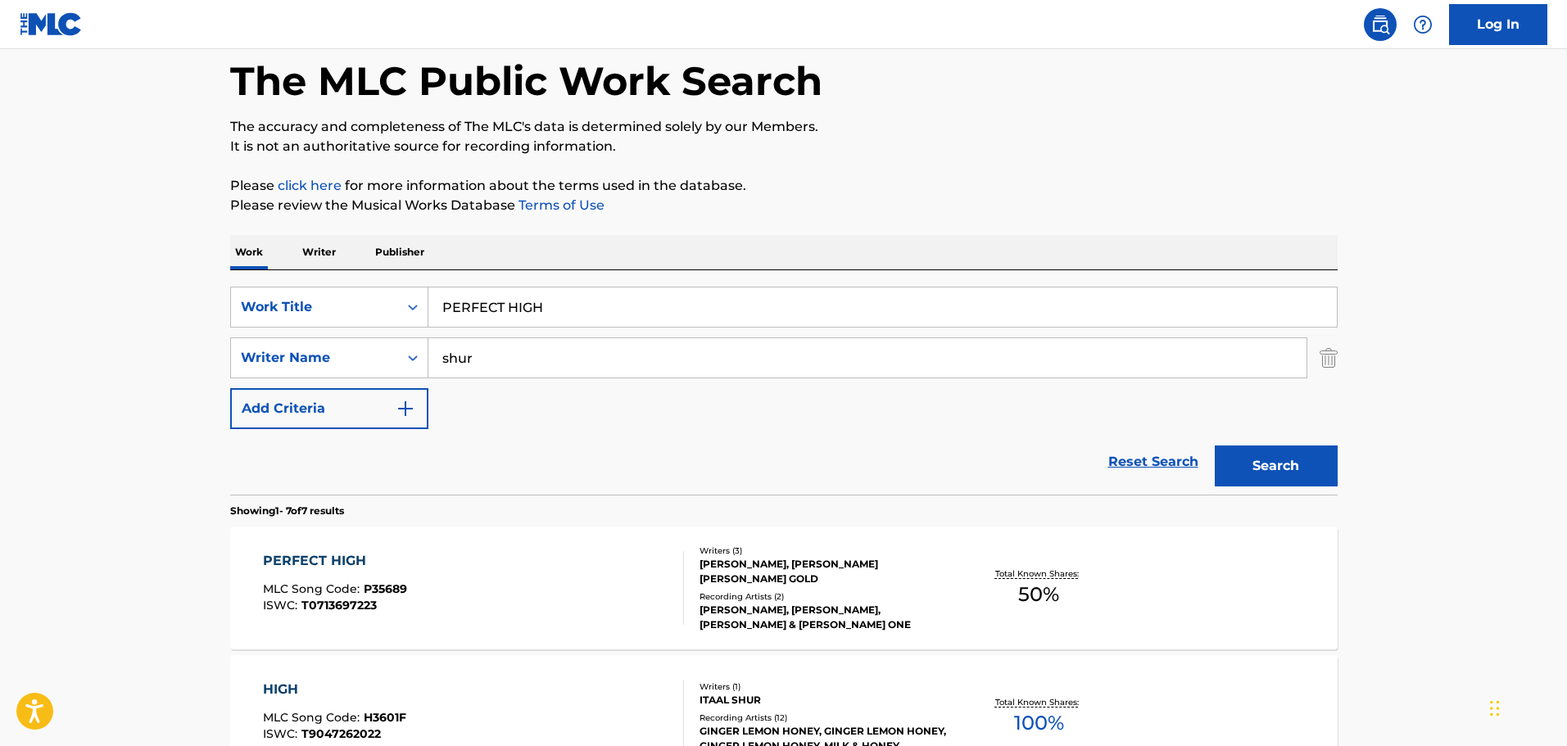
scroll to position [63, 0]
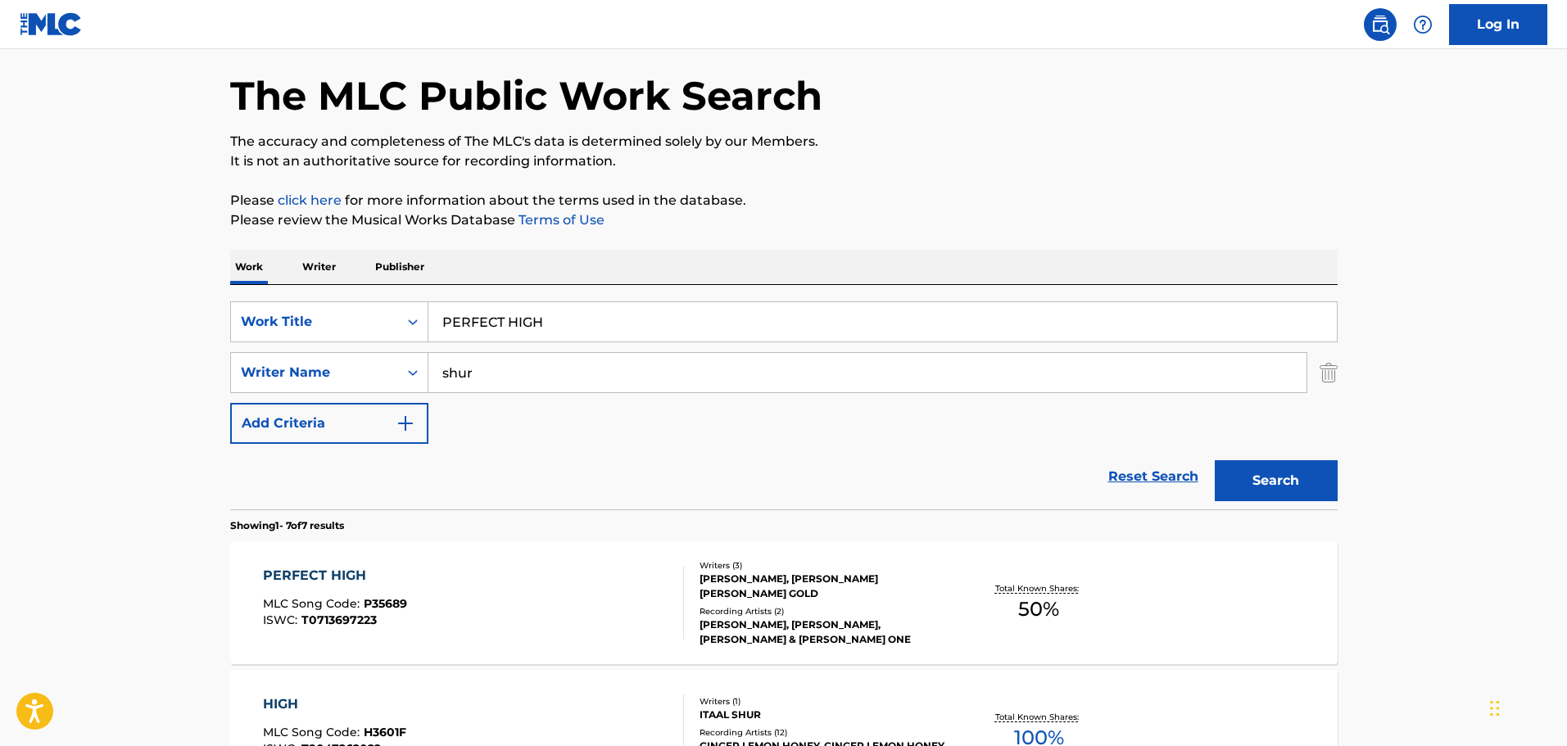
click at [483, 324] on input "PERFECT HIGH" at bounding box center [882, 321] width 909 height 39
paste input "OCKET"
click at [1303, 491] on button "Search" at bounding box center [1276, 480] width 123 height 41
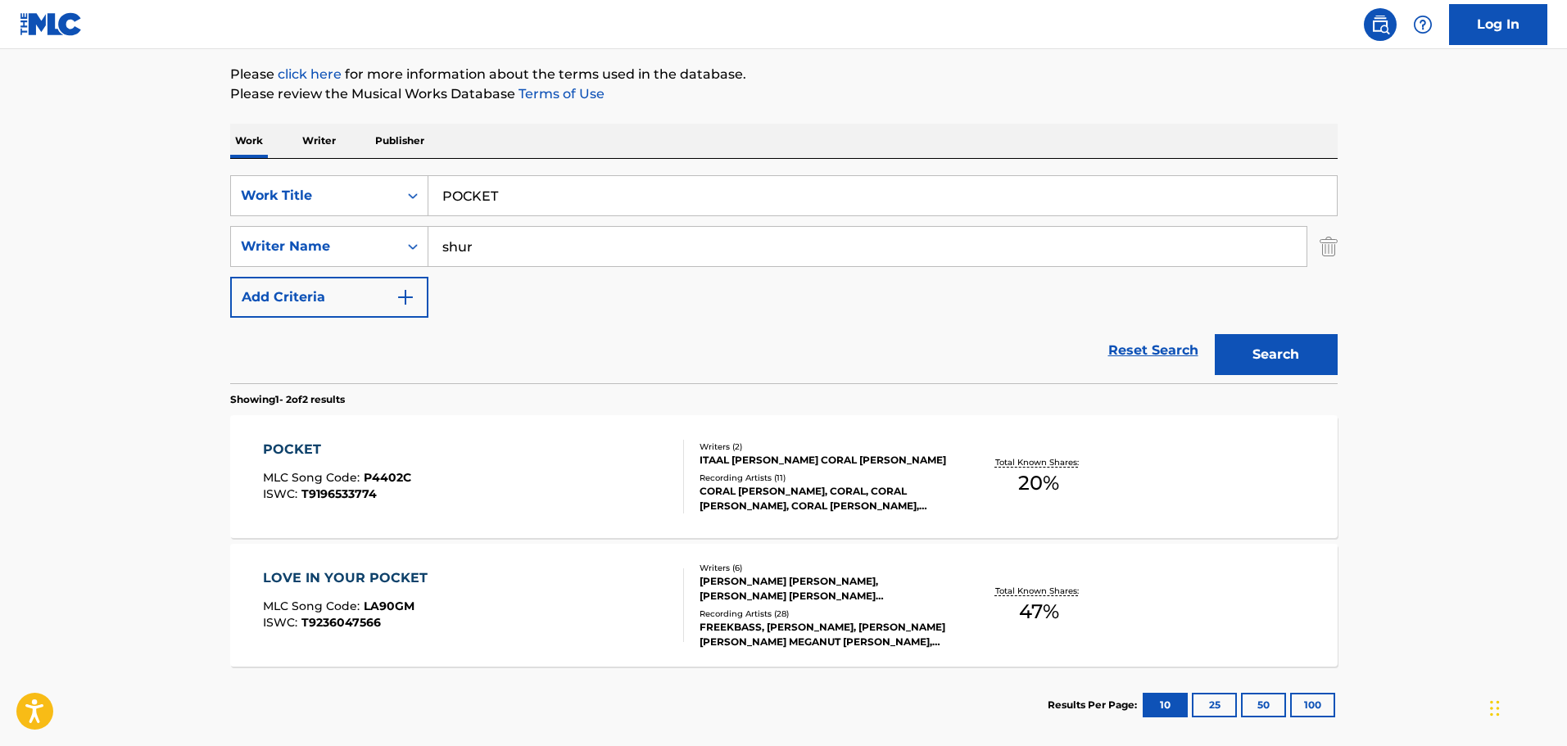
scroll to position [274, 0]
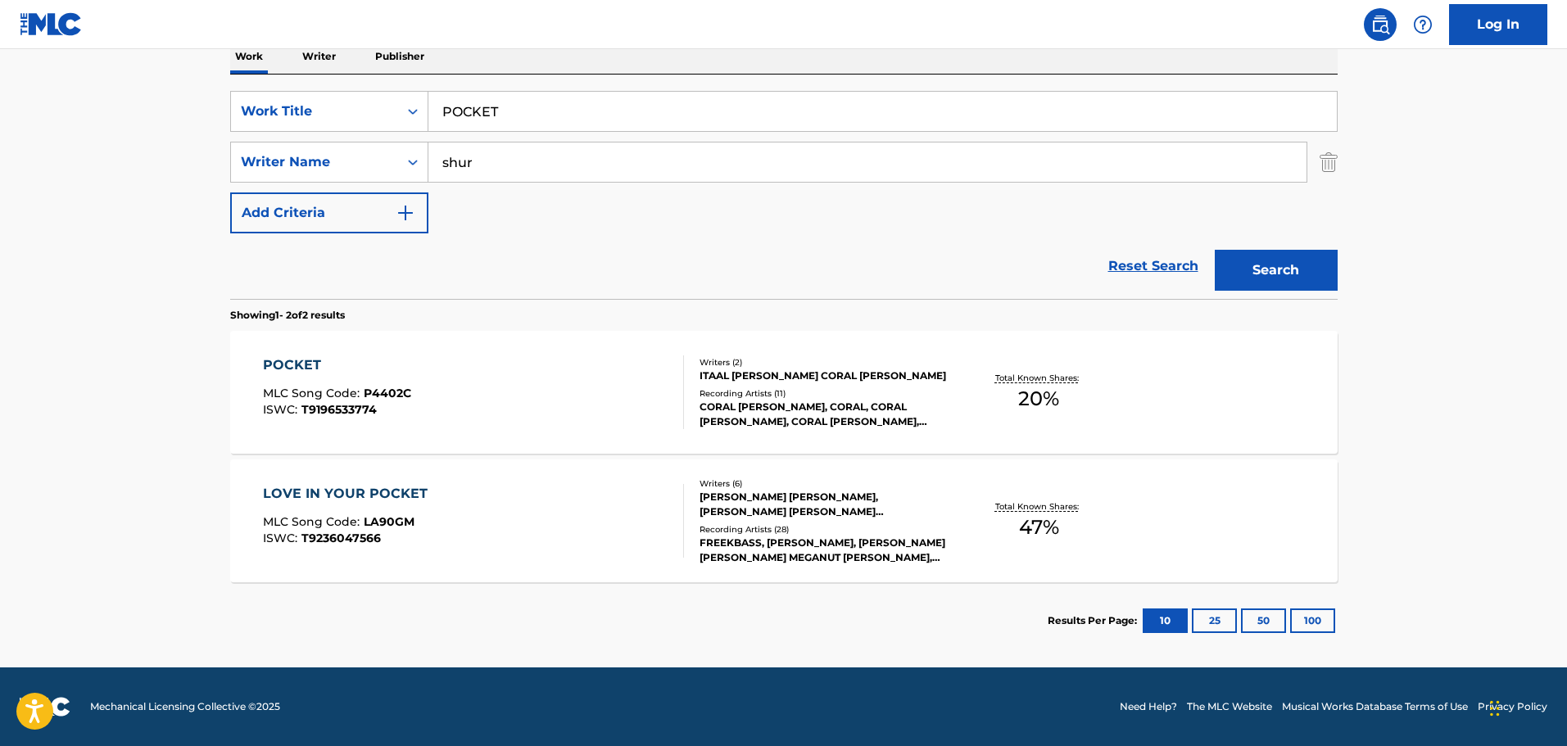
click at [460, 108] on input "POCKET" at bounding box center [882, 111] width 909 height 39
paste input "PPY'S SONG"
type input "POPPY'S SONG"
click at [1266, 258] on button "Search" at bounding box center [1276, 270] width 123 height 41
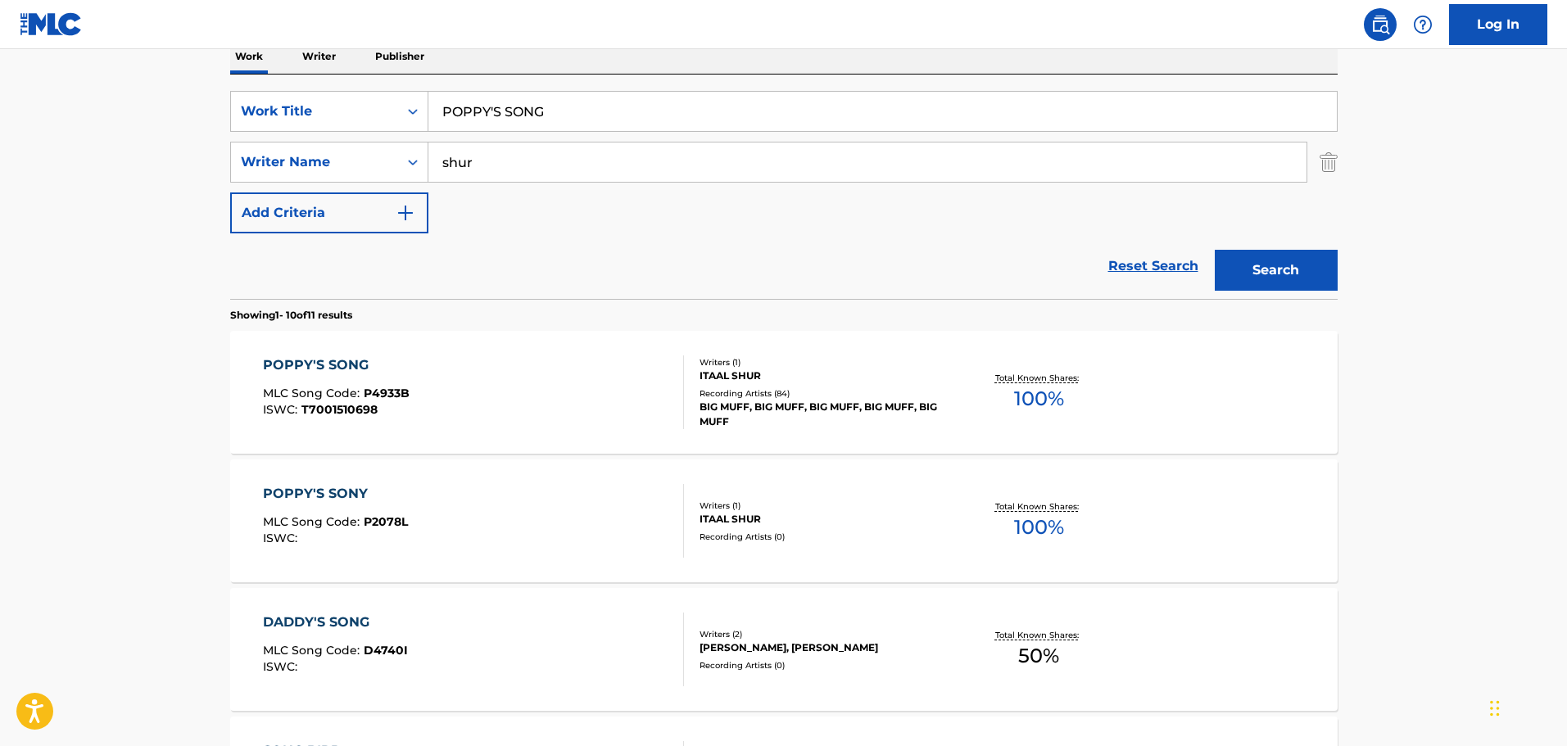
click at [338, 492] on div "POPPY'S SONY" at bounding box center [335, 494] width 145 height 20
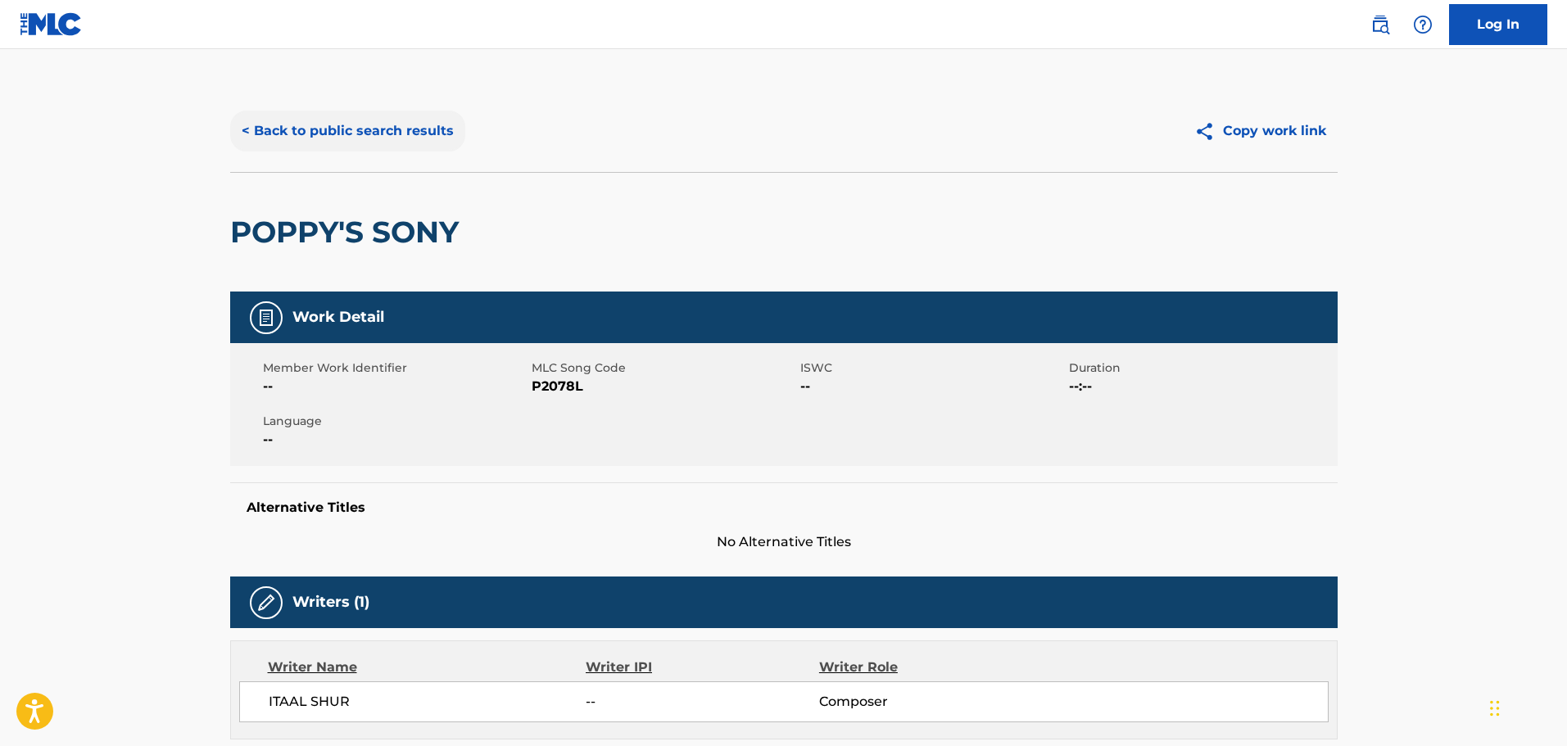
click at [372, 134] on button "< Back to public search results" at bounding box center [347, 131] width 235 height 41
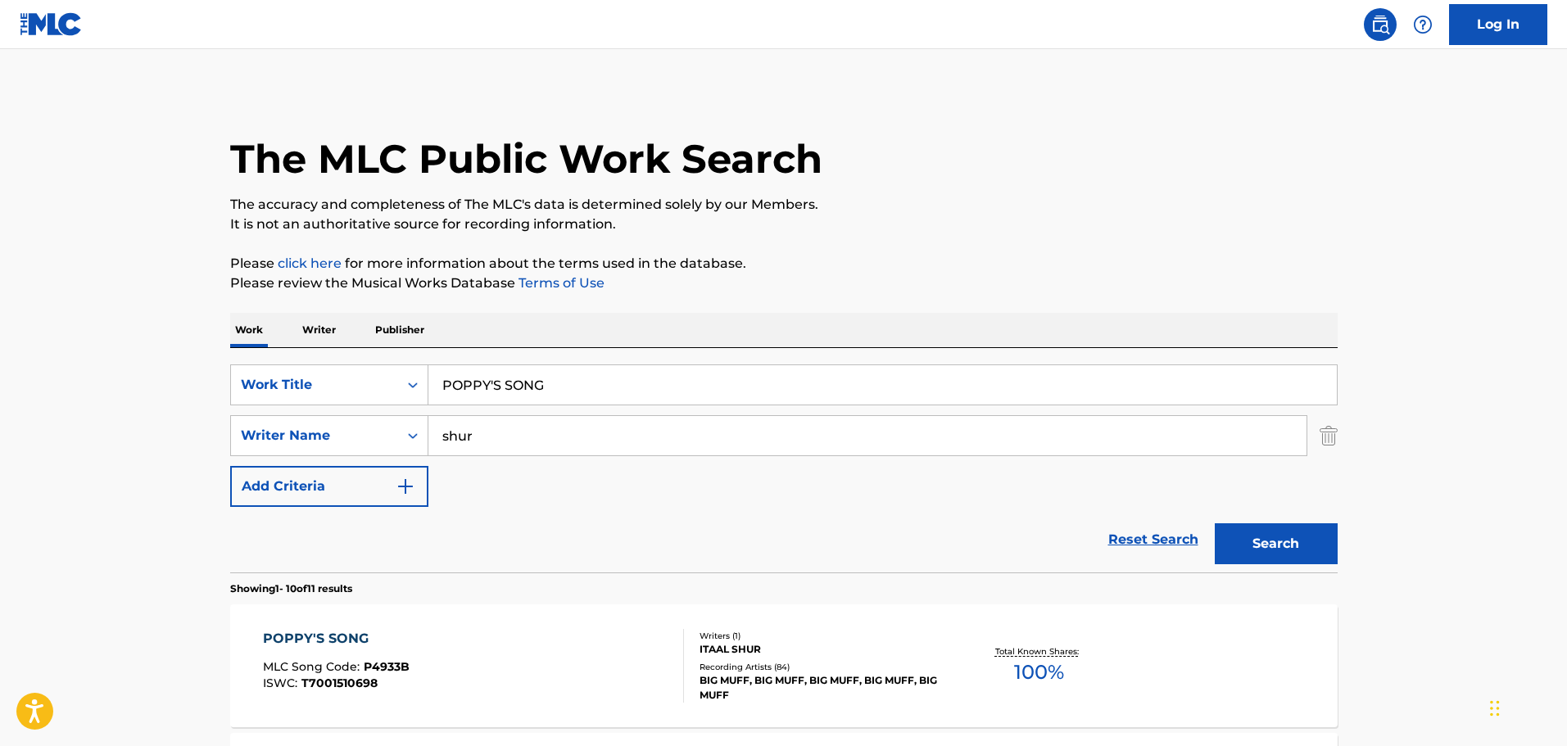
scroll to position [274, 0]
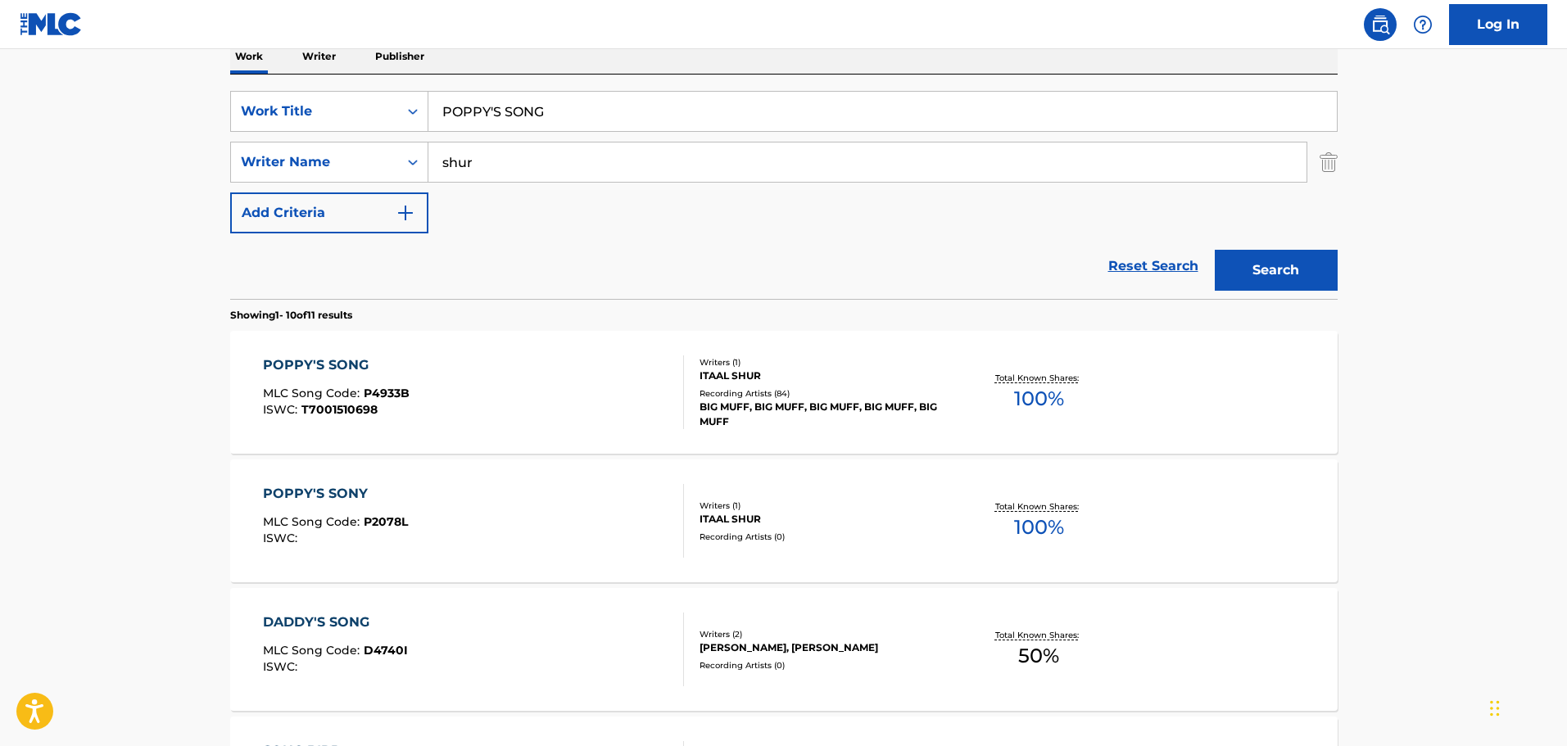
click at [338, 487] on div "POPPY'S SONY" at bounding box center [335, 494] width 145 height 20
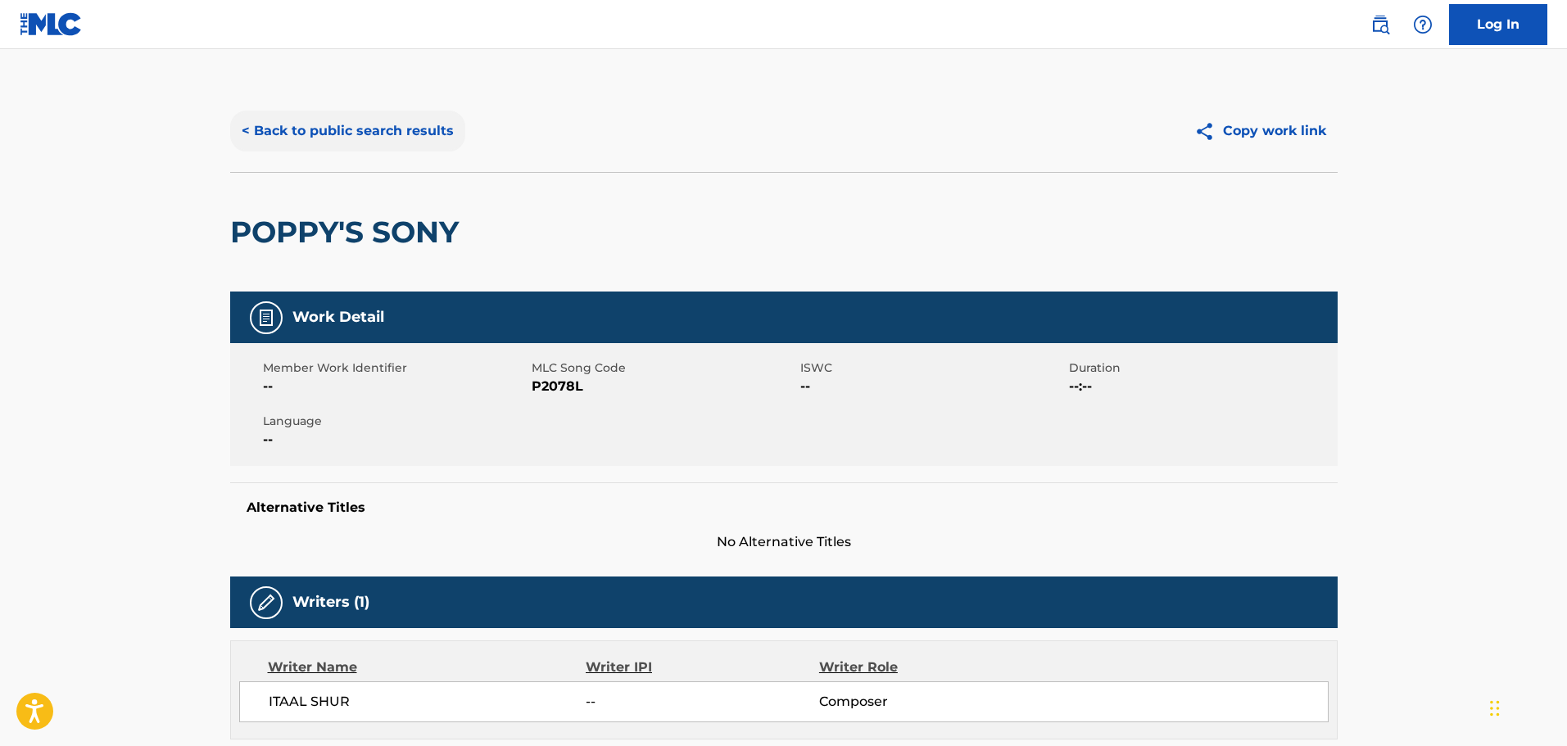
click at [372, 143] on button "< Back to public search results" at bounding box center [347, 131] width 235 height 41
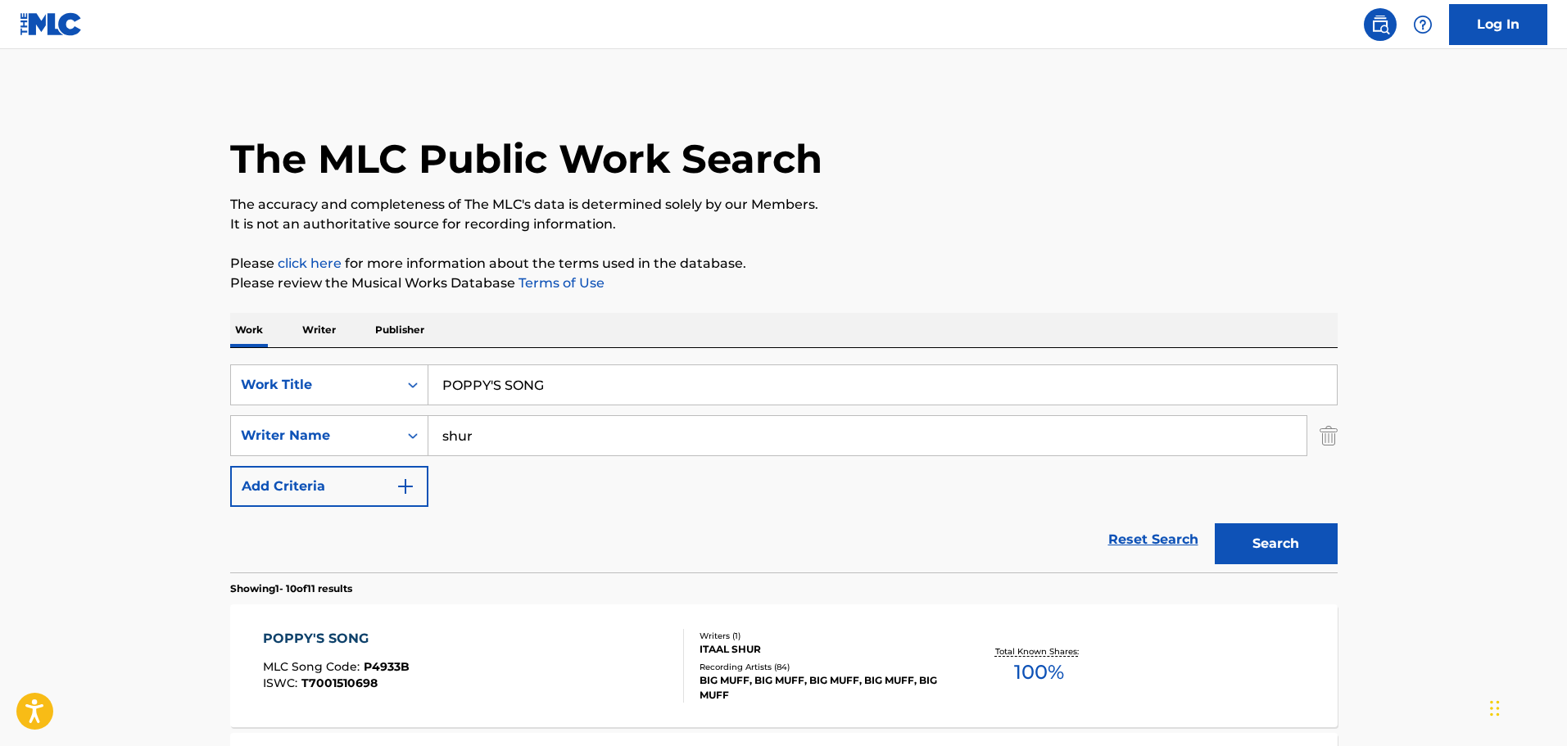
scroll to position [274, 0]
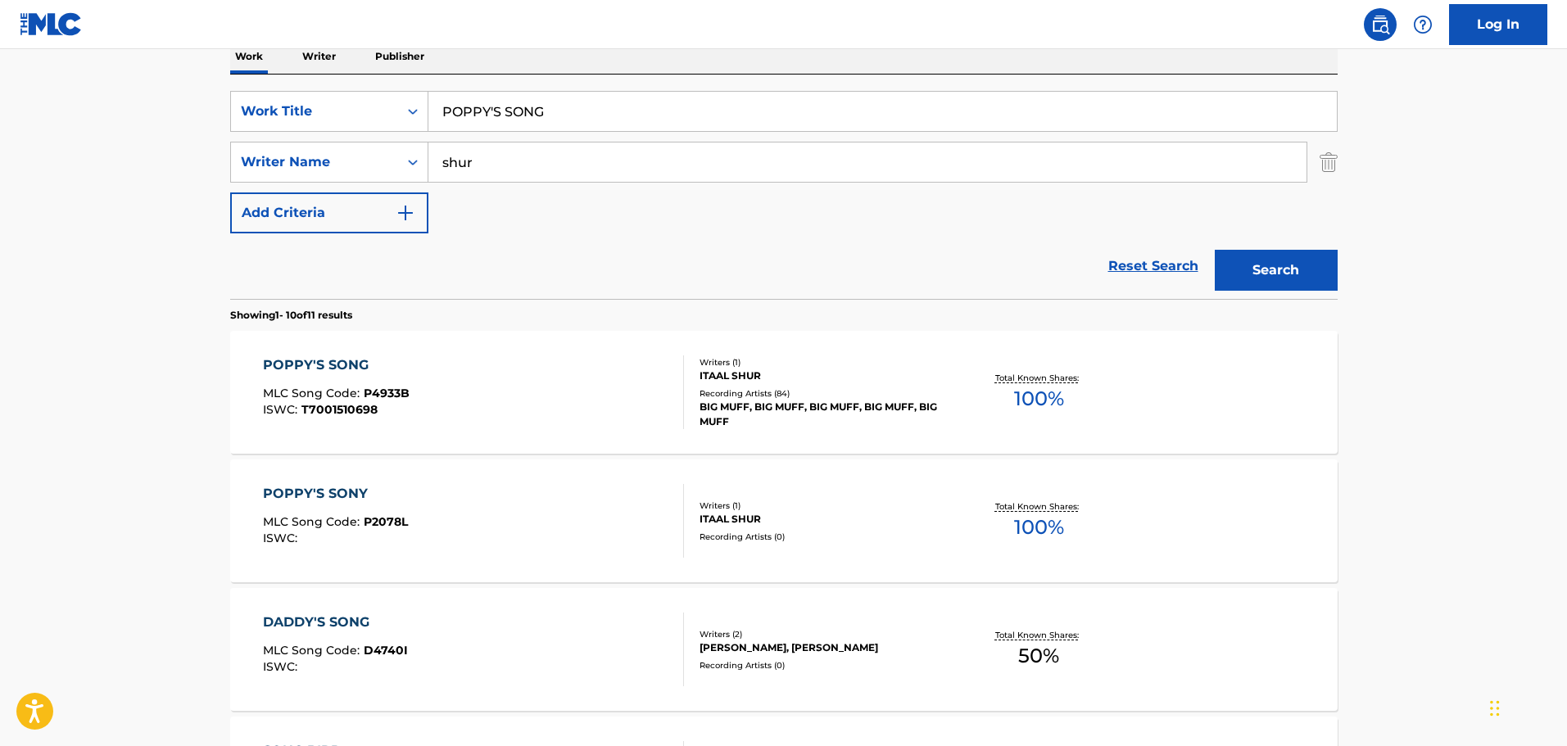
click at [342, 365] on div "POPPY'S SONG" at bounding box center [336, 366] width 147 height 20
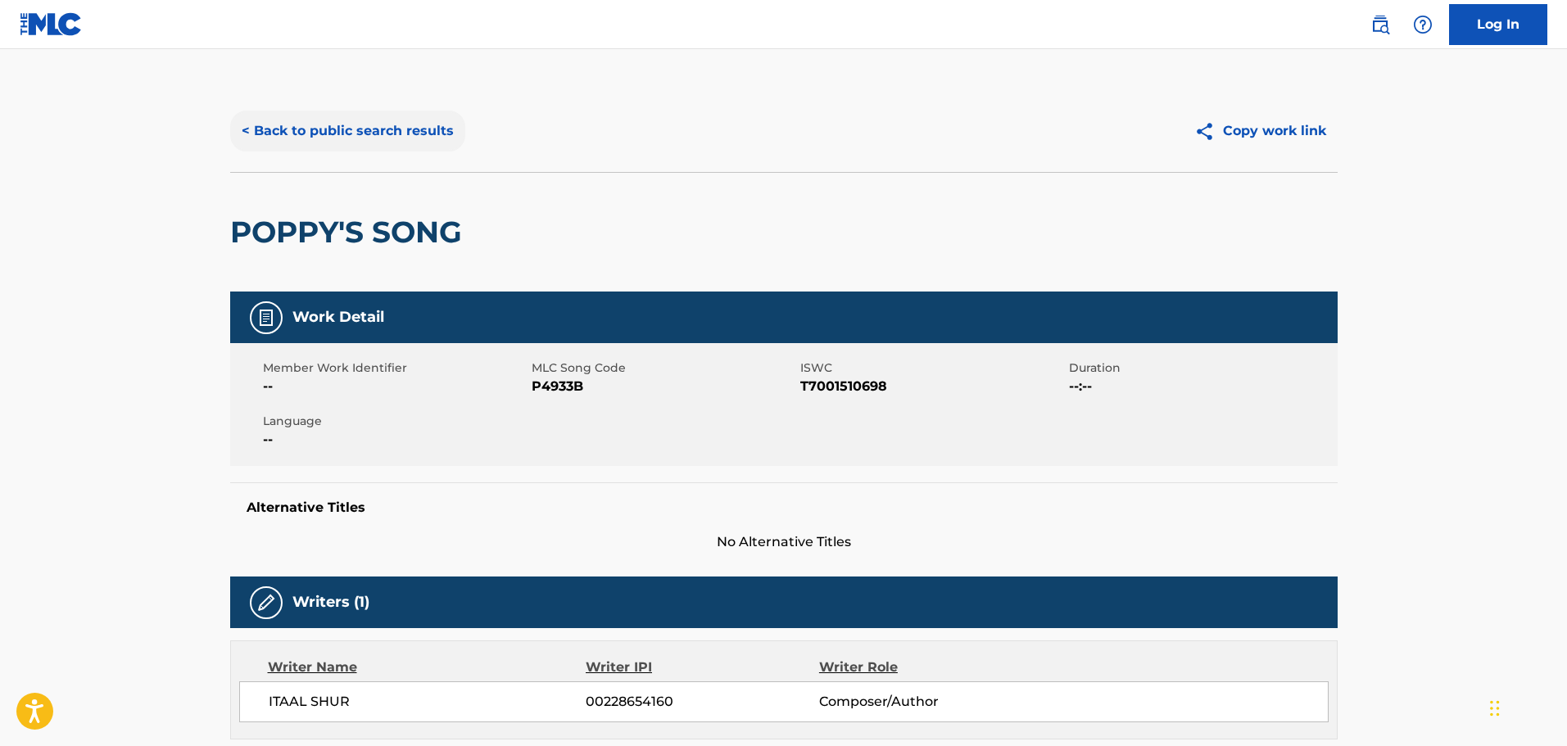
click at [339, 131] on button "< Back to public search results" at bounding box center [347, 131] width 235 height 41
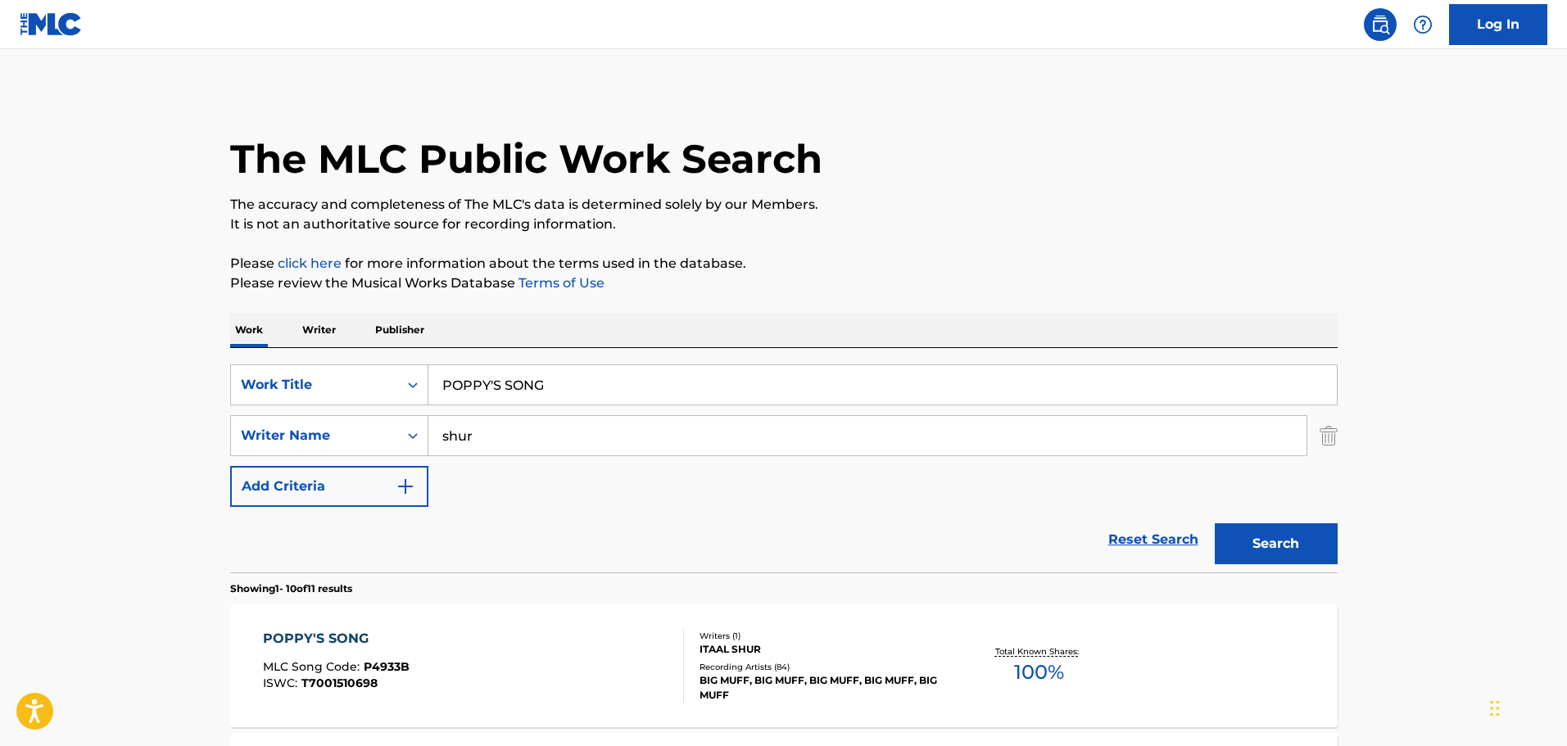
scroll to position [274, 0]
